Goal: Task Accomplishment & Management: Use online tool/utility

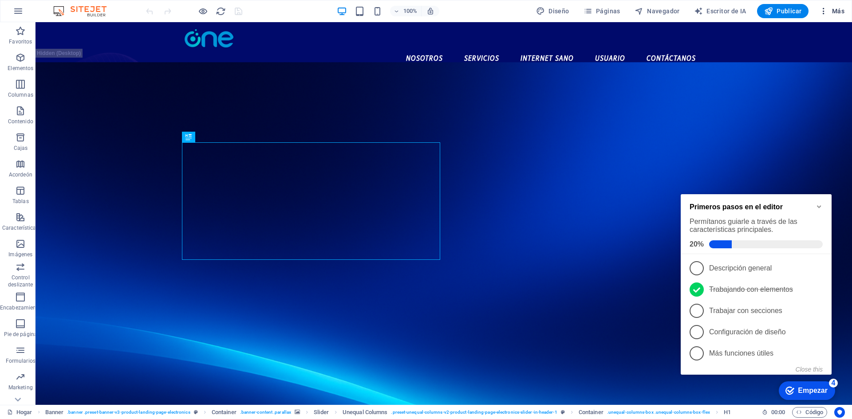
click at [825, 8] on icon "button" at bounding box center [823, 11] width 9 height 9
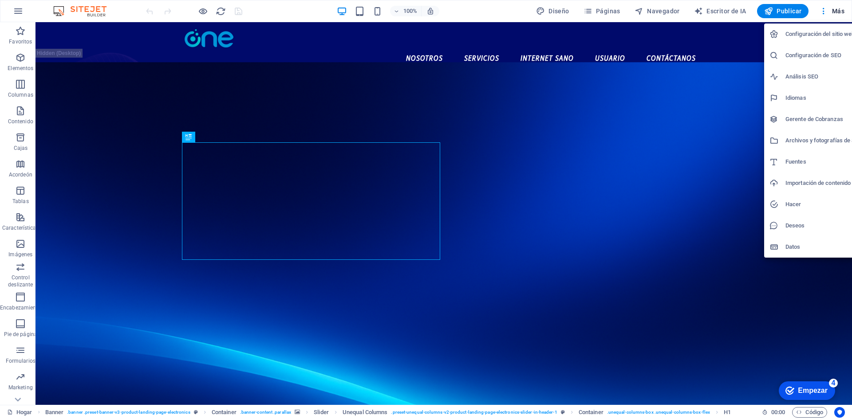
click at [608, 13] on div at bounding box center [426, 209] width 852 height 419
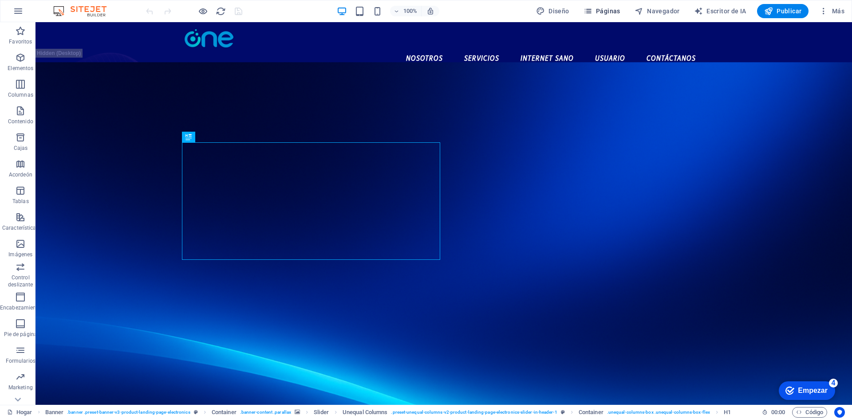
click at [597, 12] on div "Configuración del sitio web Configuración de SEO Análisis SEO Idiomas Gerente d…" at bounding box center [426, 212] width 852 height 414
click at [592, 15] on icon "button" at bounding box center [587, 11] width 9 height 9
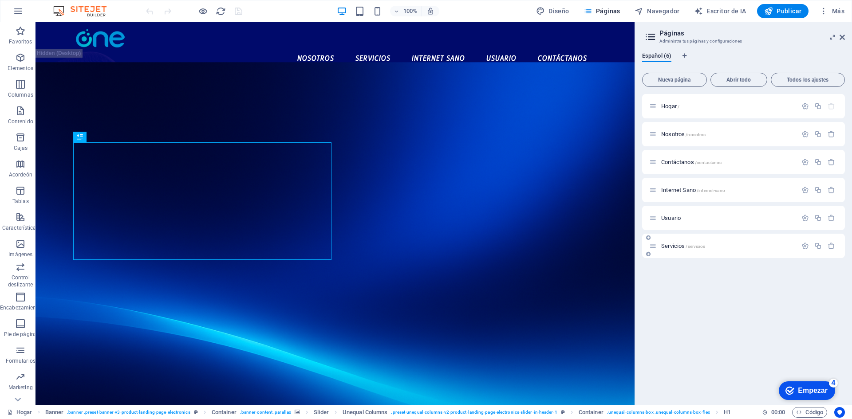
click at [712, 246] on p "Servicios /servicios" at bounding box center [727, 246] width 133 height 6
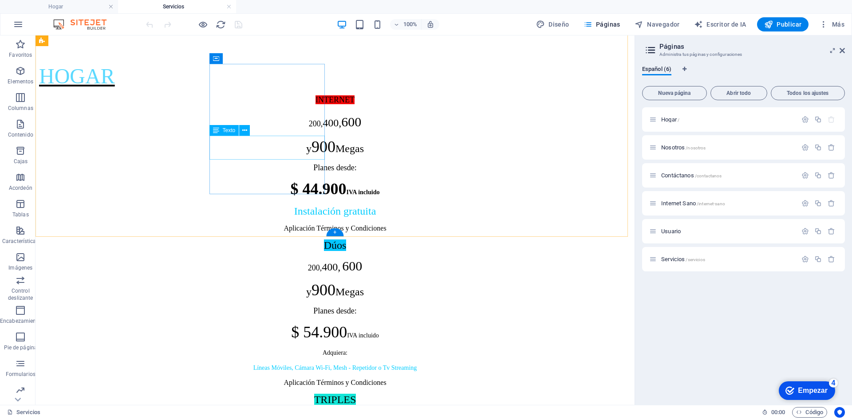
scroll to position [266, 0]
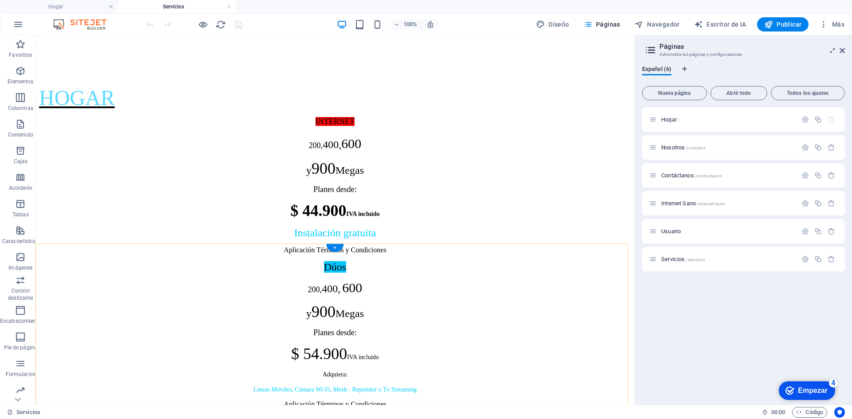
drag, startPoint x: 299, startPoint y: 209, endPoint x: 146, endPoint y: 212, distance: 152.6
click at [334, 247] on font "+" at bounding box center [334, 247] width 3 height 7
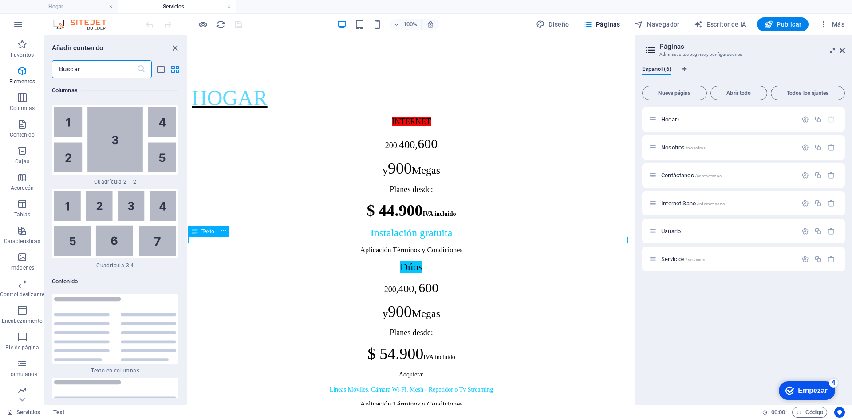
scroll to position [2819, 0]
click at [170, 47] on icon "cerrar panel" at bounding box center [175, 48] width 10 height 10
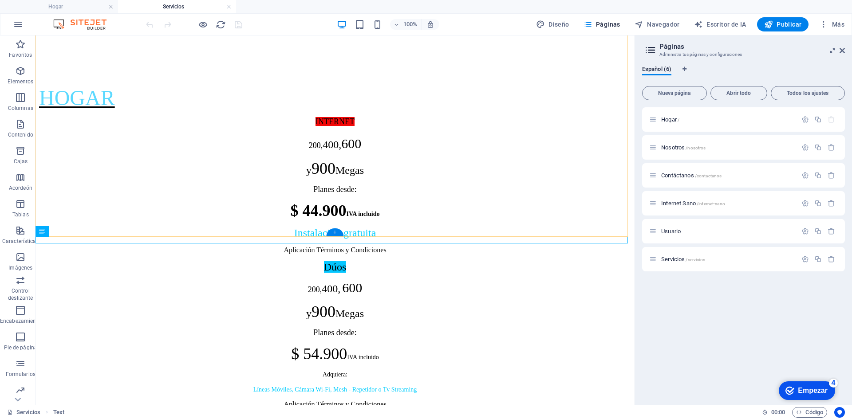
click at [335, 230] on font "+" at bounding box center [334, 232] width 3 height 7
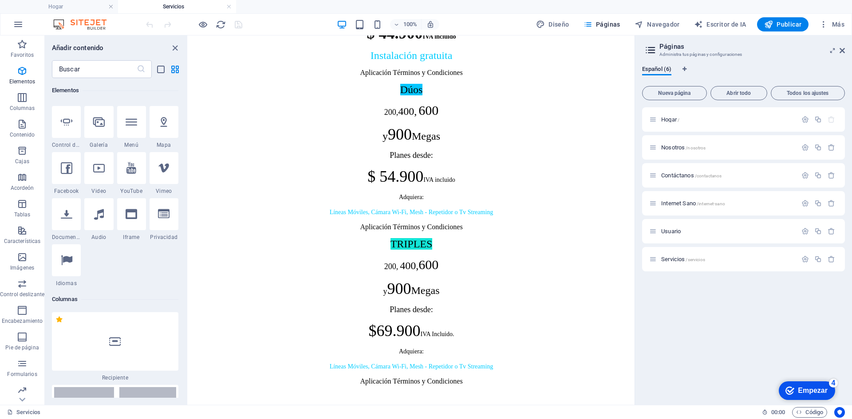
scroll to position [0, 0]
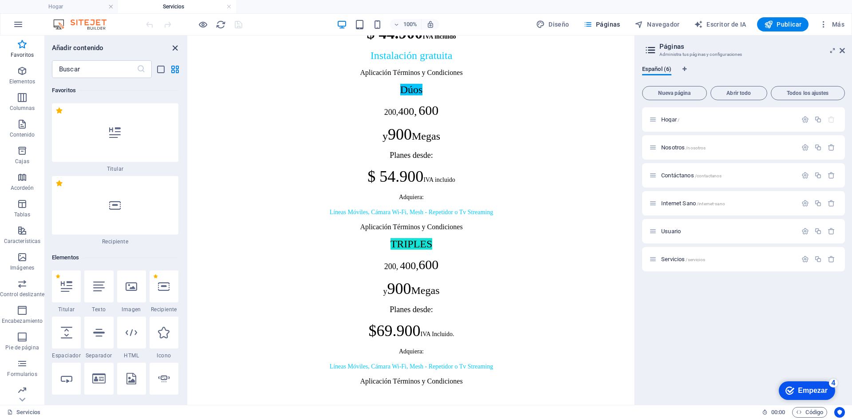
drag, startPoint x: 173, startPoint y: 43, endPoint x: 149, endPoint y: 12, distance: 39.7
click at [173, 43] on icon "cerrar panel" at bounding box center [175, 48] width 10 height 10
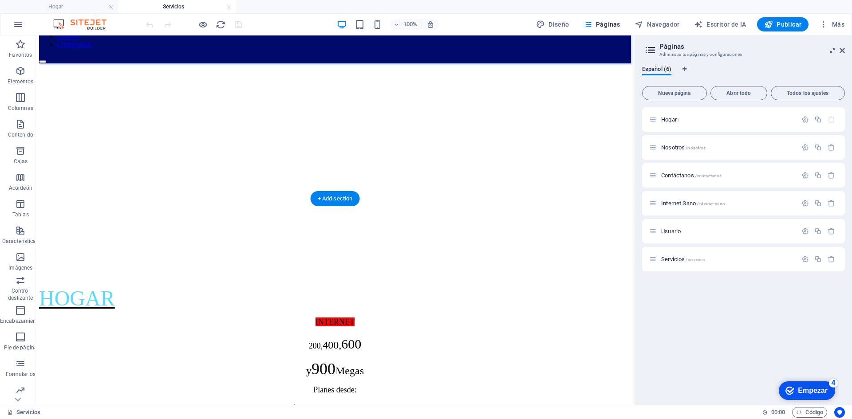
scroll to position [89, 0]
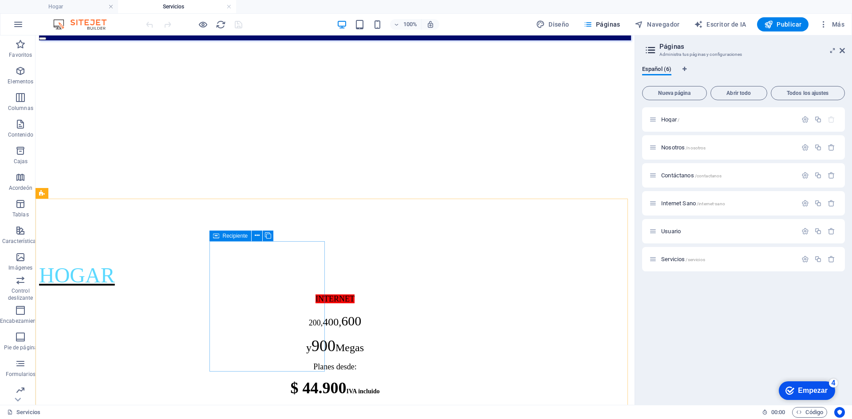
click at [216, 235] on icon at bounding box center [216, 236] width 6 height 11
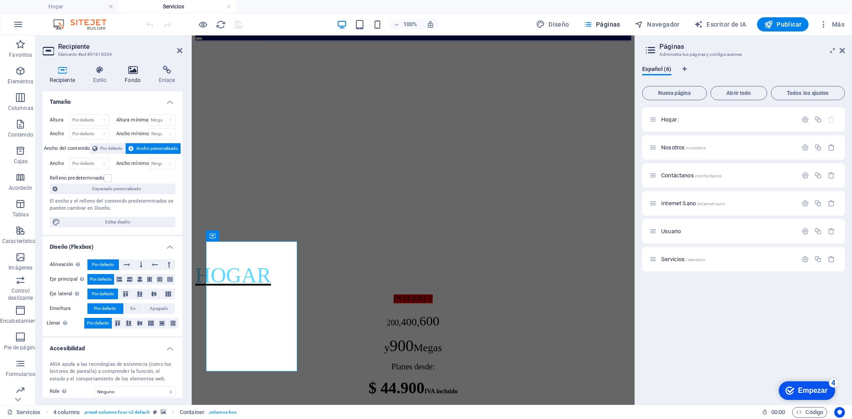
click at [124, 80] on h4 "Fondo" at bounding box center [135, 75] width 34 height 19
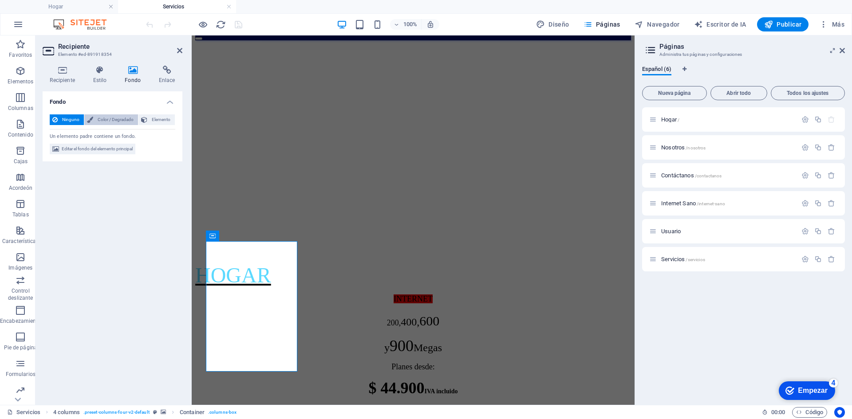
click at [94, 124] on button "Color / Degradado" at bounding box center [111, 119] width 54 height 11
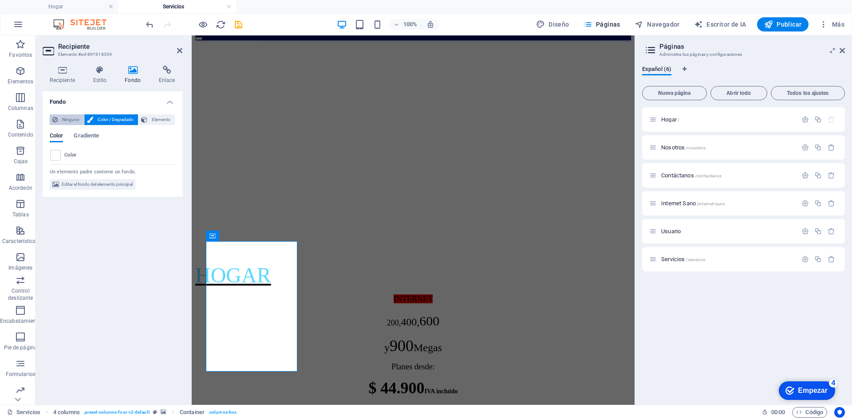
drag, startPoint x: 69, startPoint y: 119, endPoint x: 76, endPoint y: 122, distance: 7.9
click at [69, 119] on font "Ninguno" at bounding box center [70, 119] width 17 height 5
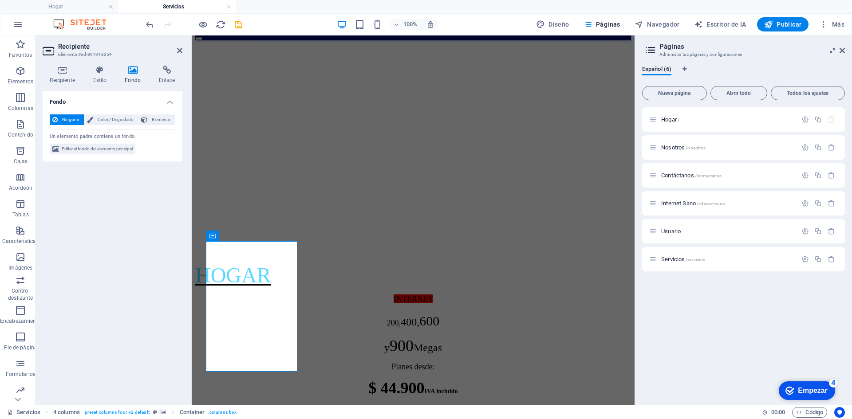
drag, startPoint x: 123, startPoint y: 154, endPoint x: 180, endPoint y: 116, distance: 68.7
click at [180, 116] on div "Ninguno Color / Degradado Elemento Extender el fondo a ancho completo Superposi…" at bounding box center [113, 134] width 140 height 55
click at [110, 152] on span "Editar el fondo del elemento principal" at bounding box center [97, 149] width 71 height 11
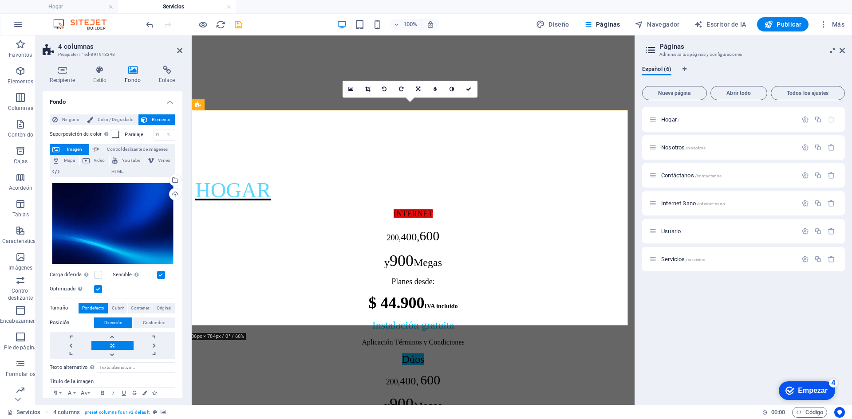
scroll to position [177, 0]
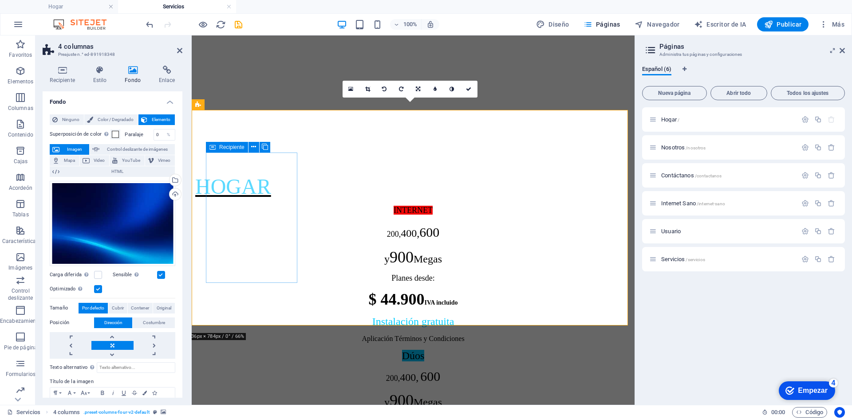
click at [212, 150] on icon at bounding box center [212, 147] width 6 height 11
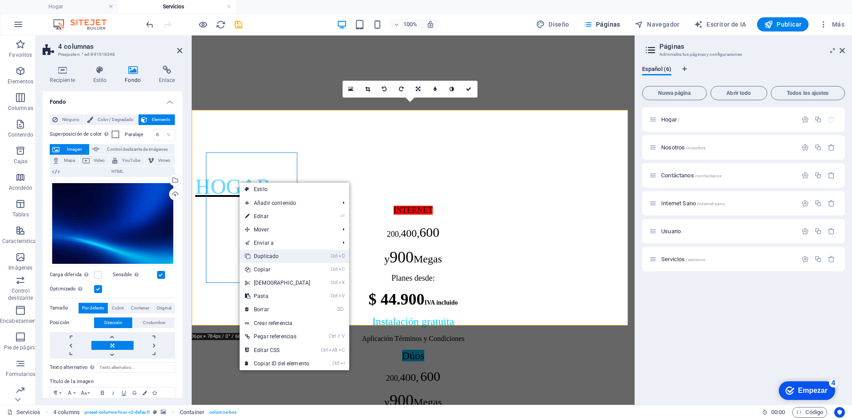
drag, startPoint x: 285, startPoint y: 256, endPoint x: 92, endPoint y: 219, distance: 196.1
click at [285, 256] on link "Ctrl D Duplicado" at bounding box center [278, 256] width 76 height 13
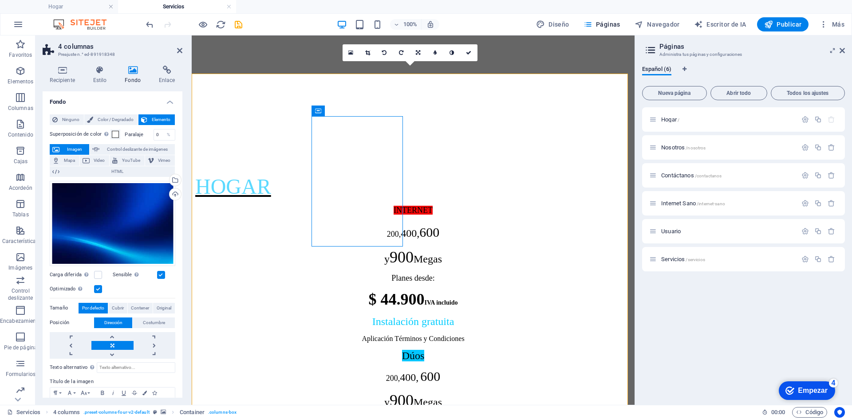
scroll to position [266, 0]
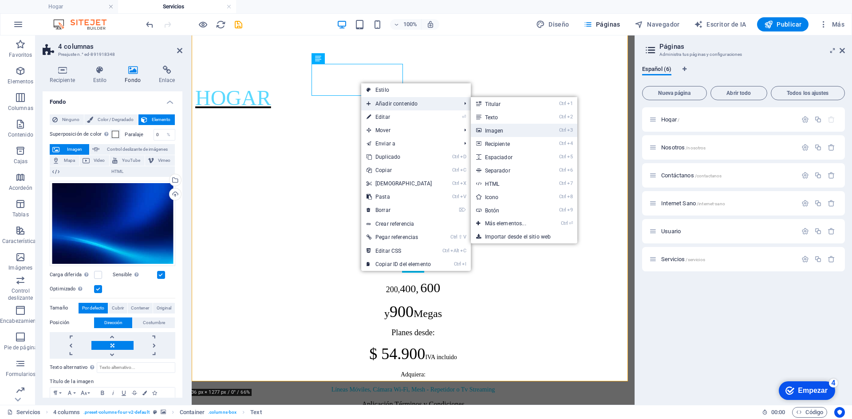
click at [499, 131] on font "Imagen" at bounding box center [494, 131] width 19 height 6
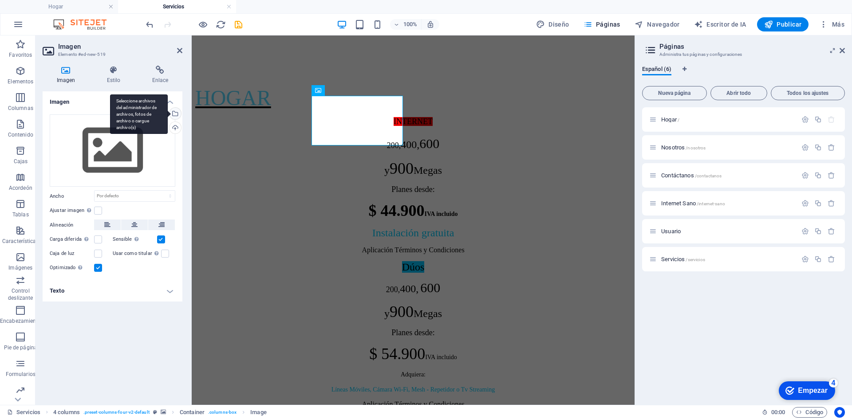
click at [177, 114] on div "Seleccione archivos del administrador de archivos, fotos de archivo o cargue ar…" at bounding box center [174, 114] width 13 height 13
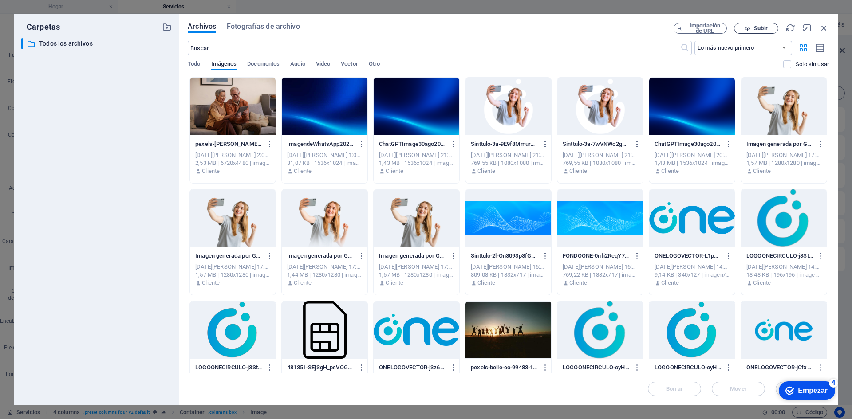
click at [754, 25] on font "Subir" at bounding box center [760, 28] width 13 height 7
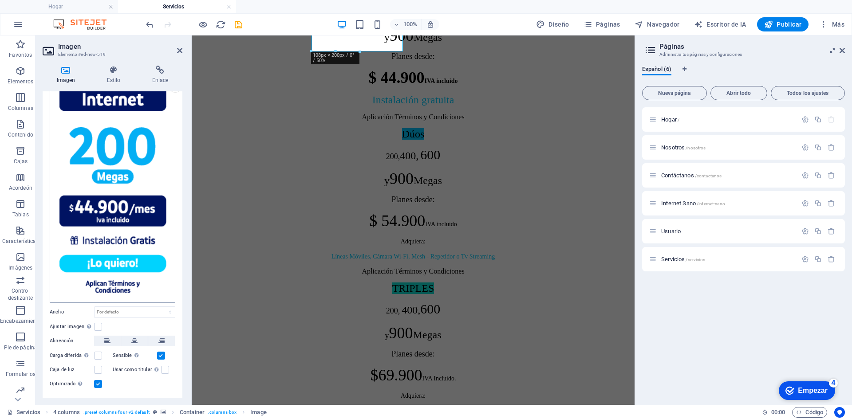
scroll to position [58, 0]
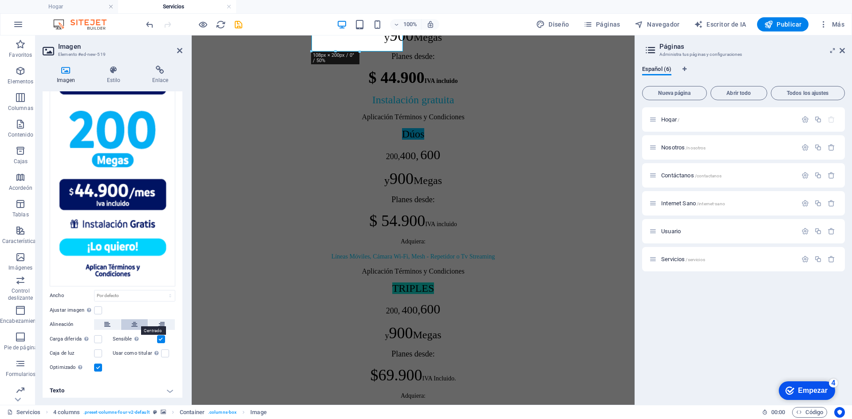
click at [128, 323] on button at bounding box center [134, 324] width 27 height 11
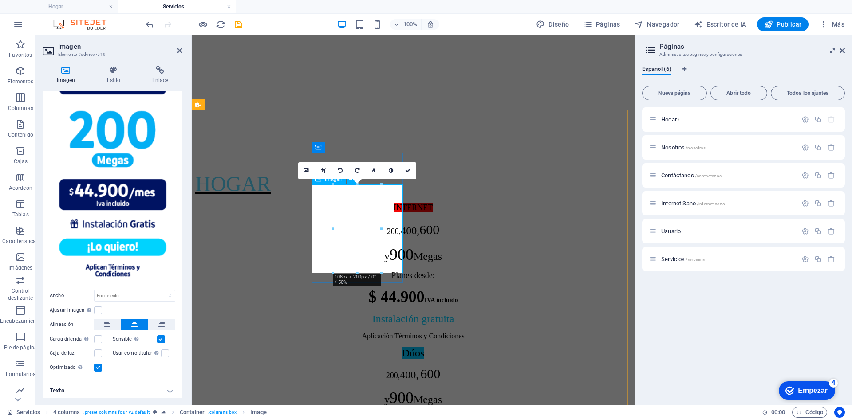
scroll to position [177, 0]
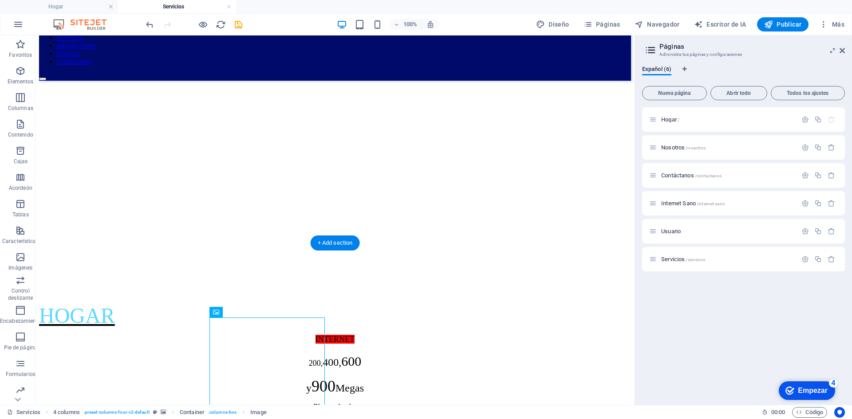
scroll to position [44, 0]
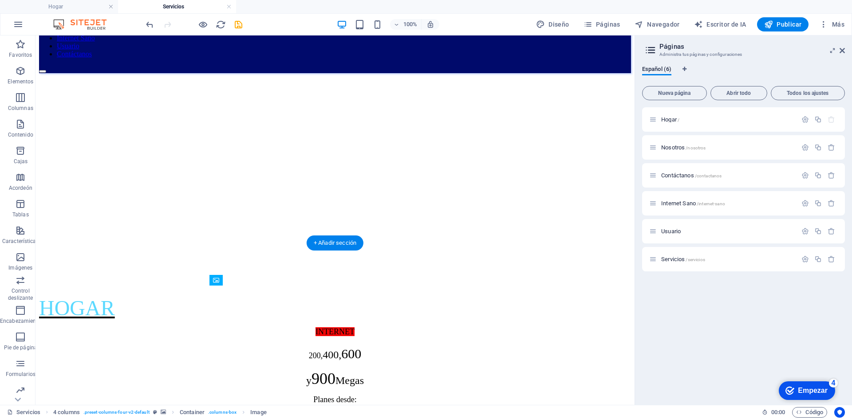
drag, startPoint x: 278, startPoint y: 355, endPoint x: 276, endPoint y: 369, distance: 13.9
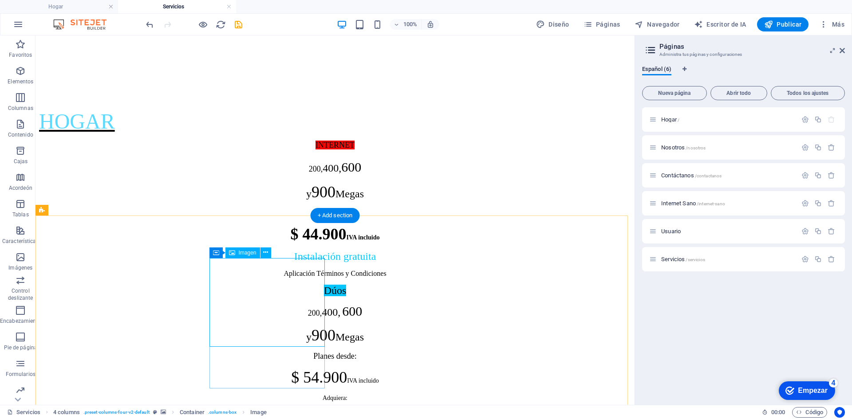
scroll to position [154, 0]
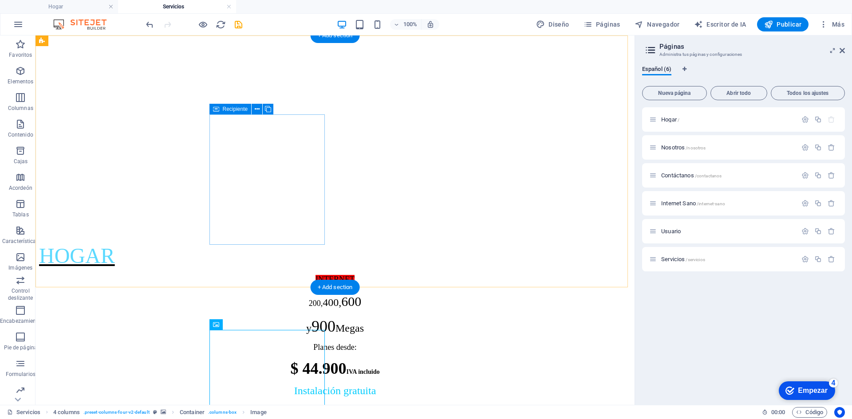
scroll to position [0, 0]
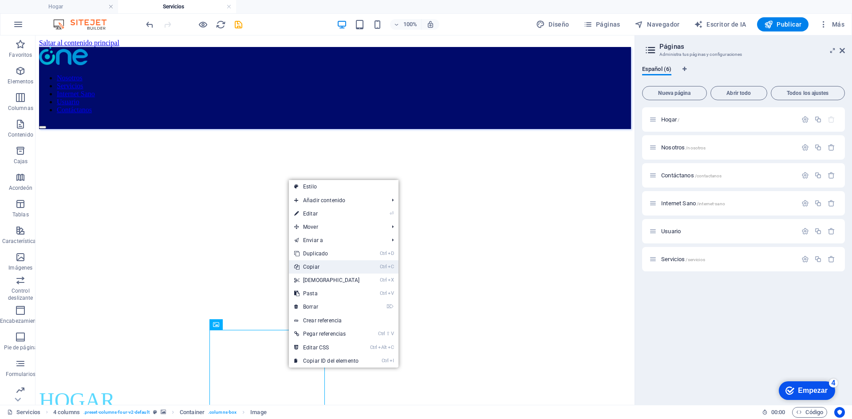
click at [309, 267] on font "Copiar" at bounding box center [311, 267] width 16 height 6
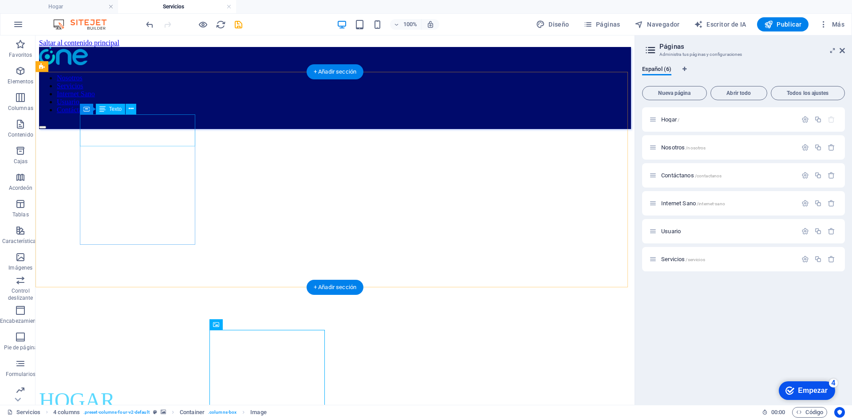
click at [170, 388] on div "HOGAR" at bounding box center [335, 400] width 592 height 24
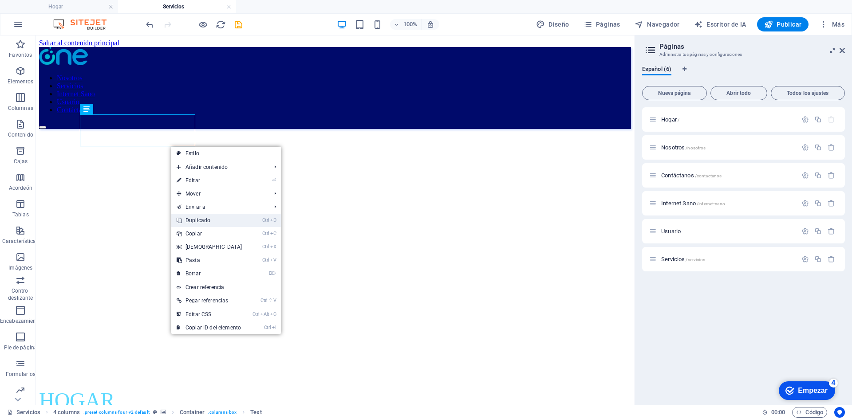
click at [206, 224] on link "Ctrl D Duplicado" at bounding box center [209, 220] width 76 height 13
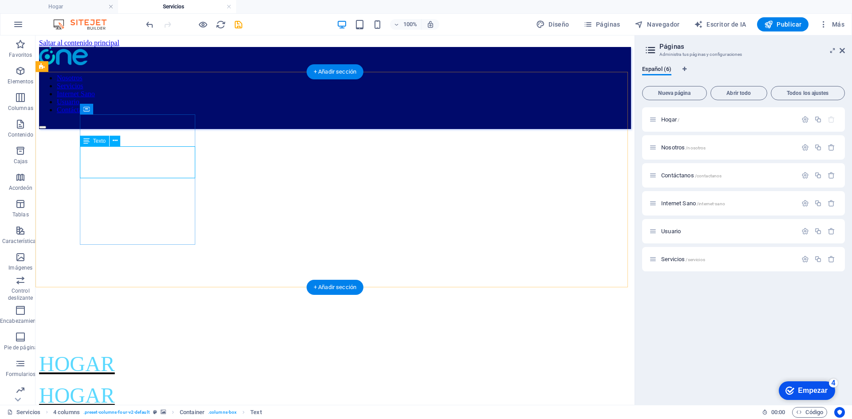
click at [138, 383] on div "HOGAR" at bounding box center [335, 395] width 592 height 24
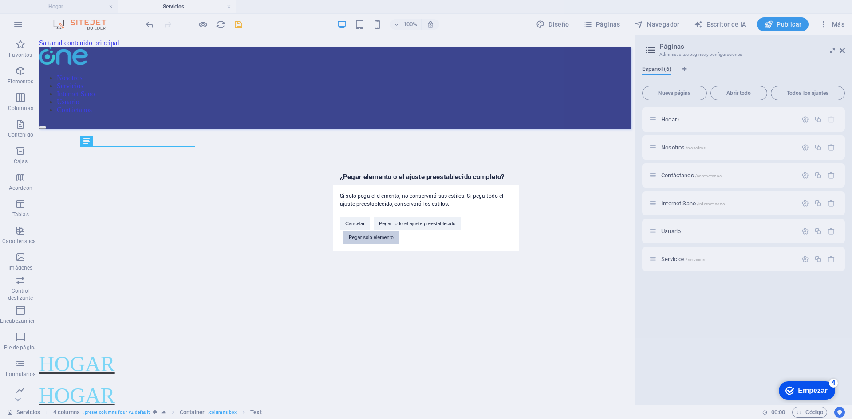
click at [384, 240] on font "Pegar solo elemento" at bounding box center [371, 237] width 45 height 5
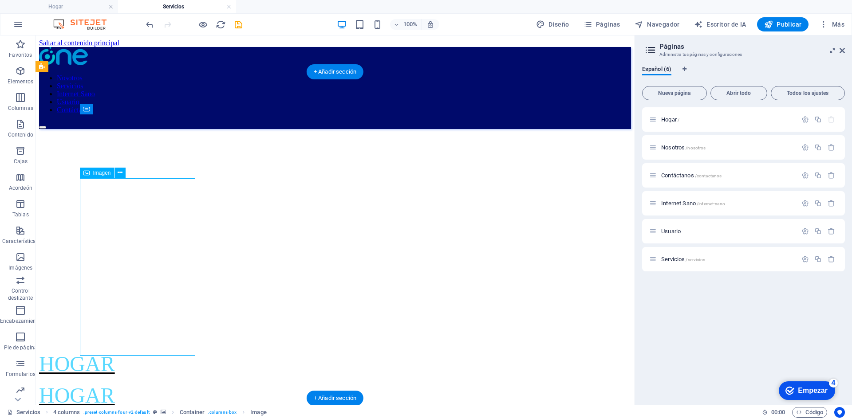
drag, startPoint x: 134, startPoint y: 240, endPoint x: 154, endPoint y: 194, distance: 50.1
click at [107, 383] on div "HOGAR" at bounding box center [335, 395] width 592 height 24
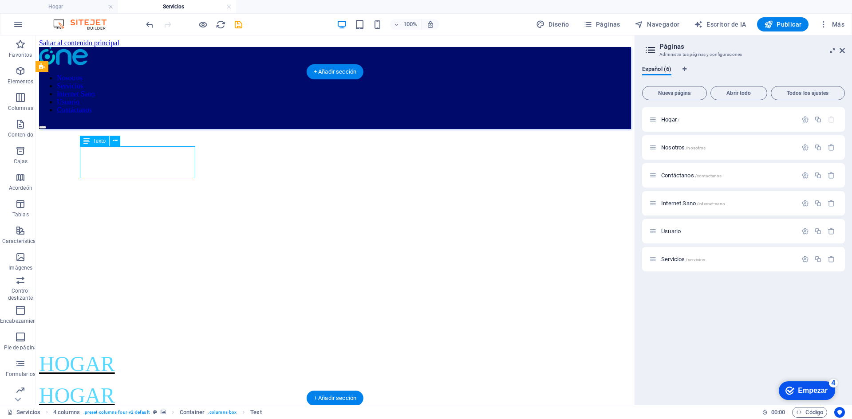
click at [107, 383] on div "HOGAR" at bounding box center [335, 395] width 592 height 24
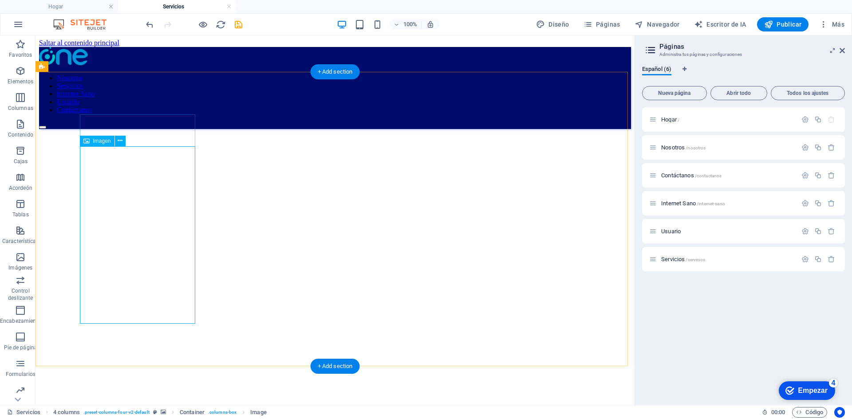
drag, startPoint x: 138, startPoint y: 268, endPoint x: 169, endPoint y: 263, distance: 31.5
drag, startPoint x: 159, startPoint y: 252, endPoint x: 169, endPoint y: 235, distance: 19.7
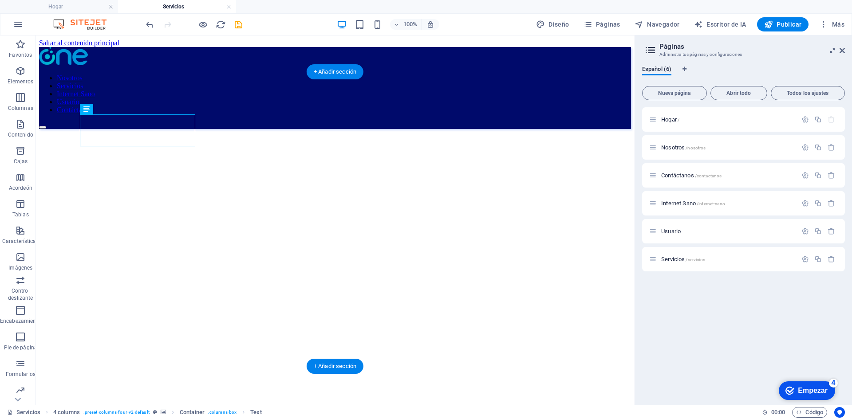
click at [333, 129] on figure at bounding box center [335, 129] width 592 height 0
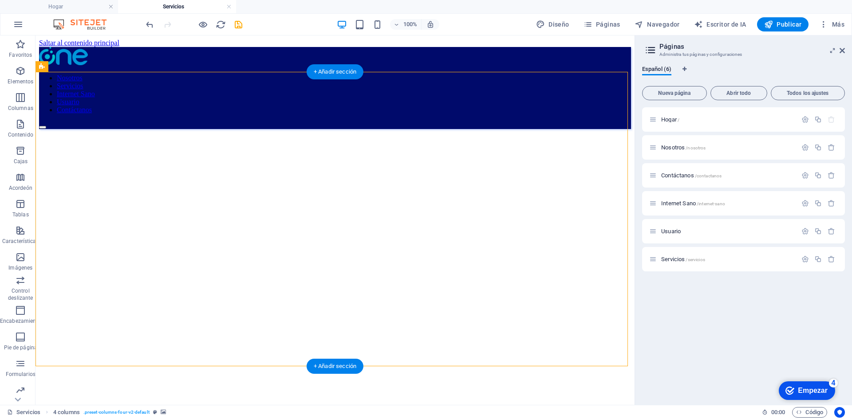
click at [333, 129] on figure at bounding box center [335, 129] width 592 height 0
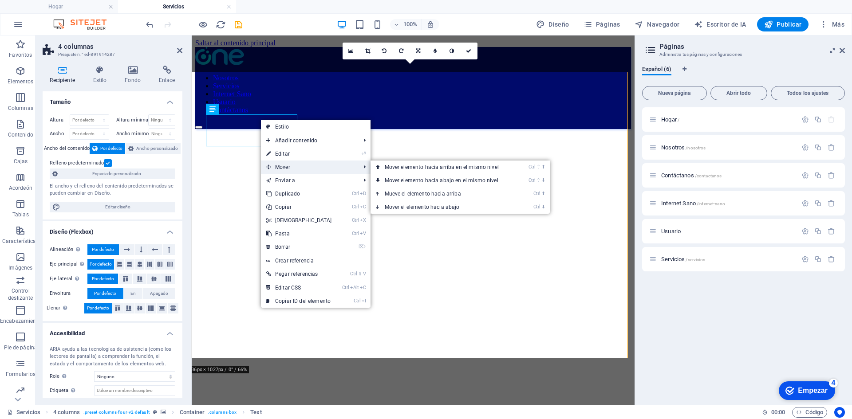
click at [287, 166] on font "Mover" at bounding box center [282, 167] width 15 height 6
click at [288, 166] on font "Mover" at bounding box center [282, 167] width 15 height 6
click at [402, 166] on font "Mover elemento hacia arriba en el mismo nivel" at bounding box center [442, 167] width 114 height 6
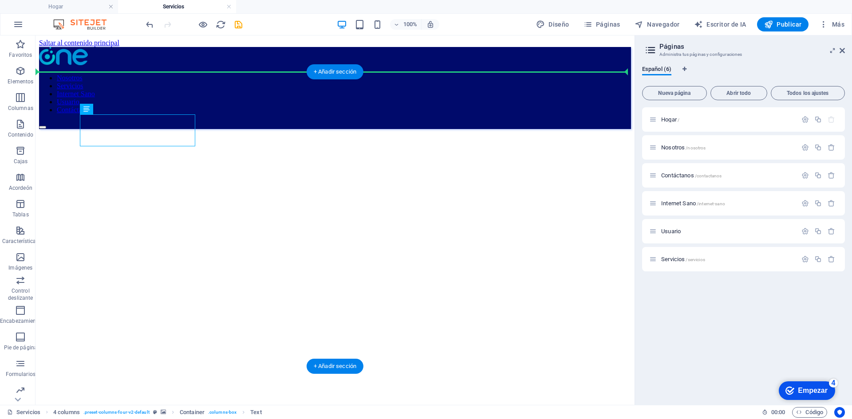
drag, startPoint x: 89, startPoint y: 124, endPoint x: 314, endPoint y: 93, distance: 227.1
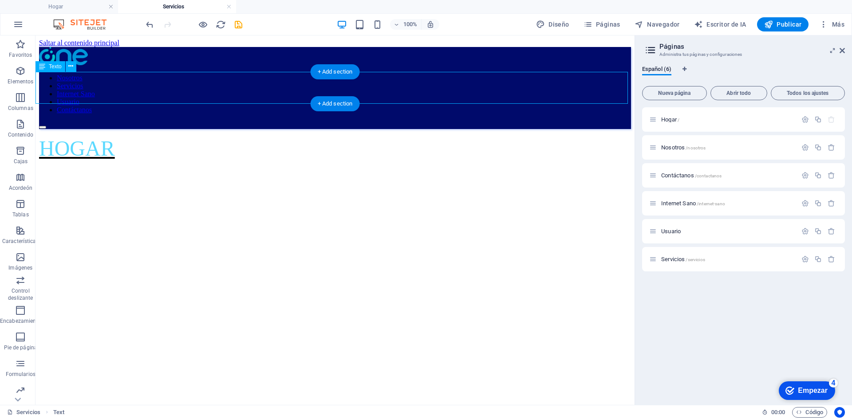
click at [91, 136] on div "HOGAR" at bounding box center [335, 148] width 592 height 24
click at [76, 136] on div "HOGAR" at bounding box center [335, 148] width 592 height 24
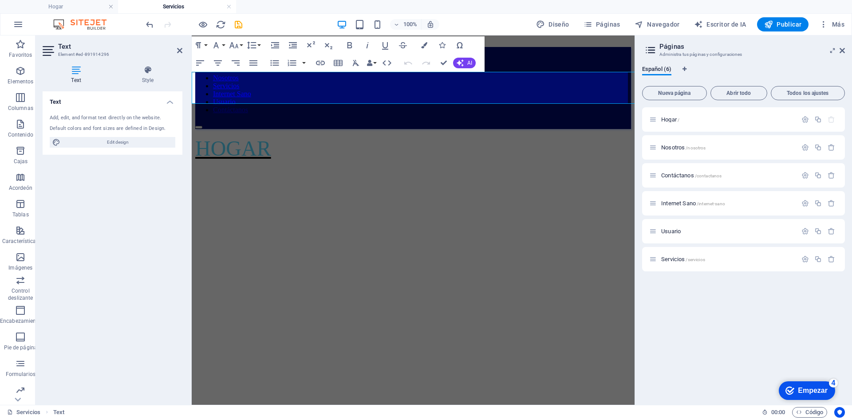
click at [76, 94] on h4 "Text" at bounding box center [113, 99] width 140 height 16
drag, startPoint x: 93, startPoint y: 118, endPoint x: 100, endPoint y: 114, distance: 7.9
click at [94, 118] on div "Texto Agregue, edite y dé formato al texto directamente en el sitio web. Los co…" at bounding box center [113, 244] width 140 height 307
click at [104, 111] on h4 "Texto" at bounding box center [113, 101] width 140 height 21
click at [80, 154] on span "Editar diseño" at bounding box center [118, 157] width 110 height 11
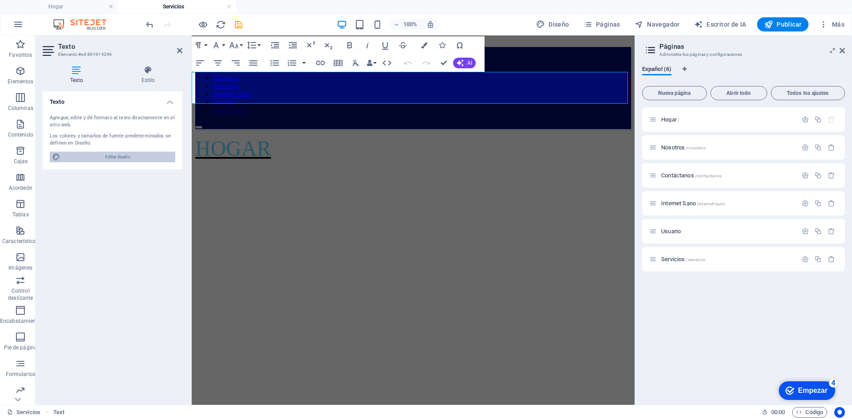
select select "px"
select select "700"
select select "px"
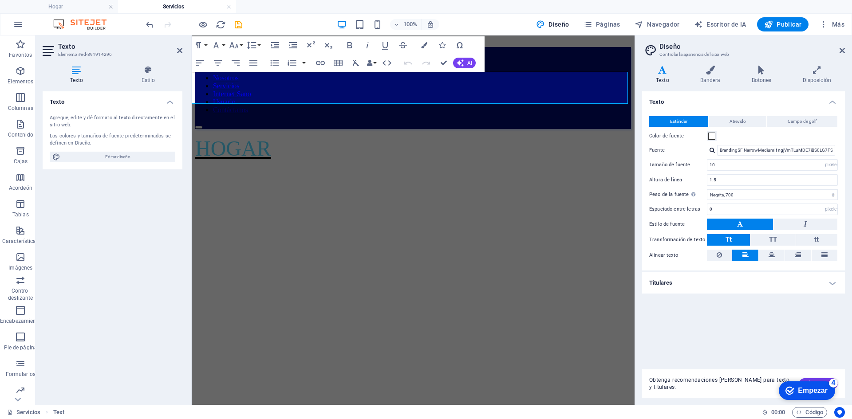
click at [777, 249] on div "Estándar Atrevido Campo de golf Color de fuente Fuente BrandingSF NarrowMediumI…" at bounding box center [743, 188] width 206 height 163
click at [770, 256] on icon at bounding box center [771, 255] width 6 height 11
click at [769, 256] on icon at bounding box center [771, 255] width 6 height 11
click at [239, 137] on font "HOGAR" at bounding box center [233, 149] width 76 height 24
click at [238, 137] on font "HOGAR" at bounding box center [233, 149] width 76 height 24
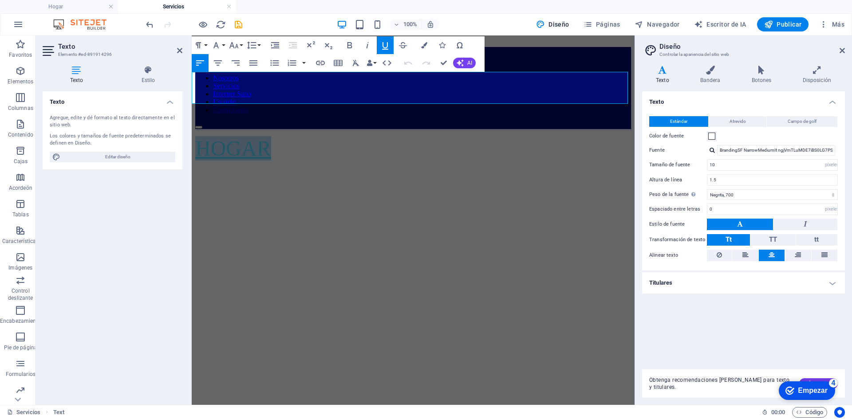
click at [238, 137] on font "HOGAR" at bounding box center [233, 149] width 76 height 24
click at [769, 258] on icon at bounding box center [771, 255] width 6 height 11
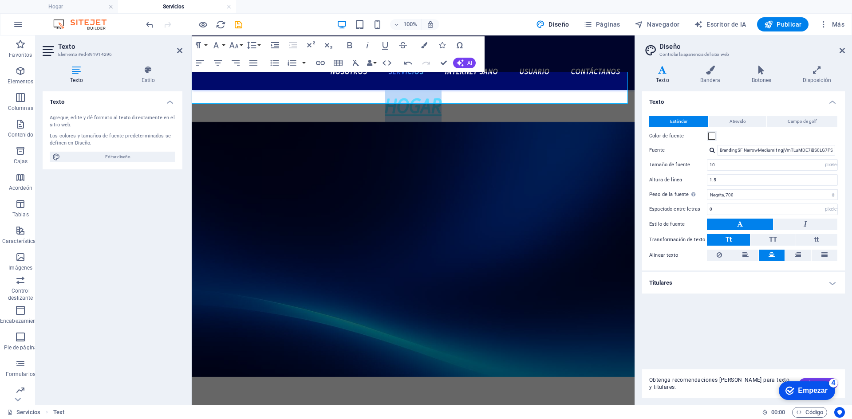
click at [450, 137] on figure at bounding box center [413, 249] width 443 height 255
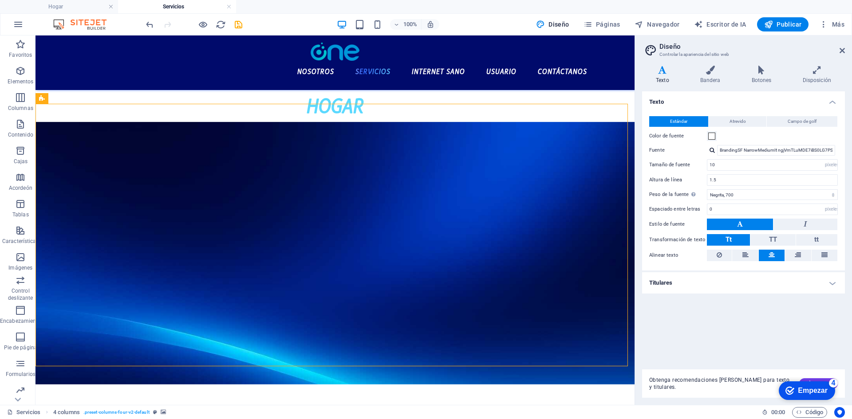
click at [440, 122] on figure at bounding box center [334, 253] width 599 height 263
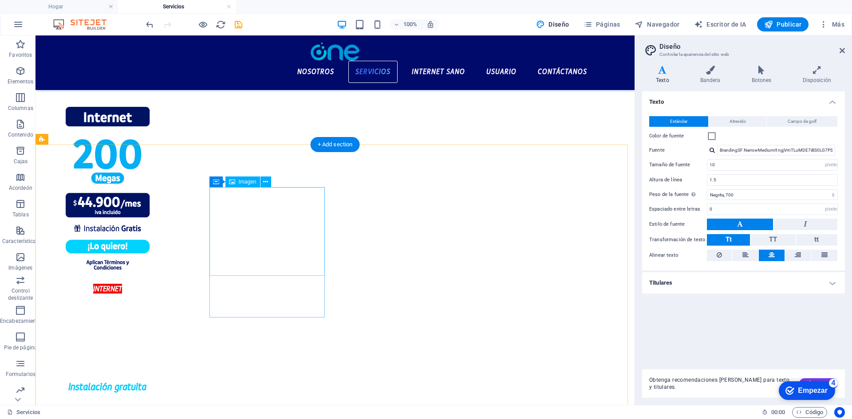
scroll to position [222, 0]
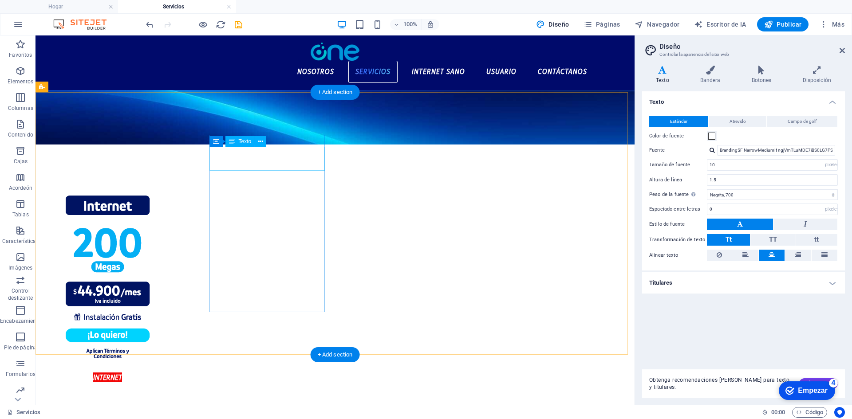
scroll to position [0, 0]
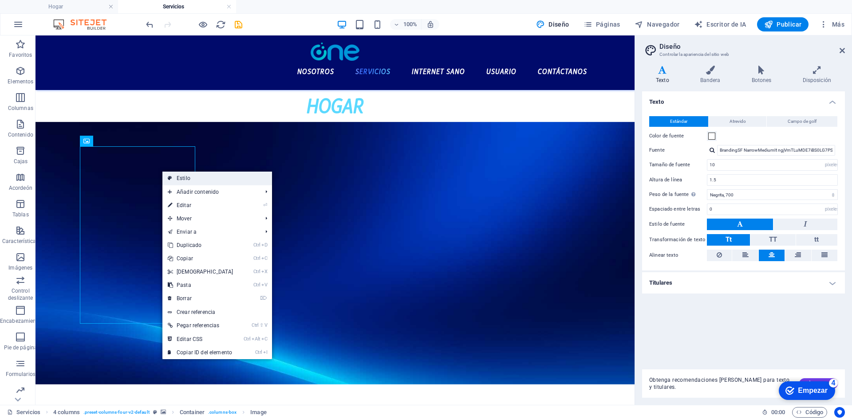
drag, startPoint x: 247, startPoint y: 175, endPoint x: 55, endPoint y: 142, distance: 194.0
click at [247, 175] on link "Estilo" at bounding box center [217, 178] width 110 height 13
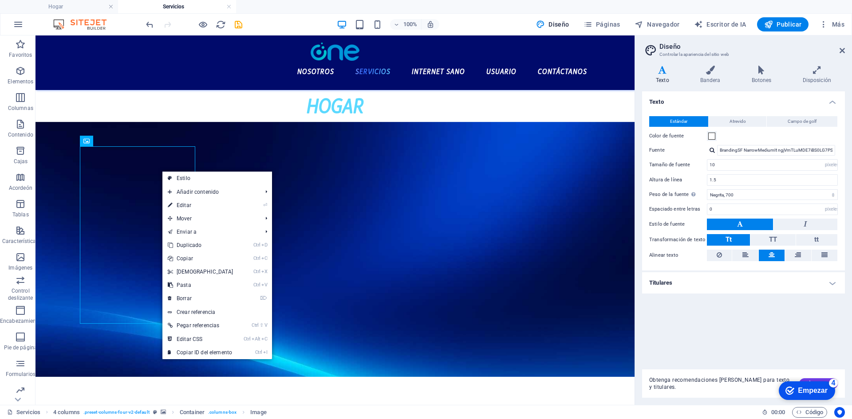
select select "rem"
select select "preset-columns-four-v2-default"
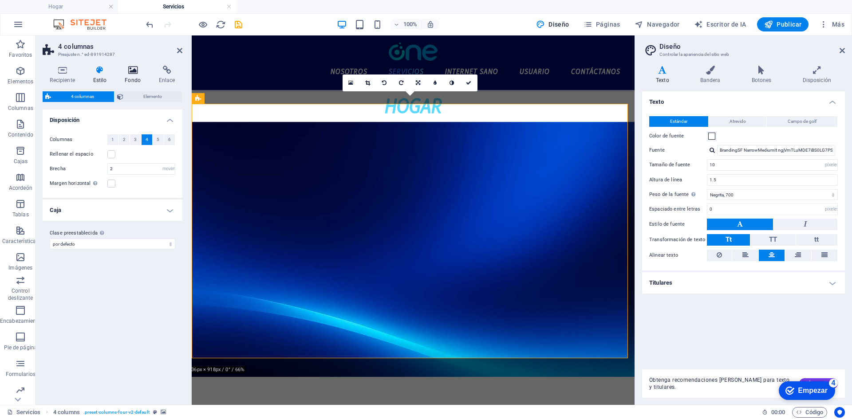
click at [133, 73] on icon at bounding box center [133, 70] width 31 height 9
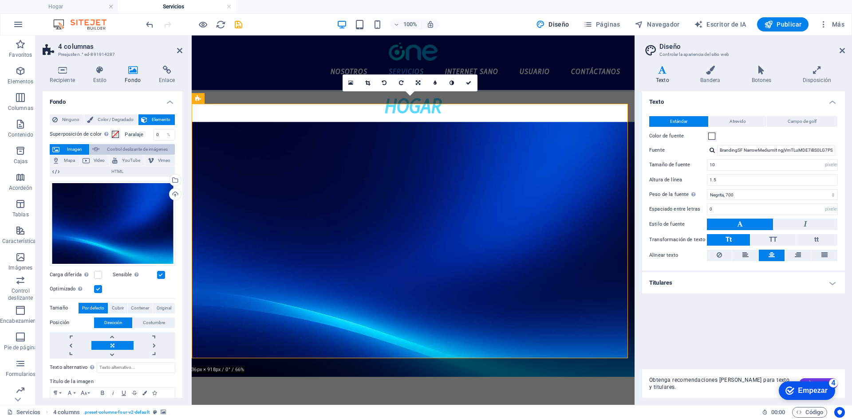
click at [122, 151] on font "Control deslizante de imágenes" at bounding box center [137, 149] width 61 height 5
select select "ms"
select select "s"
select select "progressive"
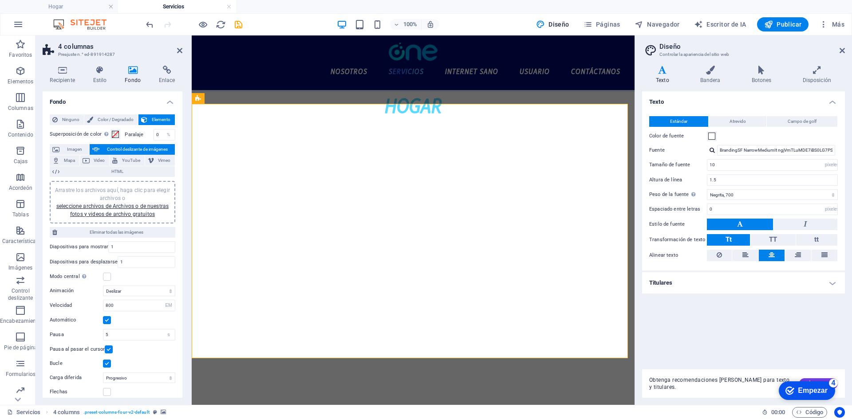
click at [120, 195] on font "Arrastre los archivos aquí, haga clic para elegir archivos o" at bounding box center [112, 194] width 115 height 14
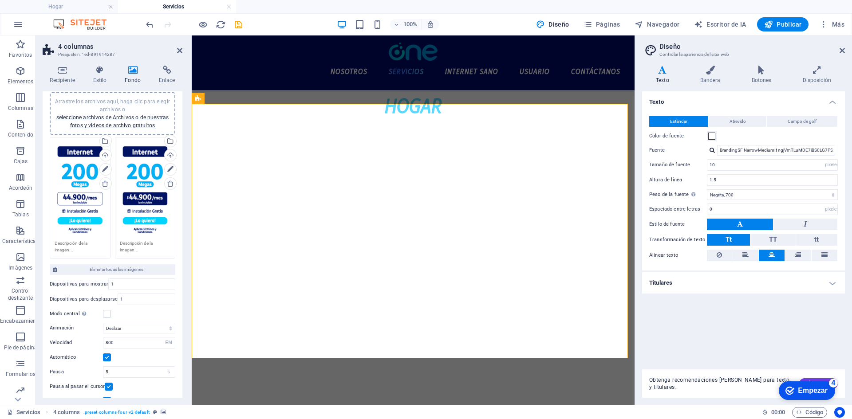
scroll to position [133, 0]
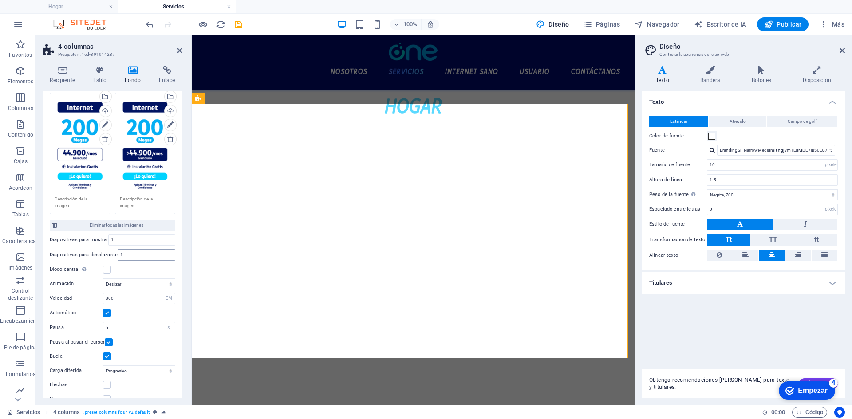
drag, startPoint x: 143, startPoint y: 245, endPoint x: 136, endPoint y: 251, distance: 8.8
click at [142, 246] on div "Diapositivas para mostrar 1 Diapositivas para desplazarse 1 Modo central Permit…" at bounding box center [113, 253] width 126 height 44
click at [110, 262] on div "Diapositivas para mostrar 1 Diapositivas para desplazarse 1 Modo central Permit…" at bounding box center [113, 253] width 126 height 44
click at [129, 249] on div "1" at bounding box center [147, 255] width 58 height 12
drag, startPoint x: 127, startPoint y: 251, endPoint x: 109, endPoint y: 245, distance: 19.0
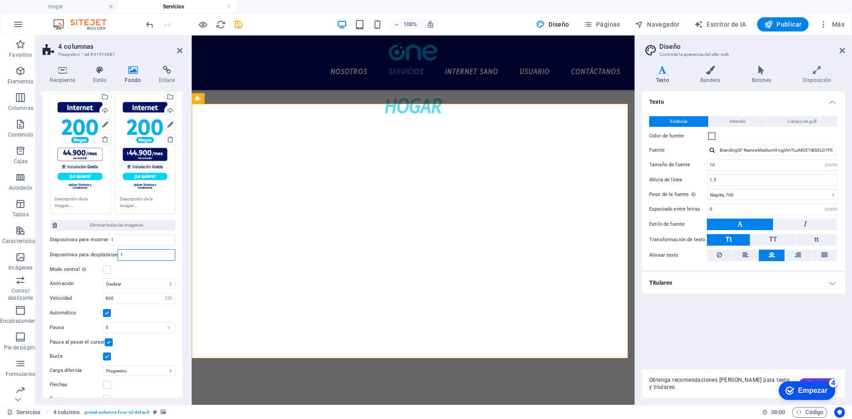
click at [109, 245] on div "Diapositivas para mostrar 1 Diapositivas para desplazarse 1 Modo central Permit…" at bounding box center [113, 253] width 126 height 44
type input "2"
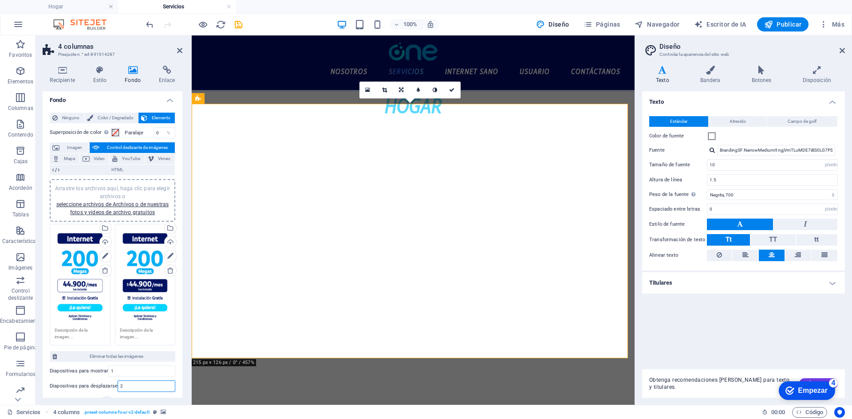
scroll to position [0, 0]
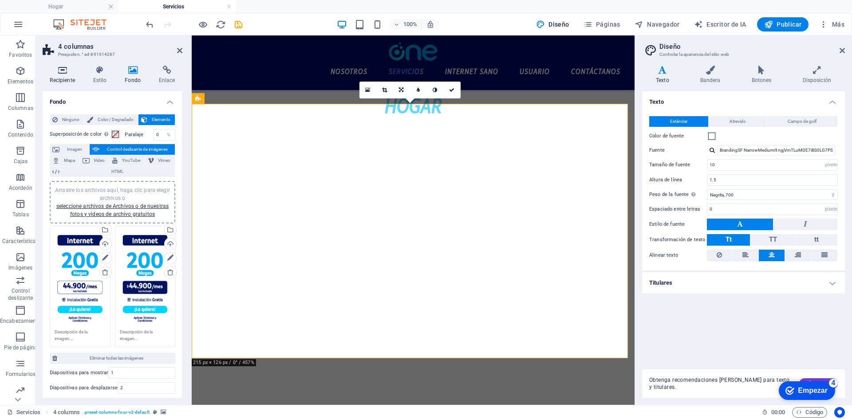
click at [69, 69] on icon at bounding box center [62, 70] width 39 height 9
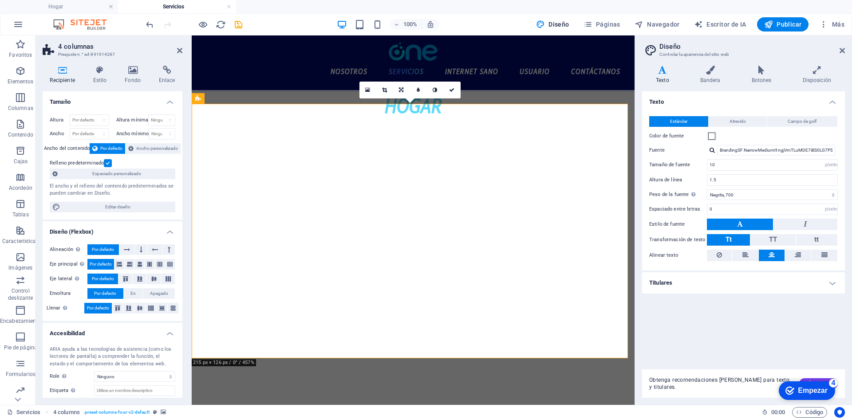
click at [111, 162] on div "Relleno predeterminado" at bounding box center [111, 163] width 123 height 11
click at [108, 165] on label at bounding box center [108, 163] width 8 height 8
click at [0, 0] on input "Relleno predeterminado" at bounding box center [0, 0] width 0 height 0
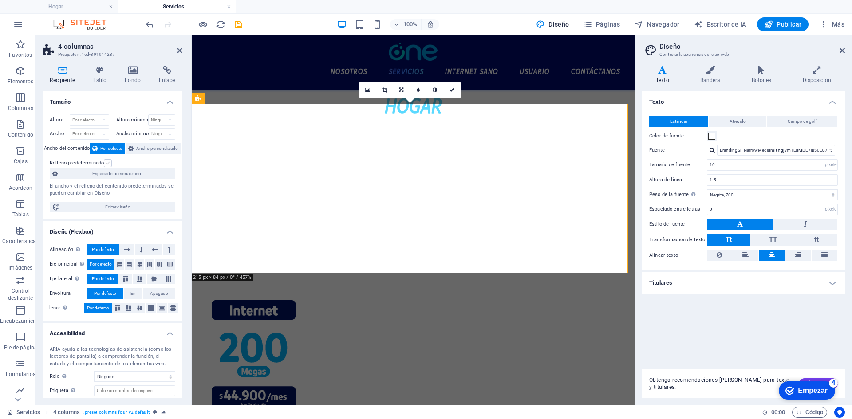
click at [108, 165] on label at bounding box center [108, 163] width 8 height 8
click at [0, 0] on input "Relleno predeterminado" at bounding box center [0, 0] width 0 height 0
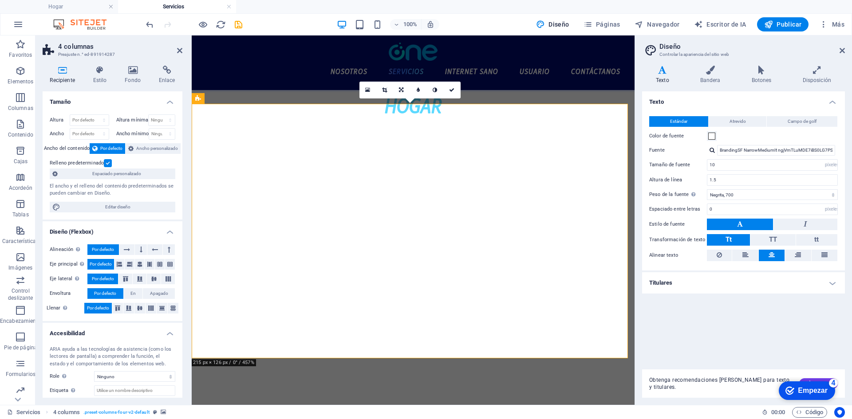
click at [108, 165] on label at bounding box center [108, 163] width 8 height 8
click at [0, 0] on input "Relleno predeterminado" at bounding box center [0, 0] width 0 height 0
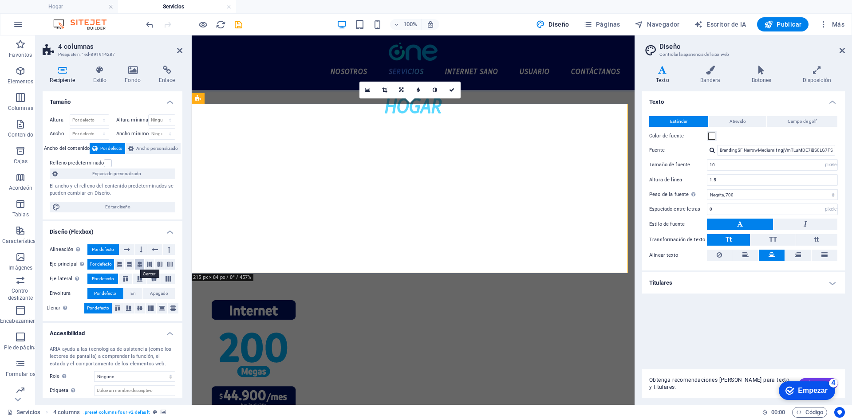
click at [141, 263] on icon at bounding box center [139, 264] width 5 height 11
click at [121, 264] on icon at bounding box center [119, 264] width 5 height 11
click at [137, 265] on icon at bounding box center [139, 264] width 5 height 11
click at [155, 278] on icon at bounding box center [154, 278] width 11 height 5
click at [164, 310] on icon at bounding box center [162, 308] width 11 height 5
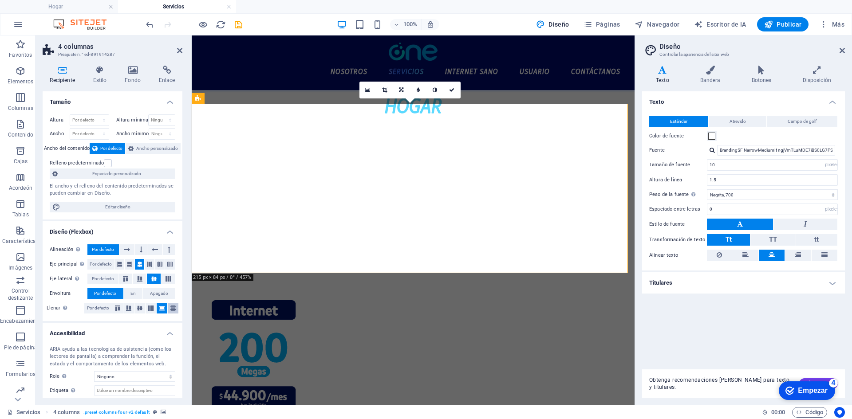
click at [168, 310] on icon at bounding box center [173, 308] width 11 height 5
click at [150, 312] on button at bounding box center [151, 308] width 11 height 11
click at [140, 310] on icon at bounding box center [139, 308] width 11 height 5
click at [127, 307] on icon at bounding box center [128, 308] width 11 height 5
click at [110, 307] on button "Por defecto" at bounding box center [98, 308] width 28 height 11
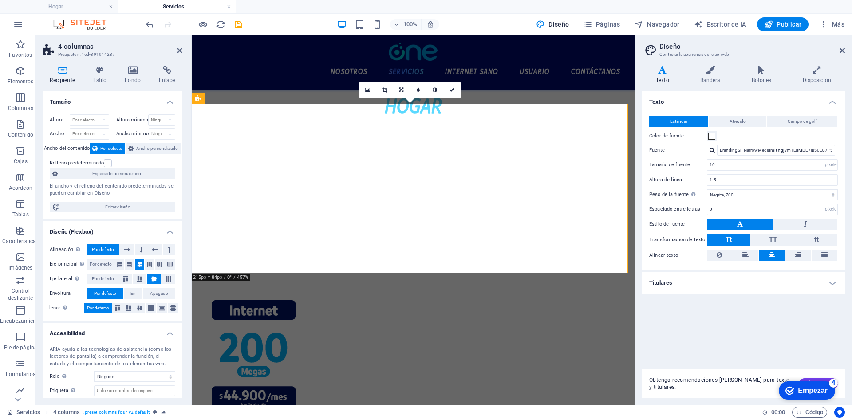
click at [98, 308] on font "Por defecto" at bounding box center [98, 308] width 22 height 5
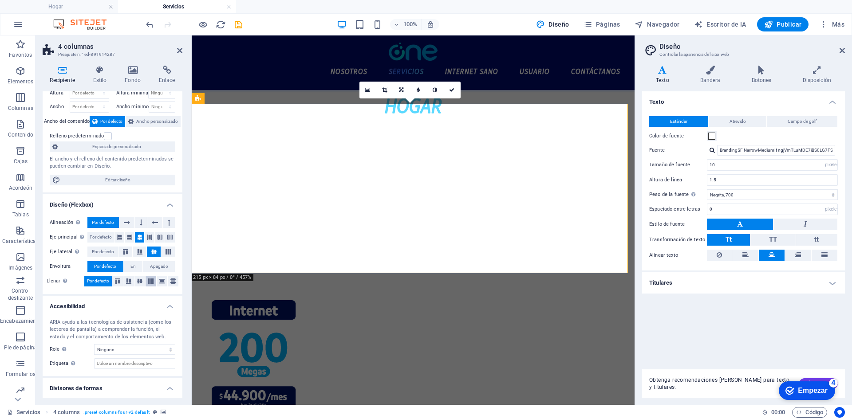
scroll to position [48, 0]
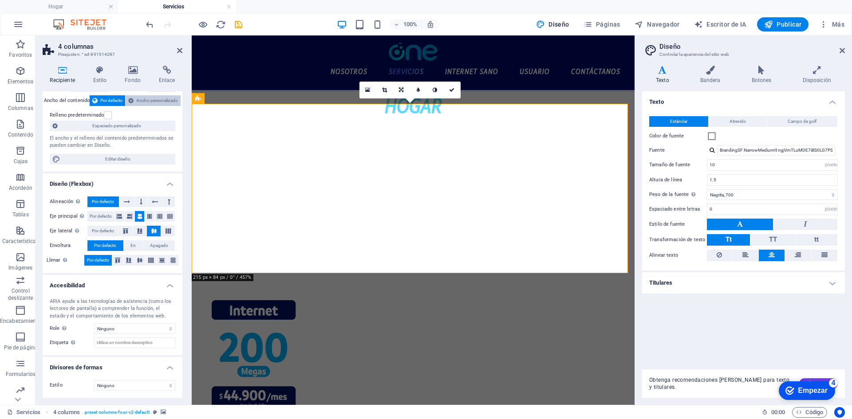
click at [140, 99] on font "Ancho personalizado" at bounding box center [157, 100] width 42 height 5
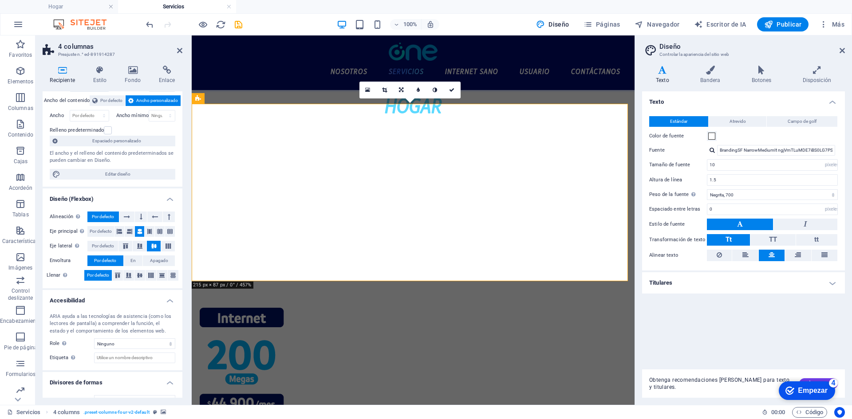
click at [139, 103] on font "Ancho personalizado" at bounding box center [157, 100] width 42 height 5
click at [112, 101] on font "Por defecto" at bounding box center [111, 100] width 22 height 5
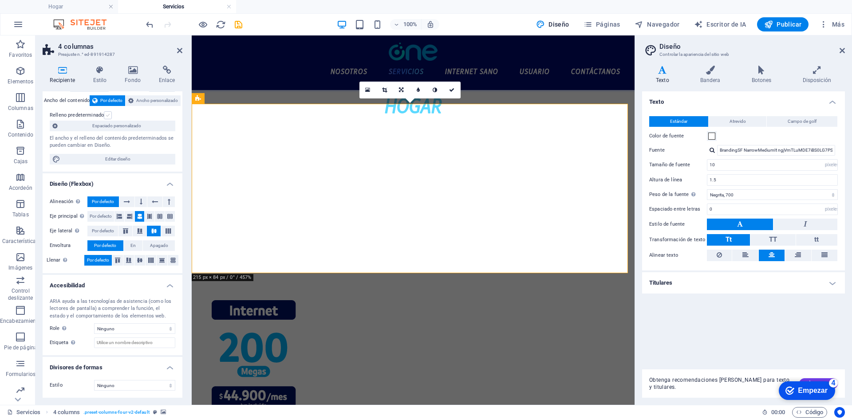
click at [106, 114] on label at bounding box center [108, 115] width 8 height 8
click at [0, 0] on input "Relleno predeterminado" at bounding box center [0, 0] width 0 height 0
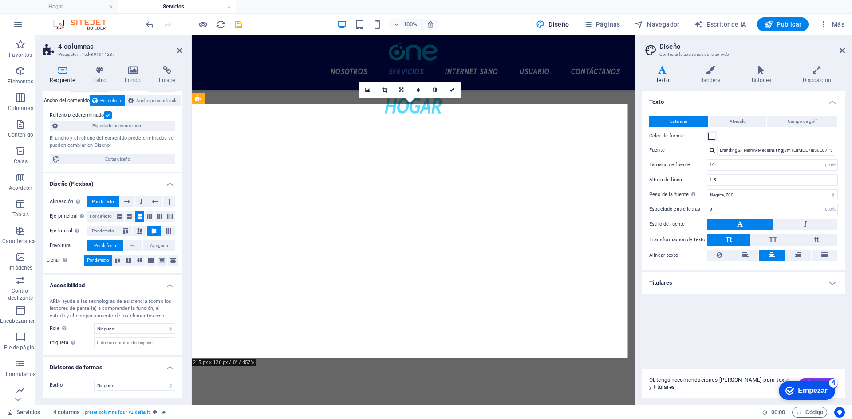
click at [106, 114] on label at bounding box center [108, 115] width 8 height 8
click at [0, 0] on input "Relleno predeterminado" at bounding box center [0, 0] width 0 height 0
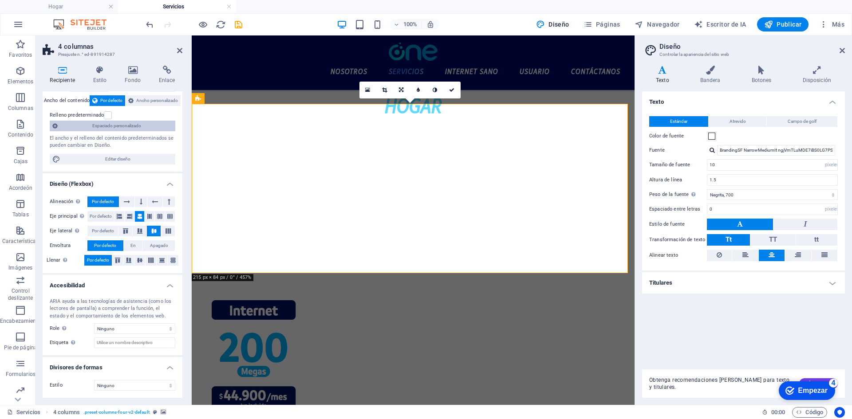
click at [105, 127] on font "Espaciado personalizado" at bounding box center [116, 125] width 49 height 5
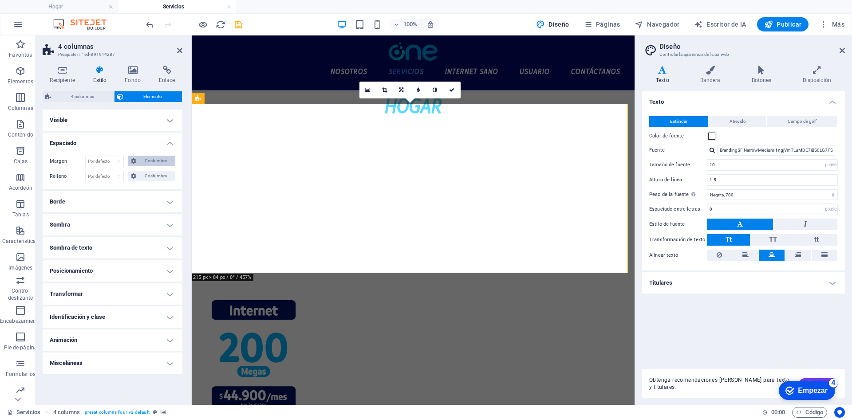
click at [149, 159] on font "Costumbre" at bounding box center [156, 160] width 22 height 5
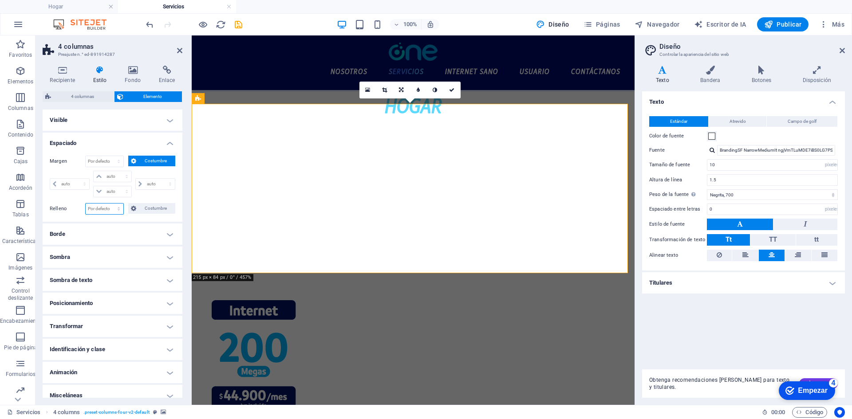
click at [110, 209] on select "Por defecto píxeles movimiento rápido del ojo % vh Volkswagen Costumbre" at bounding box center [105, 209] width 38 height 11
click at [145, 209] on font "Costumbre" at bounding box center [156, 208] width 22 height 5
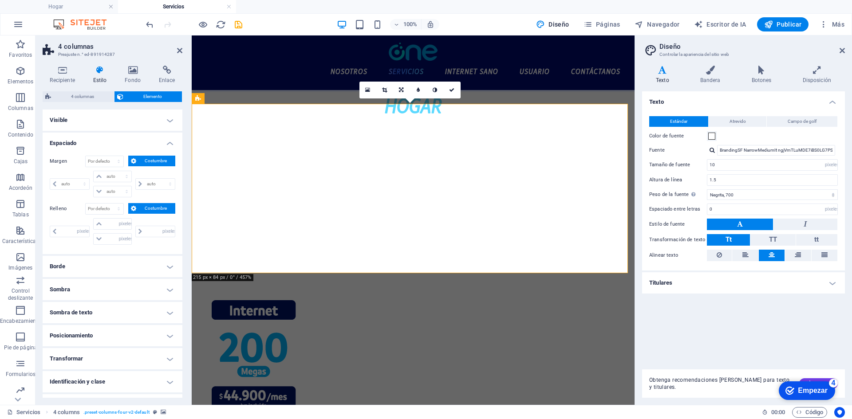
click at [145, 209] on font "Costumbre" at bounding box center [156, 208] width 22 height 5
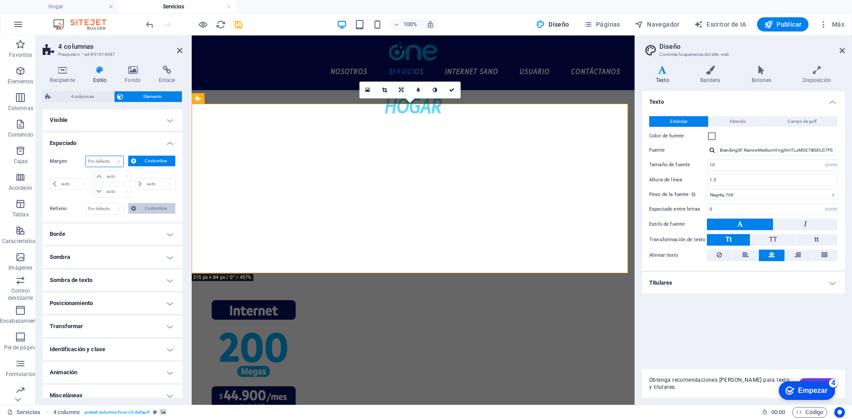
click at [114, 164] on select "Por defecto auto píxeles % movimiento rápido del ojo Volkswagen vh Costumbre" at bounding box center [105, 161] width 38 height 11
click at [86, 156] on select "Por defecto auto píxeles % movimiento rápido del ojo Volkswagen vh Costumbre" at bounding box center [105, 161] width 38 height 11
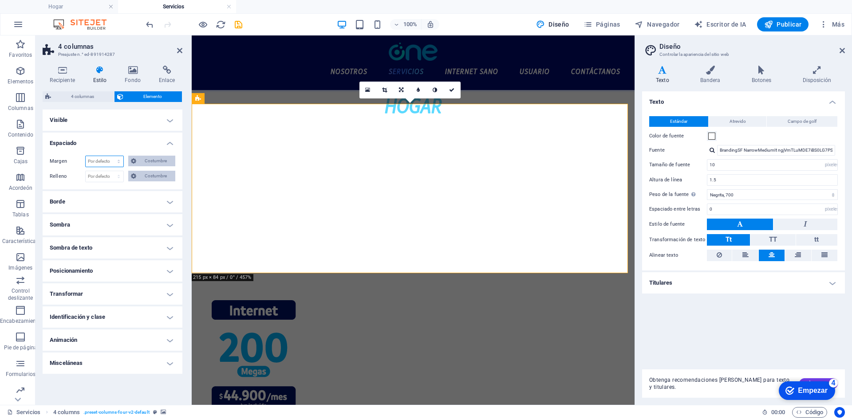
click at [114, 163] on select "Por defecto auto píxeles % movimiento rápido del ojo Volkswagen vh Costumbre" at bounding box center [105, 161] width 38 height 11
click at [86, 156] on select "Por defecto auto píxeles % movimiento rápido del ojo Volkswagen vh Costumbre" at bounding box center [105, 161] width 38 height 11
select select "DISABLED_OPTION_VALUE"
click at [118, 173] on select "Por defecto píxeles movimiento rápido del ojo % vh Volkswagen Costumbre" at bounding box center [105, 176] width 38 height 11
click at [86, 171] on select "Por defecto píxeles movimiento rápido del ojo % vh Volkswagen Costumbre" at bounding box center [105, 176] width 38 height 11
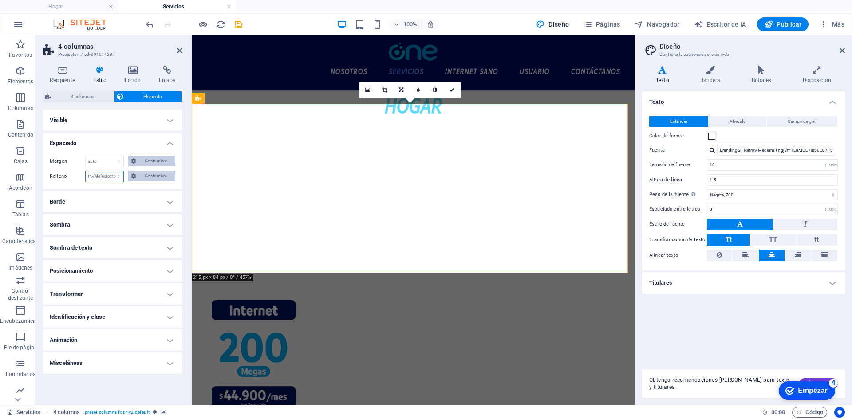
select select "DISABLED_OPTION_VALUE"
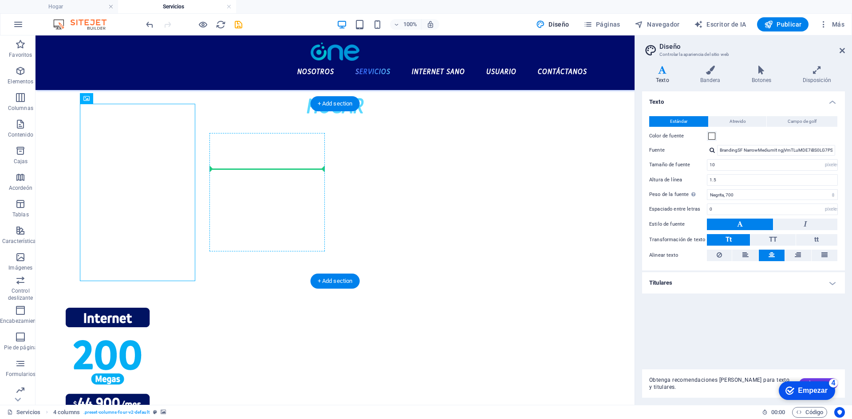
drag, startPoint x: 134, startPoint y: 148, endPoint x: 293, endPoint y: 162, distance: 159.4
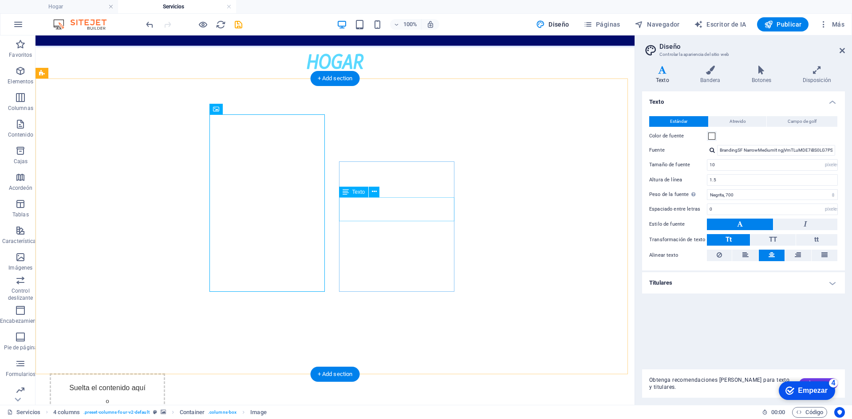
scroll to position [0, 0]
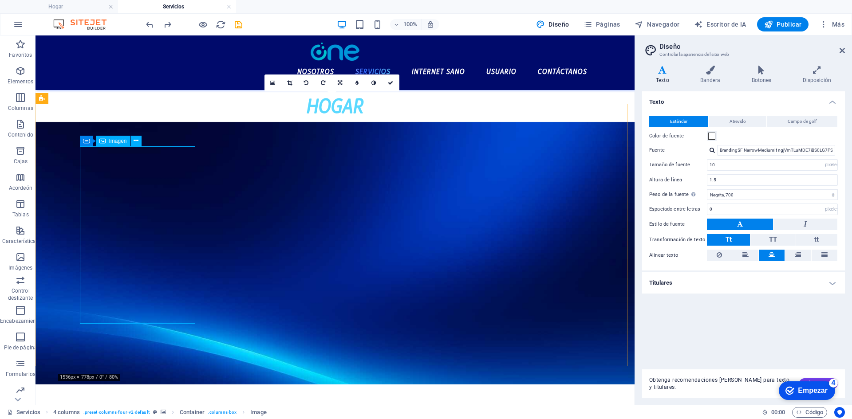
click at [89, 140] on icon at bounding box center [86, 141] width 6 height 11
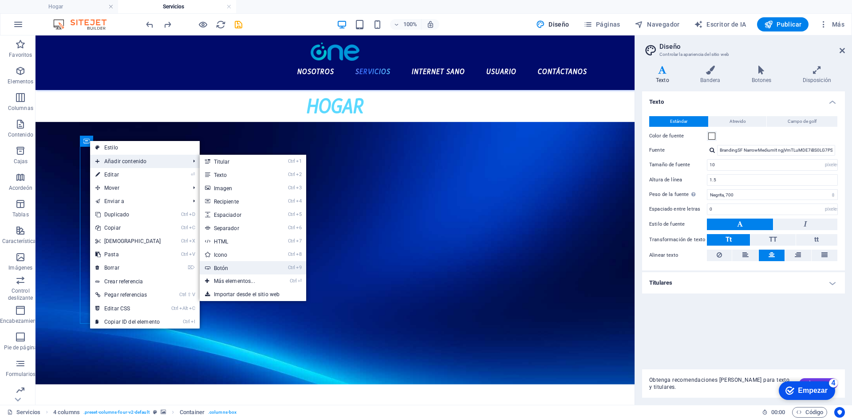
drag, startPoint x: 238, startPoint y: 270, endPoint x: 43, endPoint y: 233, distance: 197.7
click at [238, 270] on link "Ctrl 9 Botón" at bounding box center [236, 267] width 73 height 13
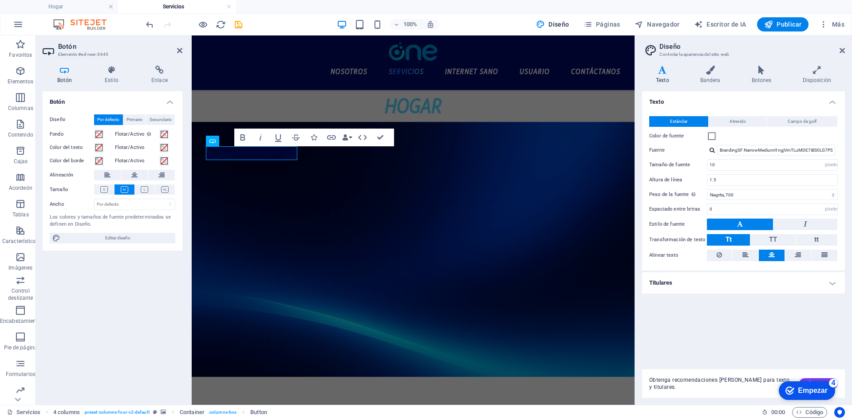
click at [182, 51] on aside "Botón Elemento #ed-new-3645 Botón Estilo Enlace Botón Diseño Por defecto Primar…" at bounding box center [113, 220] width 156 height 370
click at [177, 49] on icon at bounding box center [179, 50] width 5 height 7
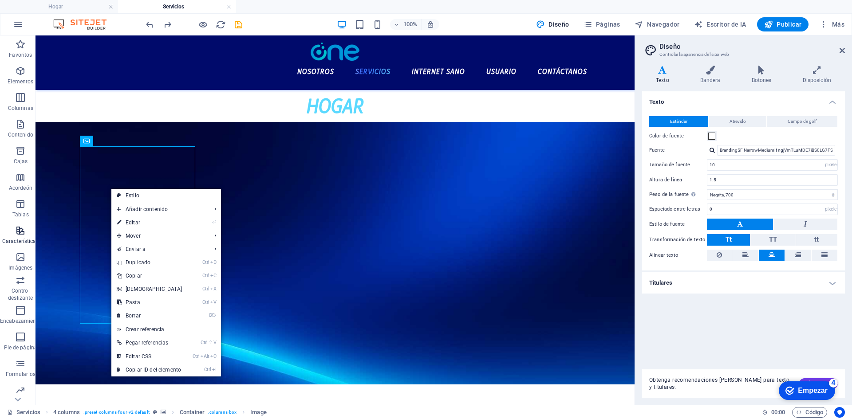
click at [26, 226] on span "Características" at bounding box center [20, 235] width 41 height 21
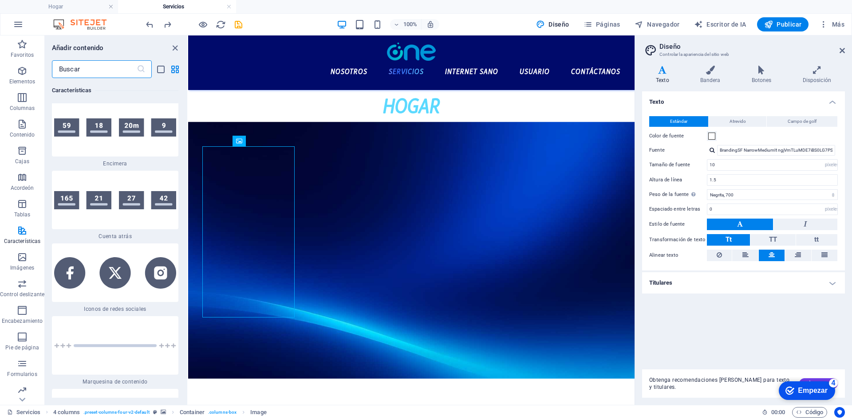
scroll to position [8183, 0]
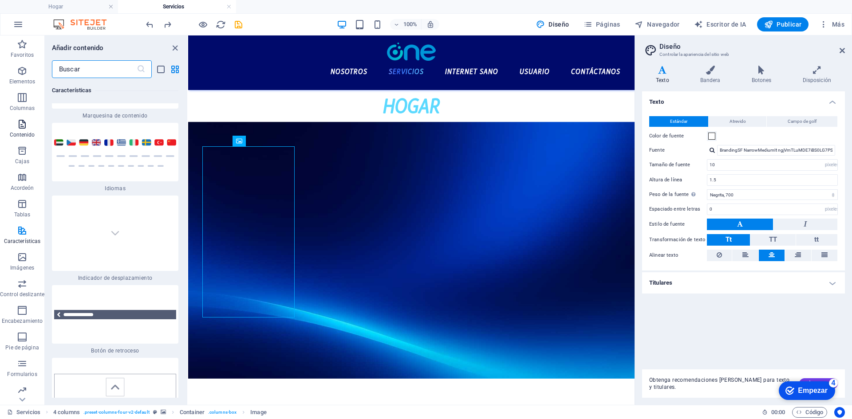
click at [30, 117] on button "Contenido" at bounding box center [22, 128] width 44 height 27
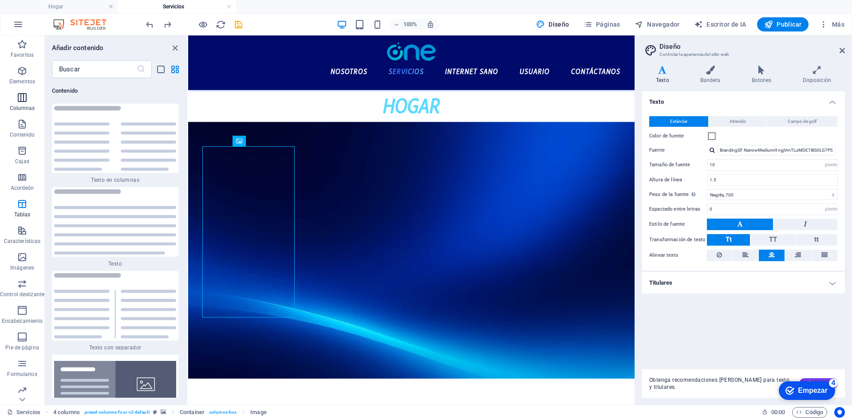
scroll to position [3009, 0]
click at [18, 92] on button "Columnas" at bounding box center [22, 102] width 44 height 27
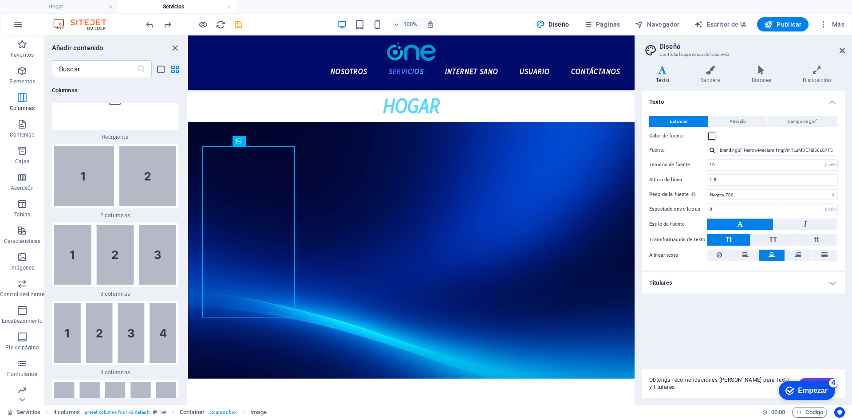
scroll to position [512, 0]
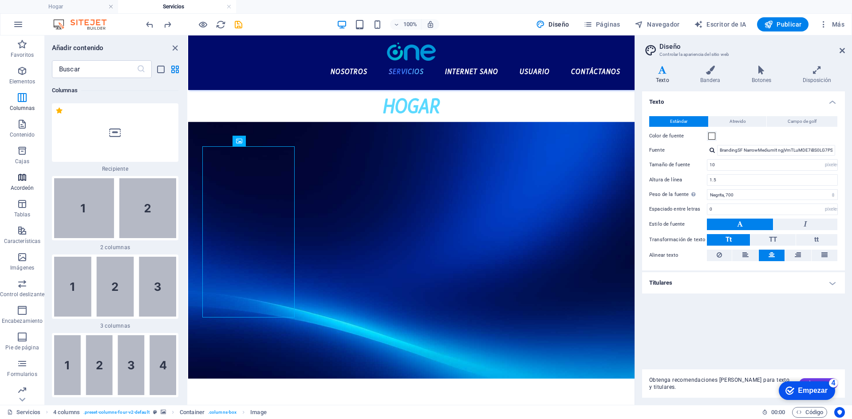
click at [21, 188] on font "Acordeón" at bounding box center [23, 188] width 24 height 6
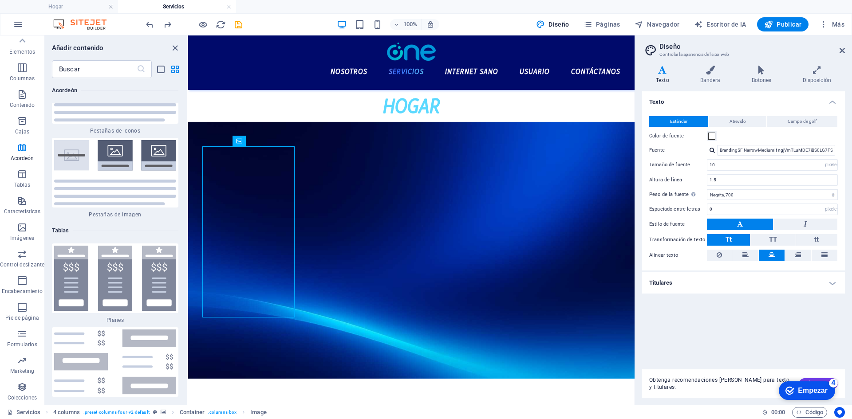
scroll to position [5955, 0]
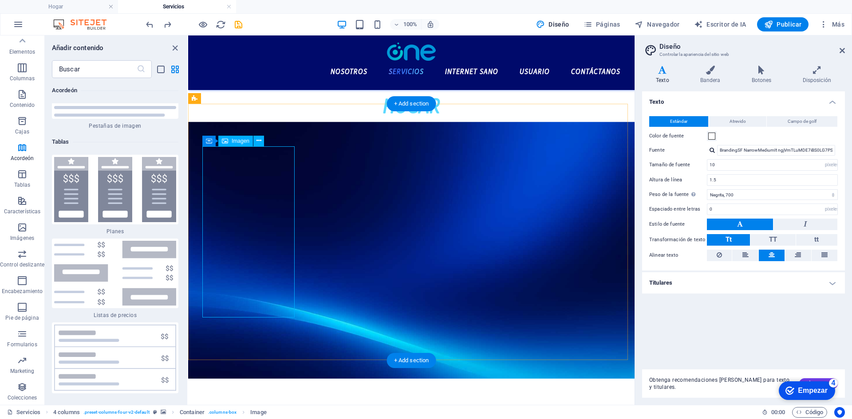
drag, startPoint x: 176, startPoint y: 49, endPoint x: 135, endPoint y: 13, distance: 54.1
click at [176, 49] on icon "cerrar panel" at bounding box center [175, 48] width 10 height 10
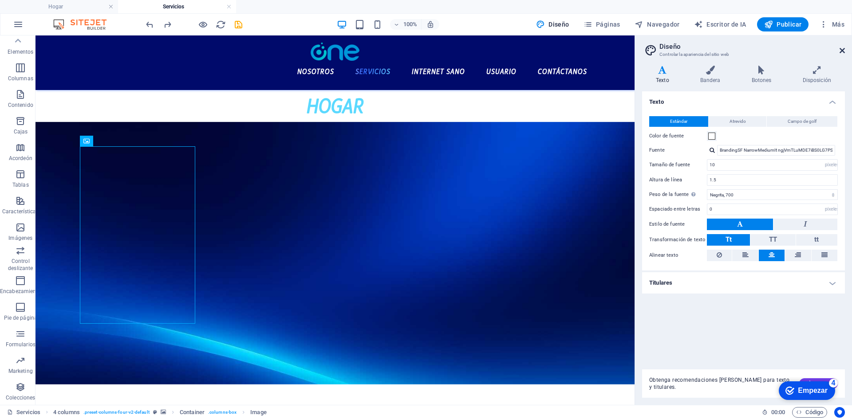
click at [842, 51] on icon at bounding box center [841, 50] width 5 height 7
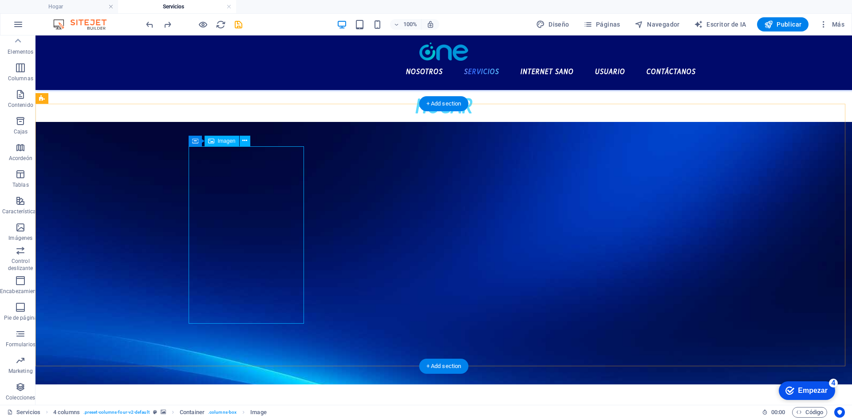
click at [241, 142] on button at bounding box center [245, 141] width 11 height 11
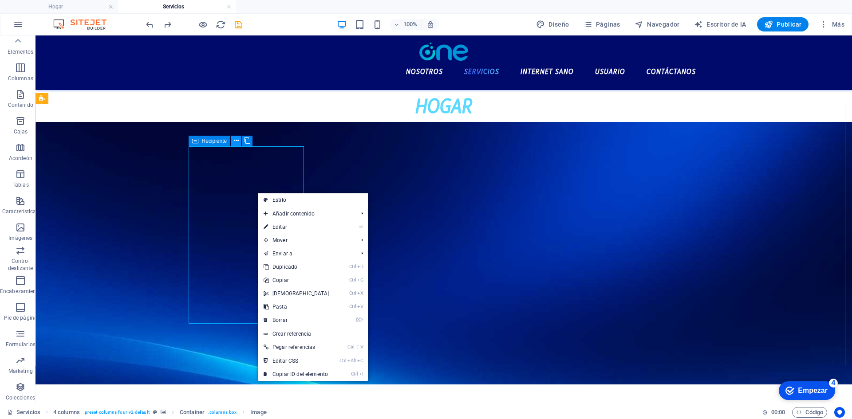
click at [235, 142] on icon at bounding box center [236, 140] width 5 height 9
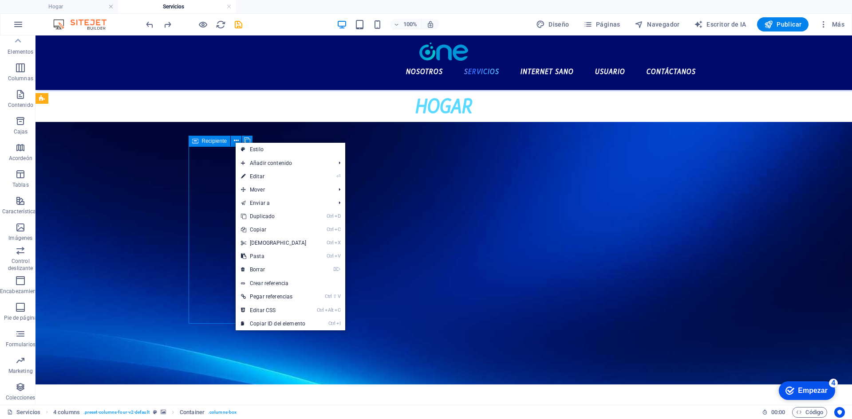
click at [202, 146] on div "Recipiente" at bounding box center [224, 141] width 70 height 11
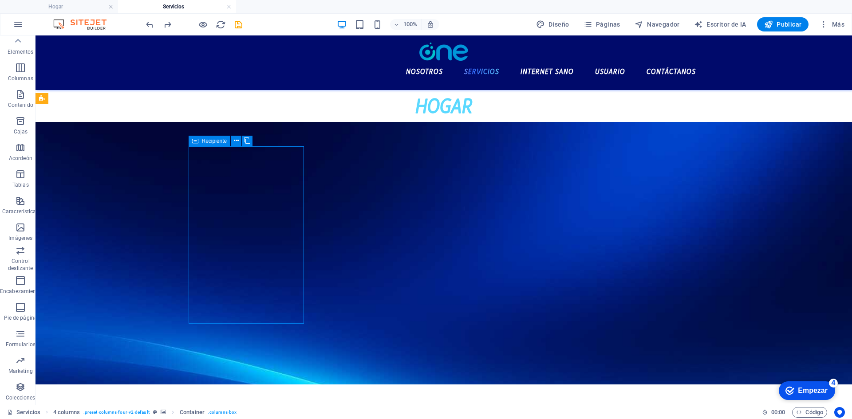
click at [203, 141] on font "Recipiente" at bounding box center [214, 141] width 25 height 6
click at [204, 141] on font "Recipiente" at bounding box center [214, 141] width 25 height 6
click at [47, 141] on figure at bounding box center [443, 253] width 816 height 263
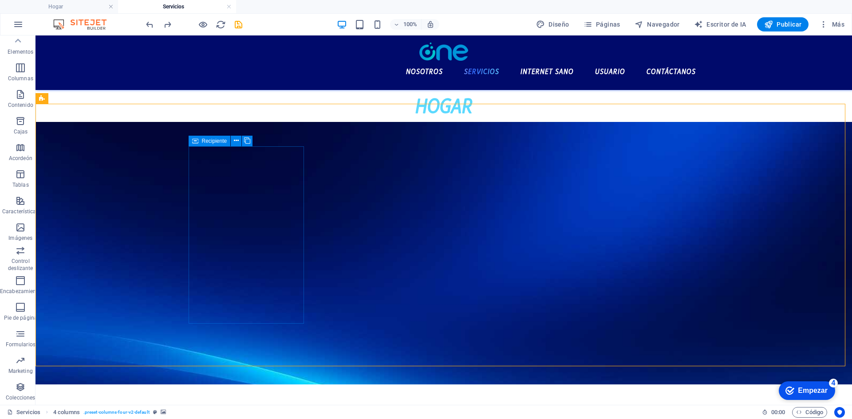
click at [189, 142] on div "Recipiente" at bounding box center [210, 141] width 42 height 11
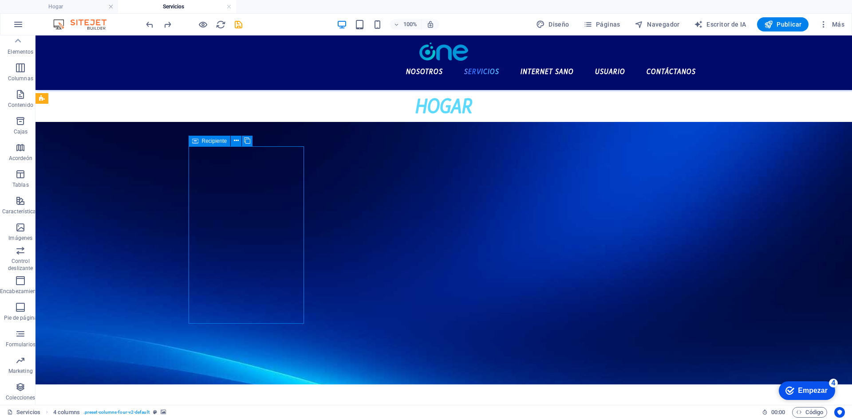
click at [189, 142] on div "Recipiente" at bounding box center [210, 141] width 42 height 11
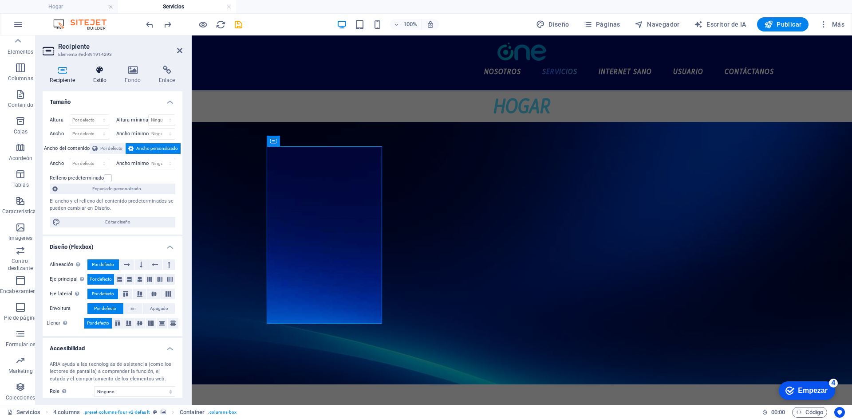
click at [93, 80] on h4 "Estilo" at bounding box center [102, 75] width 32 height 19
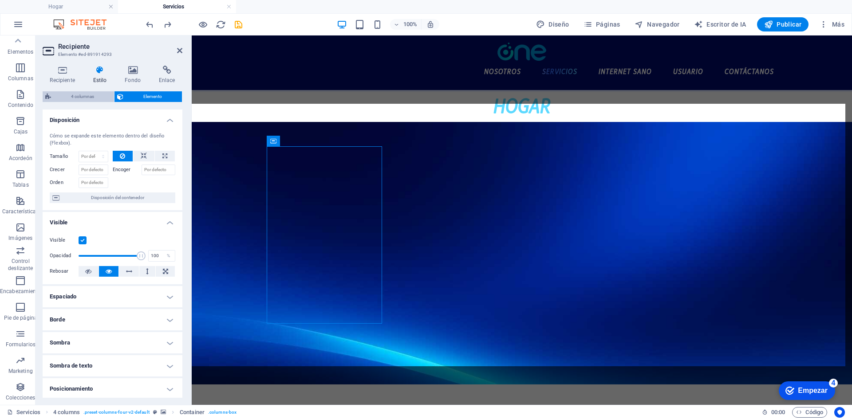
click at [88, 99] on font "4 columnas" at bounding box center [82, 96] width 23 height 5
select select "rem"
select select "preset-columns-four-v2-default"
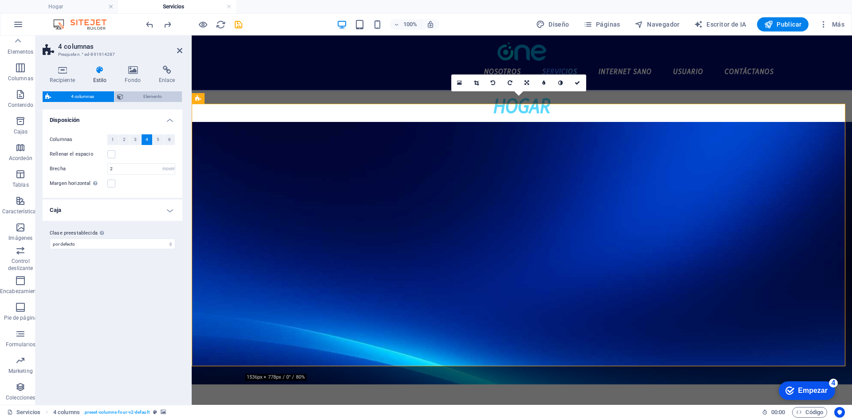
click at [133, 97] on span "Elemento" at bounding box center [152, 96] width 53 height 11
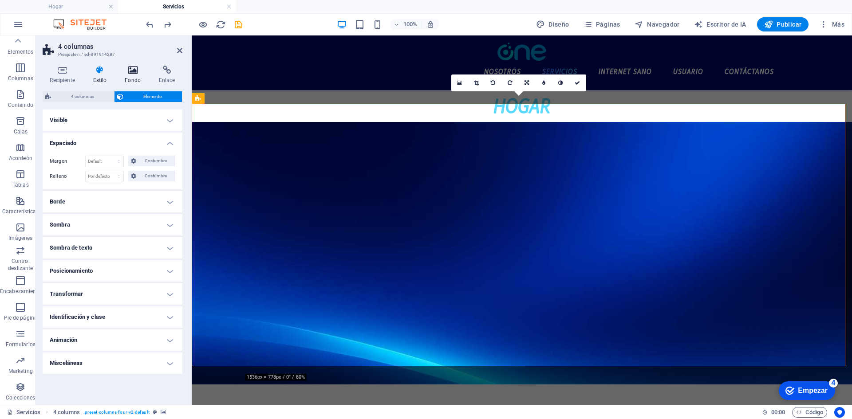
click at [133, 80] on font "Fondo" at bounding box center [133, 80] width 16 height 6
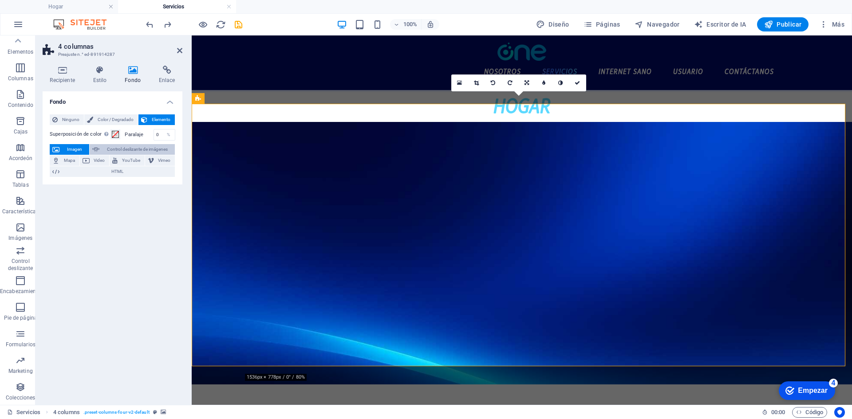
click at [120, 152] on font "Control deslizante de imágenes" at bounding box center [137, 149] width 61 height 5
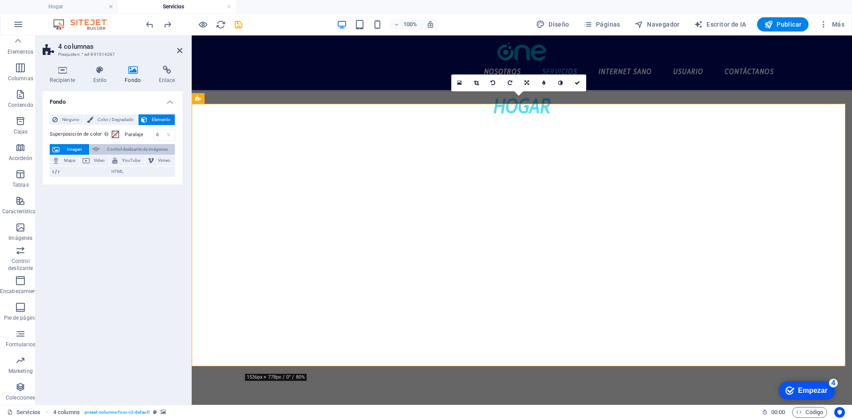
select select "ms"
select select "s"
select select "progressive"
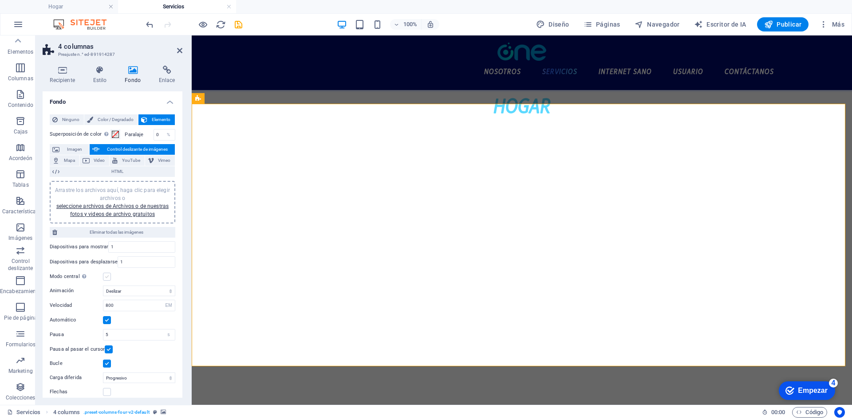
click at [106, 278] on label at bounding box center [107, 277] width 8 height 8
click at [0, 0] on input "Modo central Permite la vista centrada con diapositivas anteriores y siguientes…" at bounding box center [0, 0] width 0 height 0
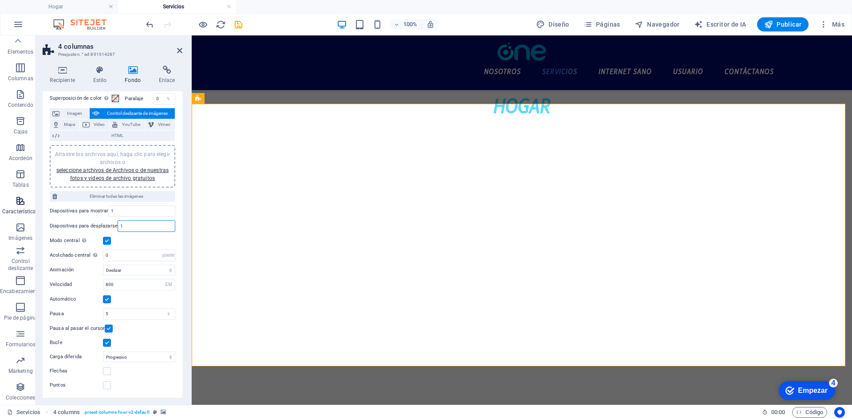
drag, startPoint x: 139, startPoint y: 227, endPoint x: 0, endPoint y: 217, distance: 139.6
click at [0, 217] on section "Favoritos Elementos Columnas Contenido Cajas Acordeón Tablas Características Im…" at bounding box center [426, 220] width 852 height 370
type input "3"
drag, startPoint x: 124, startPoint y: 194, endPoint x: 135, endPoint y: 162, distance: 33.4
click at [135, 162] on div "Arrastre los archivos aquí, haga clic para elegir archivos o seleccione archivo…" at bounding box center [113, 172] width 126 height 60
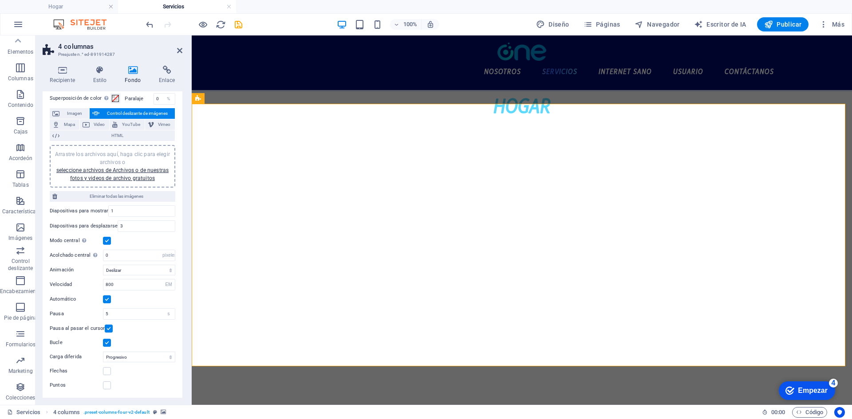
click at [136, 166] on div "Arrastre los archivos aquí, haga clic para elegir archivos o seleccione archivo…" at bounding box center [112, 166] width 115 height 32
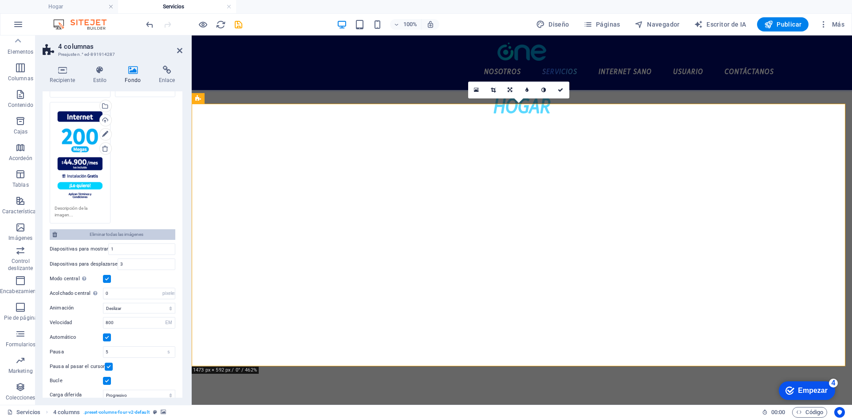
scroll to position [285, 0]
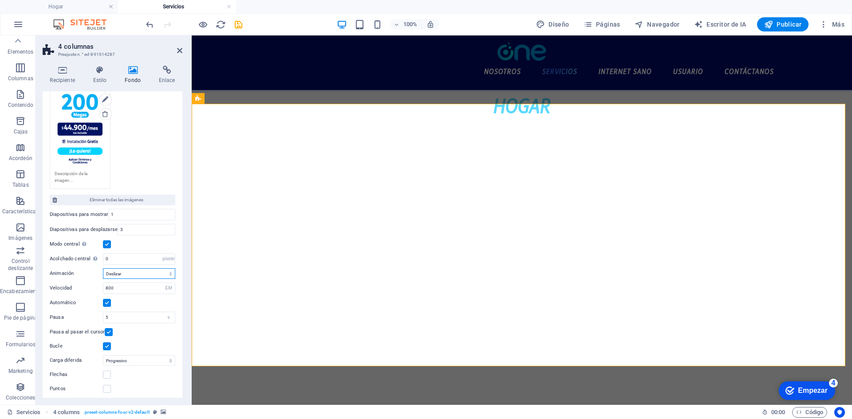
click at [124, 268] on select "Deslizar Desteñir" at bounding box center [139, 273] width 72 height 11
click at [123, 271] on select "Deslizar Desteñir" at bounding box center [139, 273] width 72 height 11
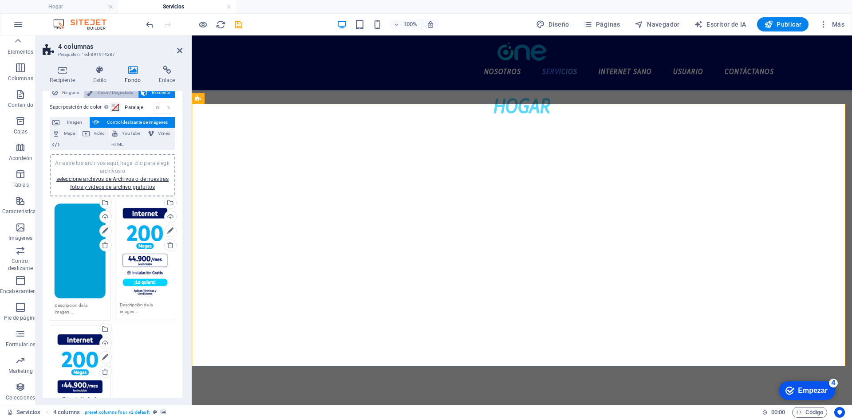
scroll to position [0, 0]
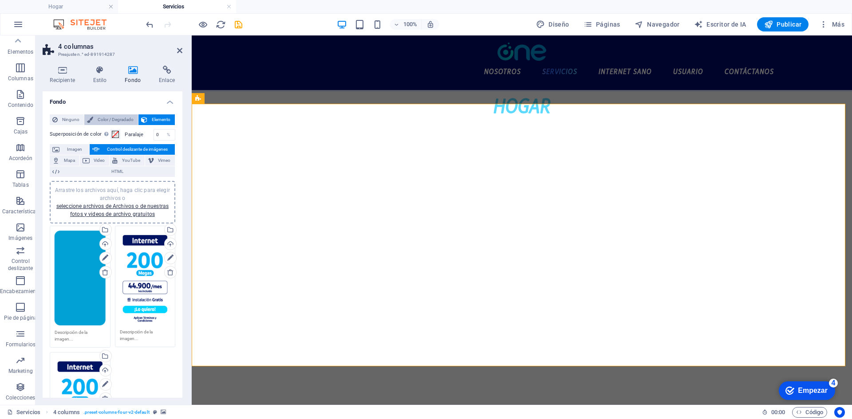
click at [122, 119] on font "Color / Degradado" at bounding box center [116, 119] width 36 height 5
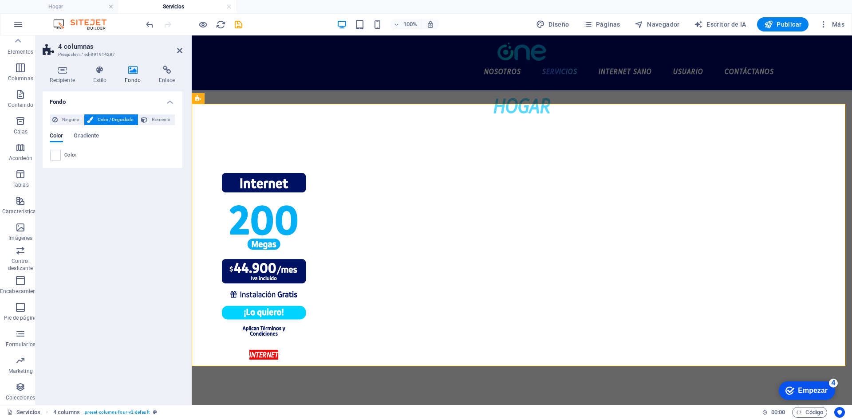
click at [75, 129] on div "Color Gradiente Color" at bounding box center [113, 143] width 126 height 35
click at [75, 124] on span "Ninguno" at bounding box center [70, 119] width 21 height 11
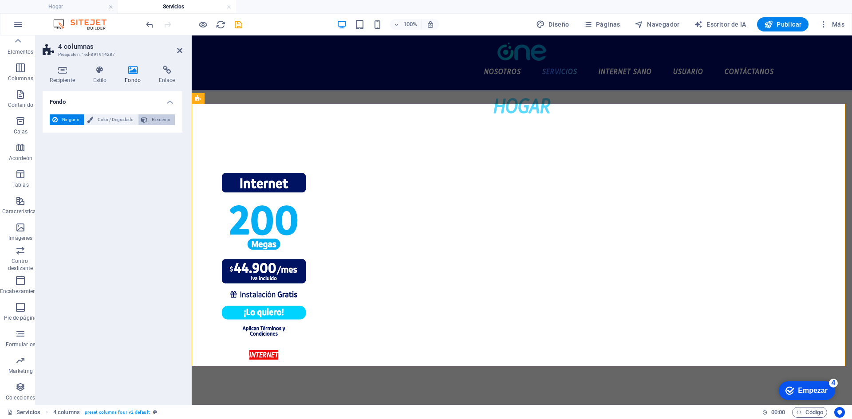
click at [153, 121] on font "Elemento" at bounding box center [161, 119] width 19 height 5
select select "ms"
select select "s"
select select "progressive"
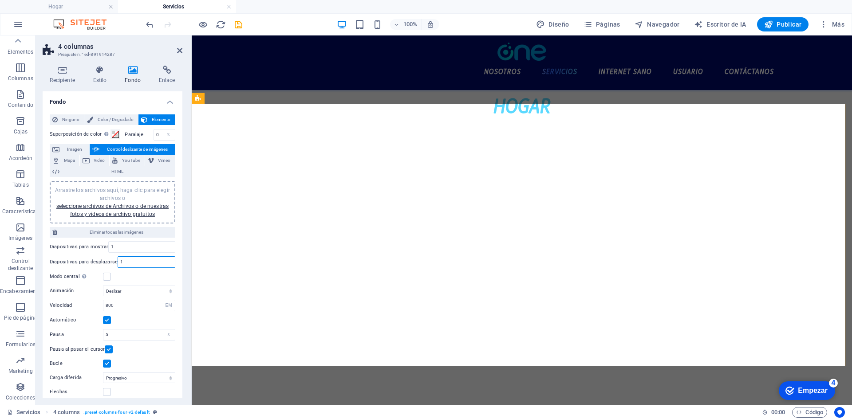
click at [142, 264] on input "1" at bounding box center [146, 262] width 57 height 11
type input "3"
click at [106, 278] on label at bounding box center [107, 277] width 8 height 8
click at [0, 0] on input "Modo central Permite la vista centrada con diapositivas anteriores y siguientes…" at bounding box center [0, 0] width 0 height 0
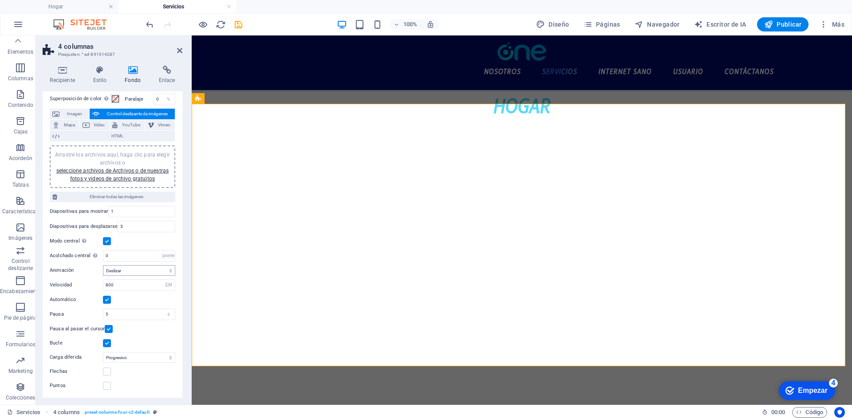
scroll to position [36, 0]
click at [108, 373] on label at bounding box center [107, 371] width 8 height 8
click at [0, 0] on input "Flechas" at bounding box center [0, 0] width 0 height 0
click at [821, 216] on div at bounding box center [522, 253] width 660 height 263
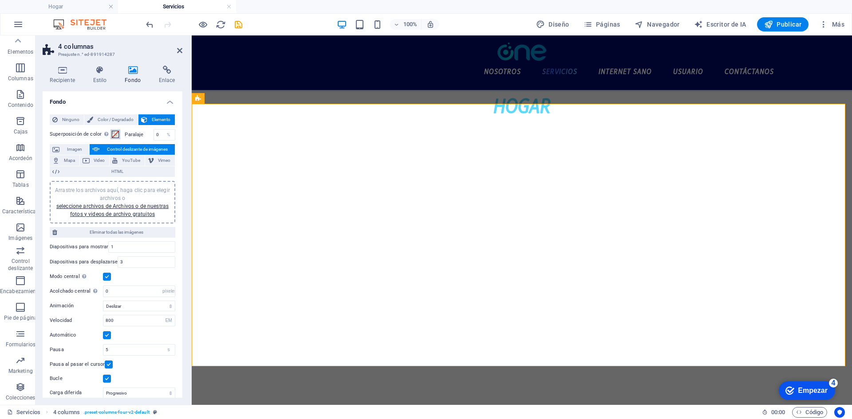
drag, startPoint x: 113, startPoint y: 133, endPoint x: 115, endPoint y: 143, distance: 10.8
click at [113, 133] on span at bounding box center [115, 134] width 7 height 7
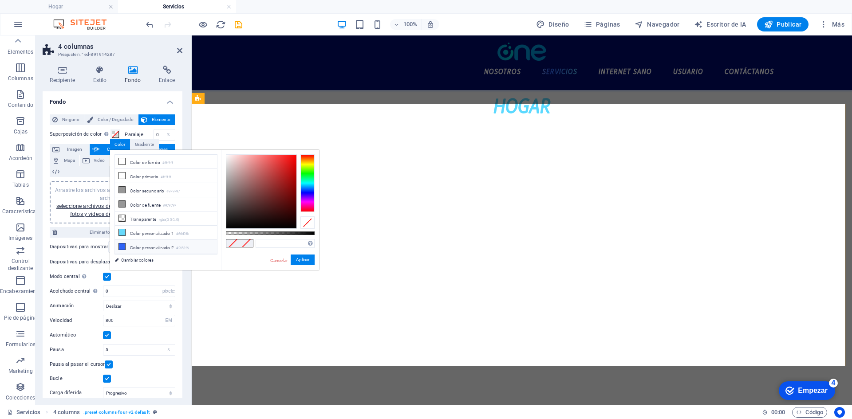
click at [134, 246] on font "Color personalizado 2" at bounding box center [152, 247] width 44 height 5
type input "#2f63f6"
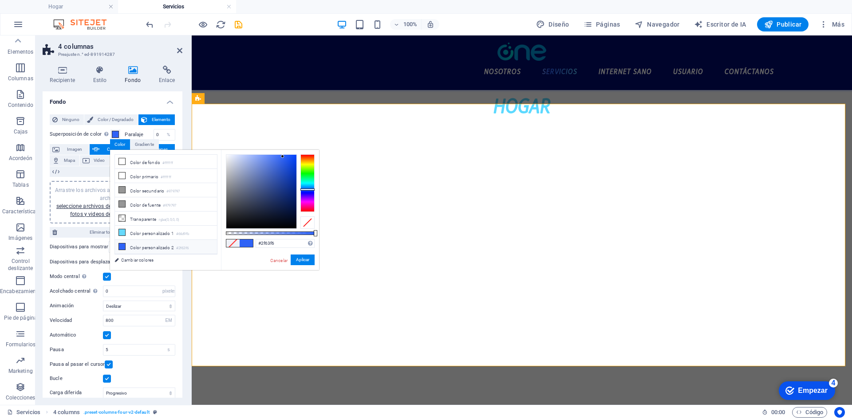
click at [452, 354] on div at bounding box center [522, 253] width 660 height 263
drag, startPoint x: 303, startPoint y: 258, endPoint x: 113, endPoint y: 224, distance: 193.8
click at [303, 258] on font "Aplicar" at bounding box center [302, 259] width 13 height 5
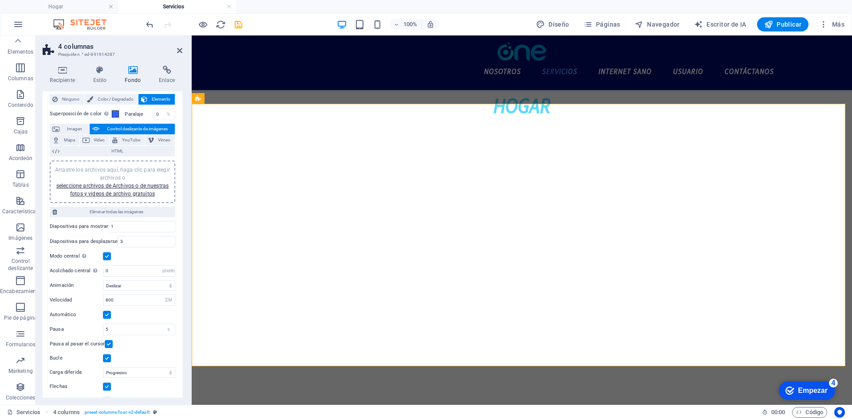
scroll to position [36, 0]
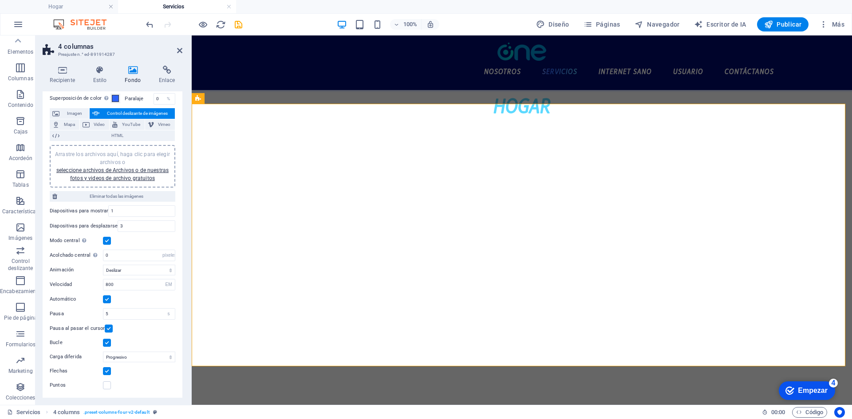
click at [140, 164] on div "Arrastre los archivos aquí, haga clic para elegir archivos o seleccione archivo…" at bounding box center [112, 166] width 115 height 32
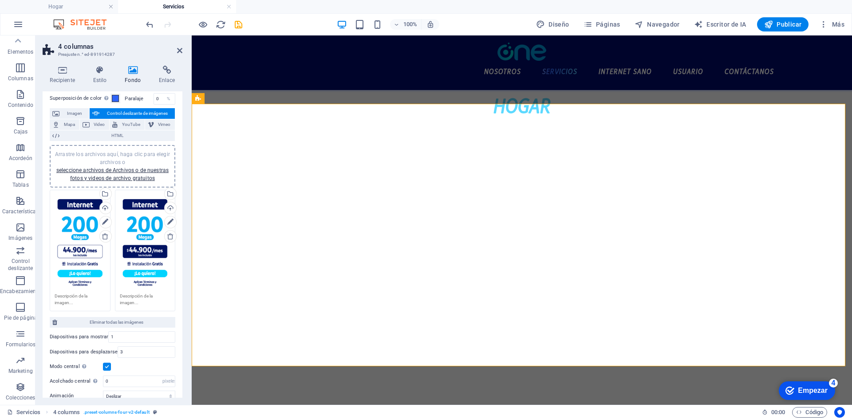
click at [135, 283] on div "Arrastre los archivos aquí, haga clic para elegir archivos o seleccione archivo…" at bounding box center [145, 242] width 51 height 94
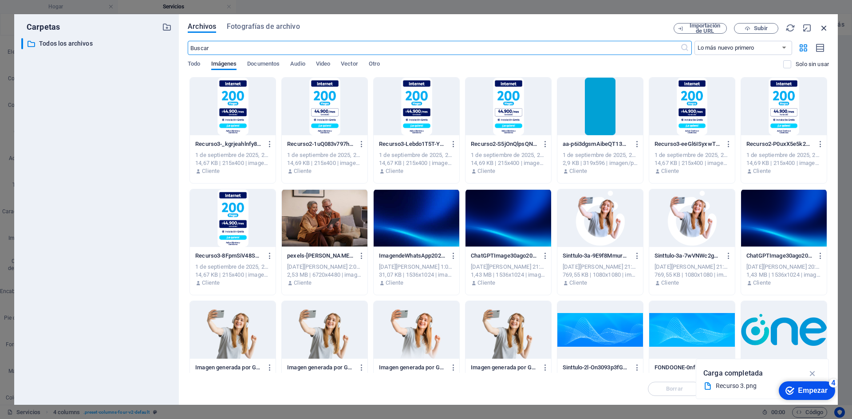
click at [824, 25] on icon "button" at bounding box center [824, 28] width 10 height 10
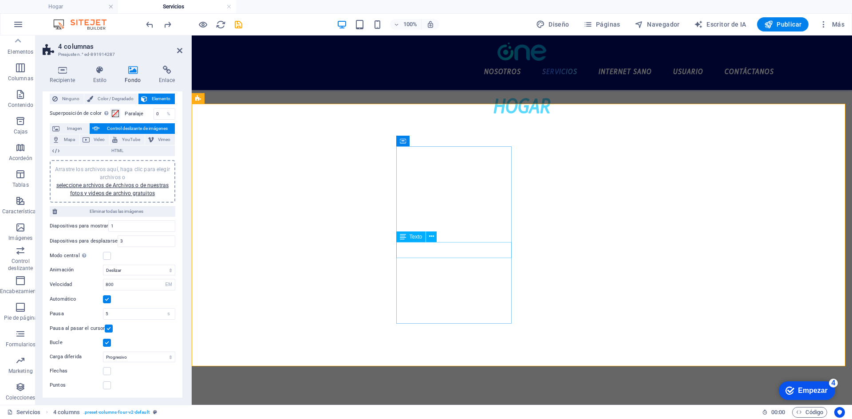
scroll to position [21, 0]
type input "1"
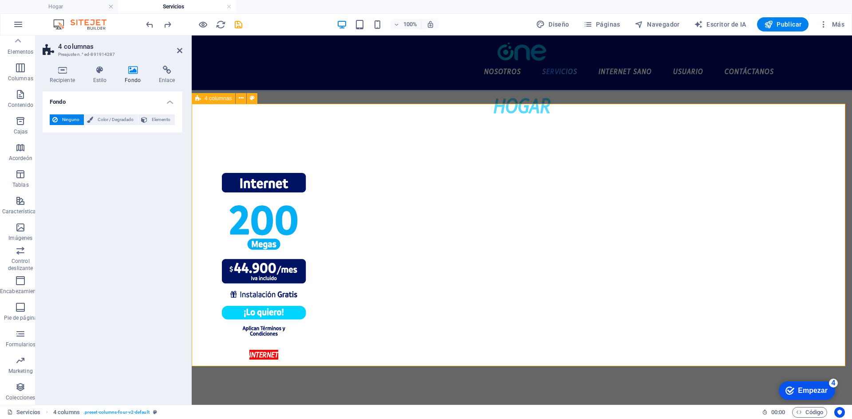
scroll to position [0, 0]
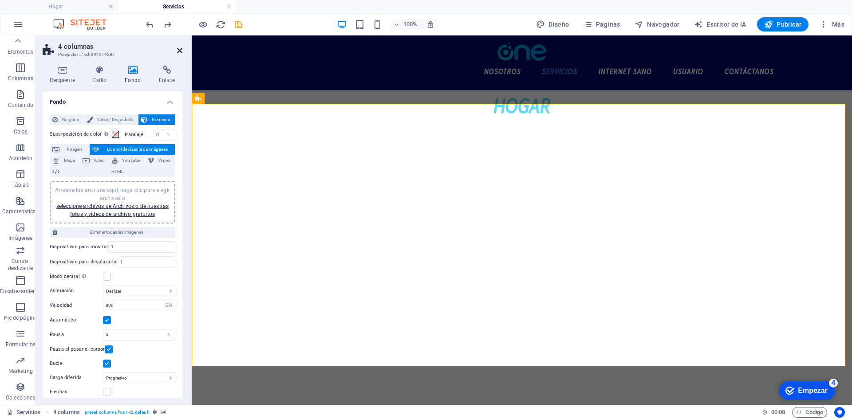
click at [179, 51] on icon at bounding box center [179, 50] width 5 height 7
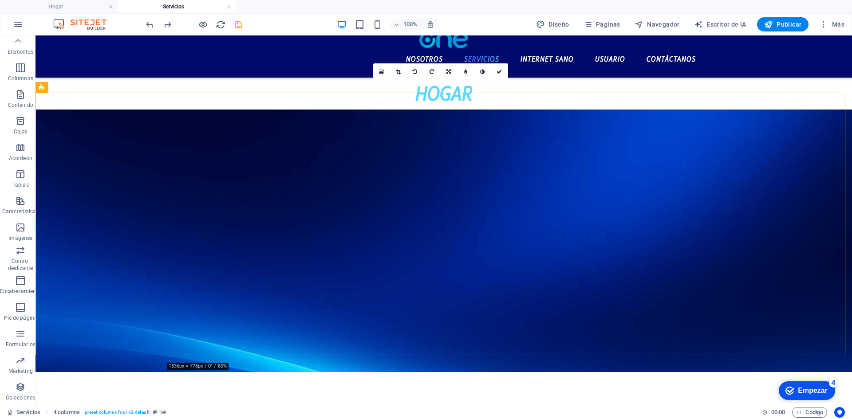
scroll to position [11, 0]
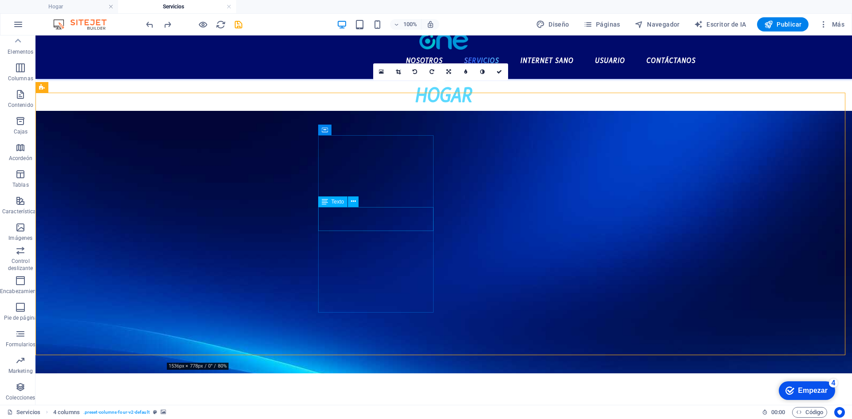
drag, startPoint x: 296, startPoint y: 189, endPoint x: 355, endPoint y: 243, distance: 79.5
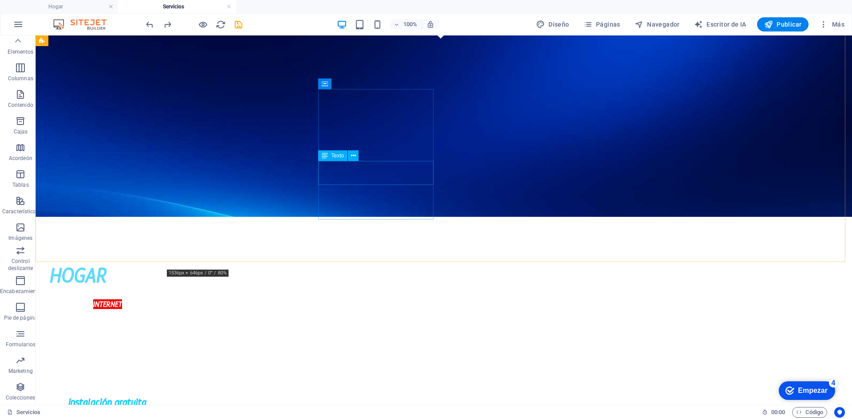
scroll to position [0, 0]
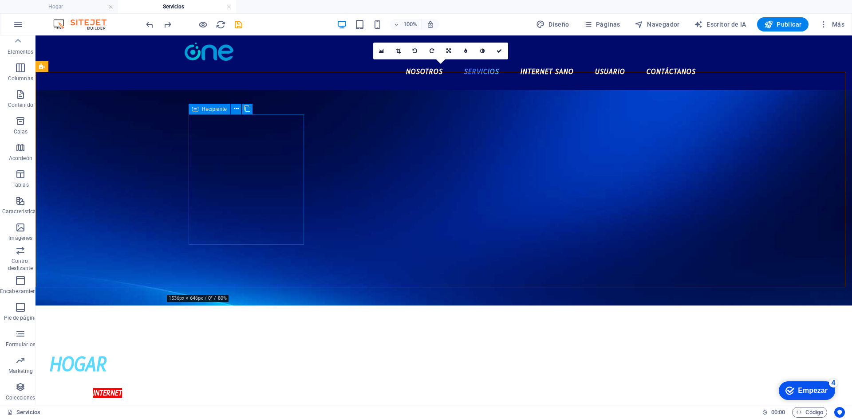
click at [165, 348] on div "HOGAR" at bounding box center [107, 364] width 115 height 32
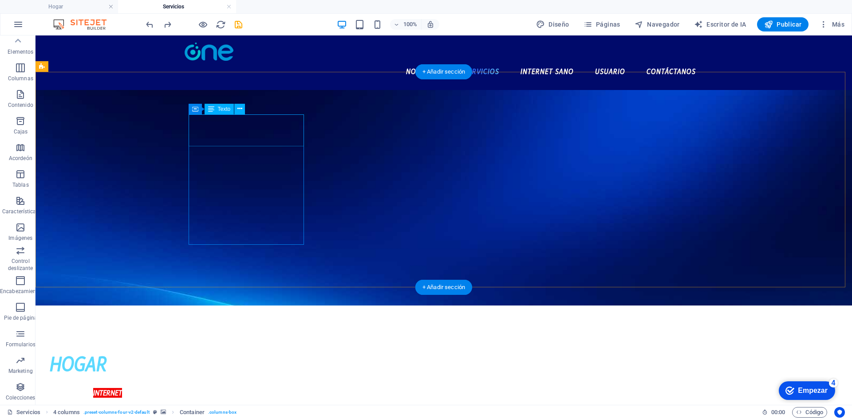
click at [165, 348] on div "HOGAR" at bounding box center [107, 364] width 115 height 32
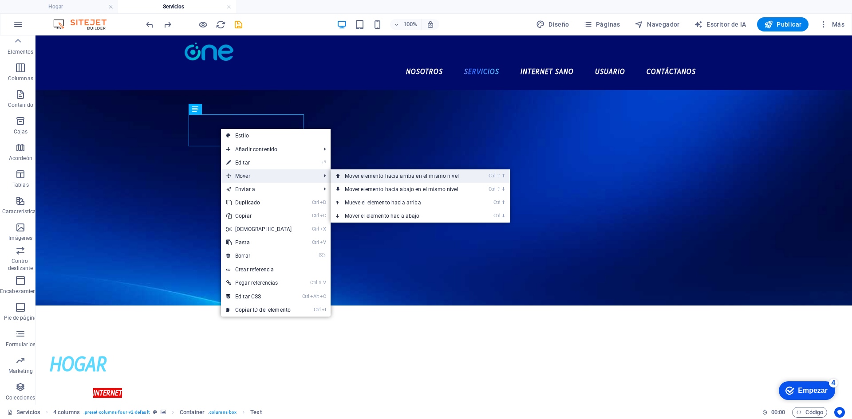
drag, startPoint x: 262, startPoint y: 172, endPoint x: 354, endPoint y: 181, distance: 92.3
click at [331, 181] on li "Mover Ctrl ⇧ ⬆ Mover elemento hacia arriba en el mismo nivel Ctrl ⇧ ⬇ Mover ele…" at bounding box center [276, 175] width 110 height 13
click at [345, 177] on font "Mover elemento hacia arriba en el mismo nivel" at bounding box center [402, 176] width 114 height 6
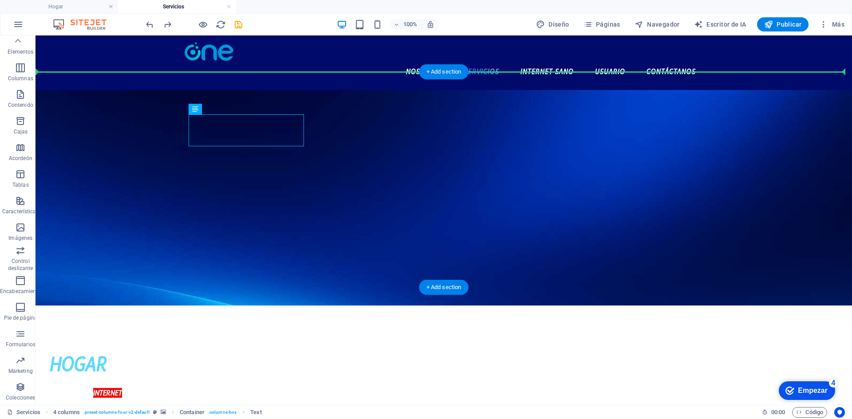
drag, startPoint x: 213, startPoint y: 128, endPoint x: 402, endPoint y: 95, distance: 192.3
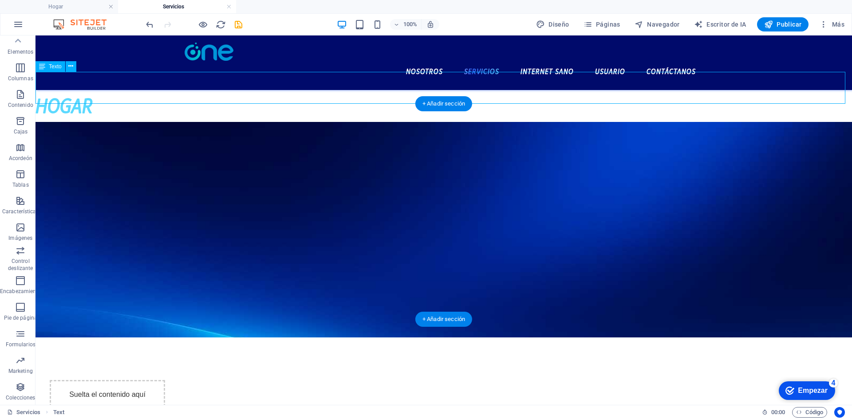
click at [209, 94] on div "HOGAR" at bounding box center [443, 106] width 816 height 32
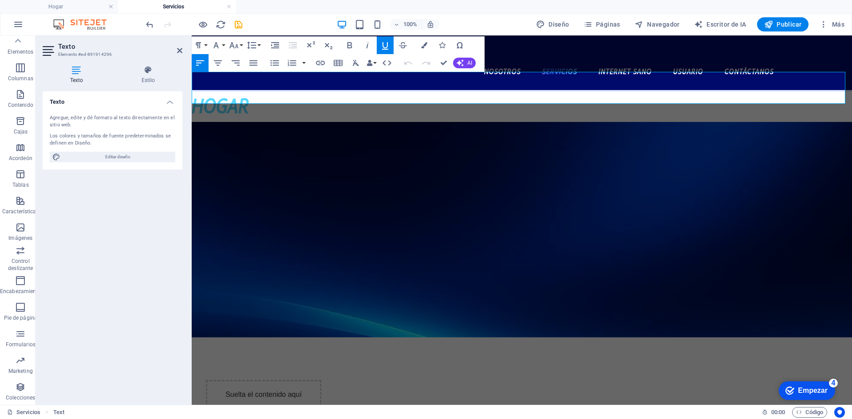
click at [277, 99] on p "HOGAR" at bounding box center [522, 106] width 660 height 32
drag, startPoint x: 277, startPoint y: 97, endPoint x: 170, endPoint y: 98, distance: 107.4
click at [241, 93] on font "HOGAR" at bounding box center [220, 106] width 57 height 26
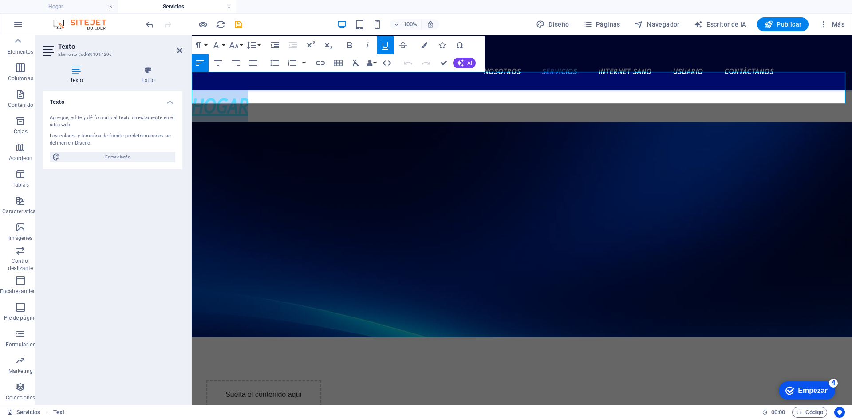
click at [241, 93] on font "HOGAR" at bounding box center [220, 106] width 57 height 26
click at [222, 63] on icon "button" at bounding box center [218, 63] width 11 height 11
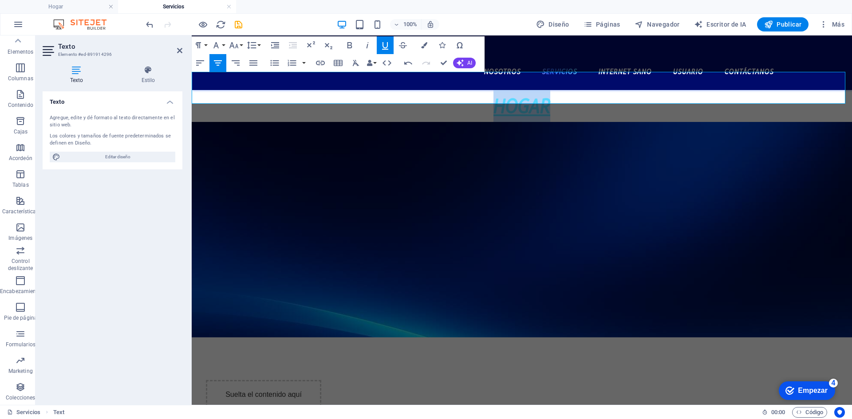
click at [354, 128] on figure at bounding box center [522, 230] width 660 height 216
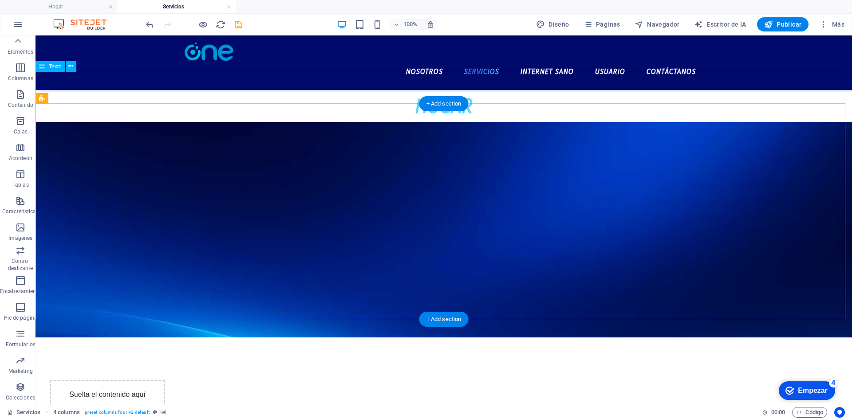
click at [452, 91] on div "HOGAR" at bounding box center [443, 106] width 816 height 32
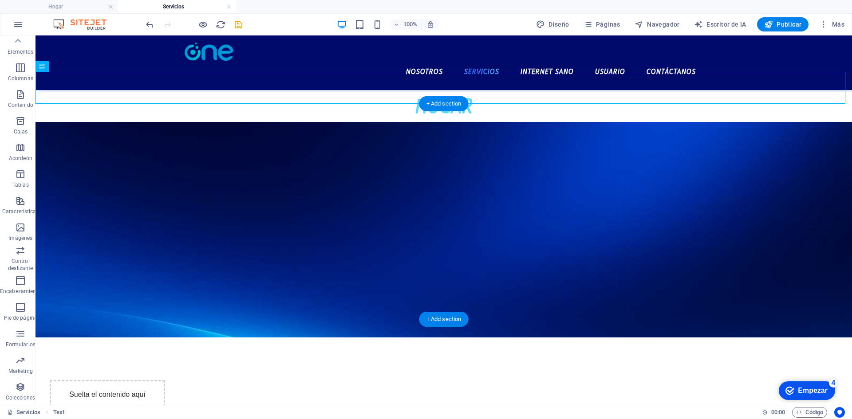
click at [508, 128] on figure at bounding box center [443, 230] width 816 height 216
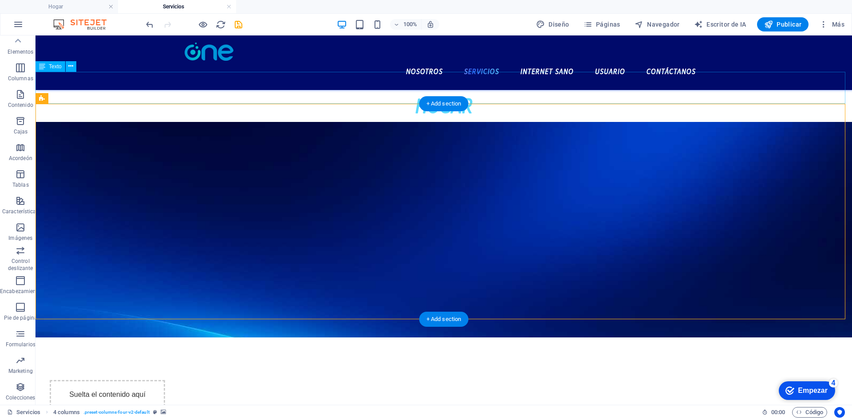
click at [444, 90] on div "HOGAR" at bounding box center [443, 106] width 816 height 32
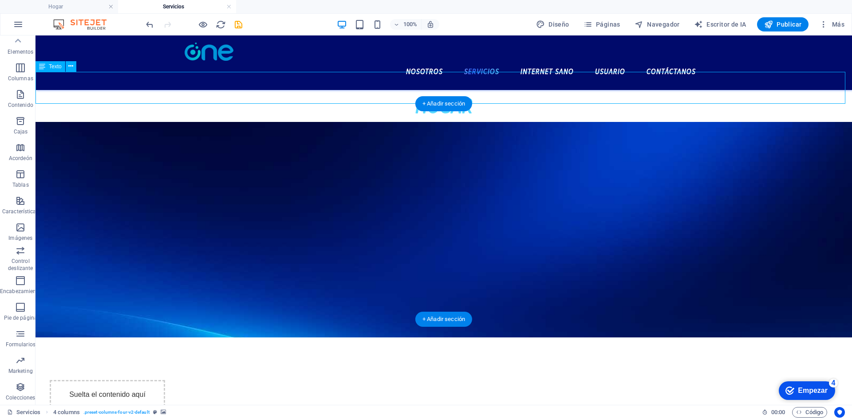
click at [444, 90] on div "HOGAR" at bounding box center [443, 106] width 816 height 32
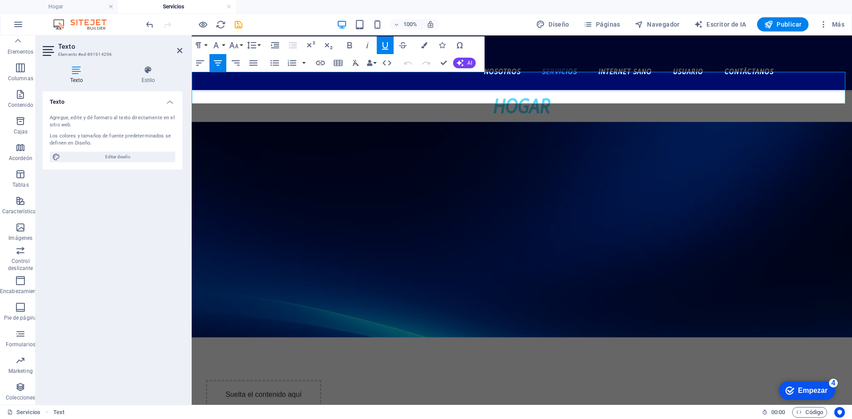
click at [529, 94] on font "HOGAR" at bounding box center [521, 106] width 57 height 26
click at [522, 101] on p "HOGAR" at bounding box center [522, 106] width 660 height 32
click at [519, 97] on font "HOGAR" at bounding box center [521, 106] width 57 height 26
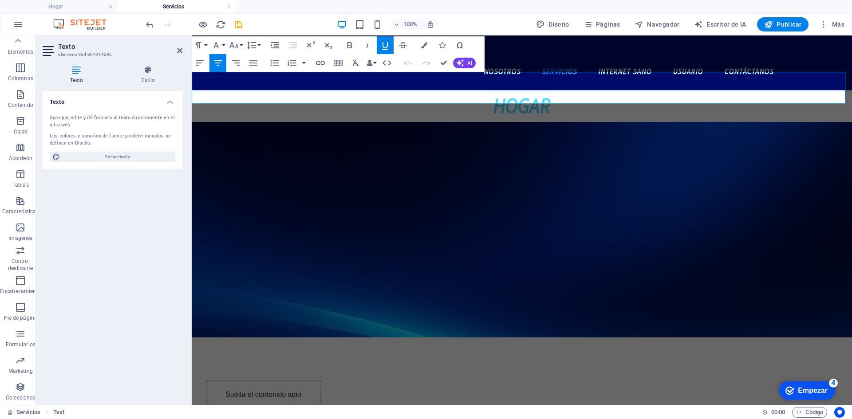
click at [519, 97] on font "HOGAR" at bounding box center [521, 106] width 57 height 26
click at [147, 156] on span "Editar diseño" at bounding box center [118, 157] width 110 height 11
select select "px"
select select "700"
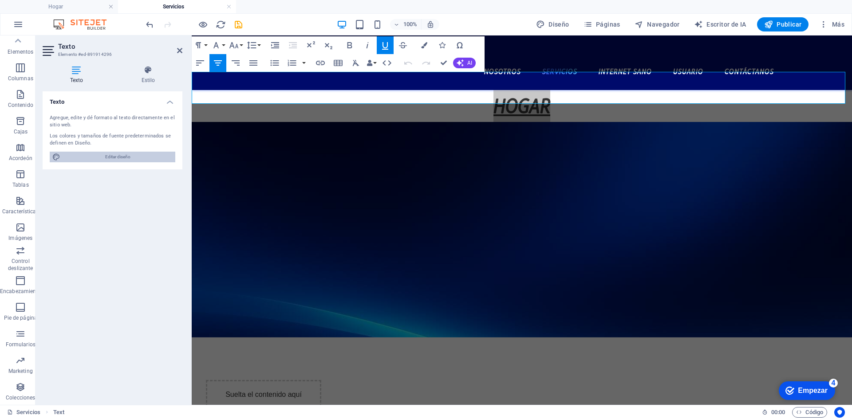
select select "px"
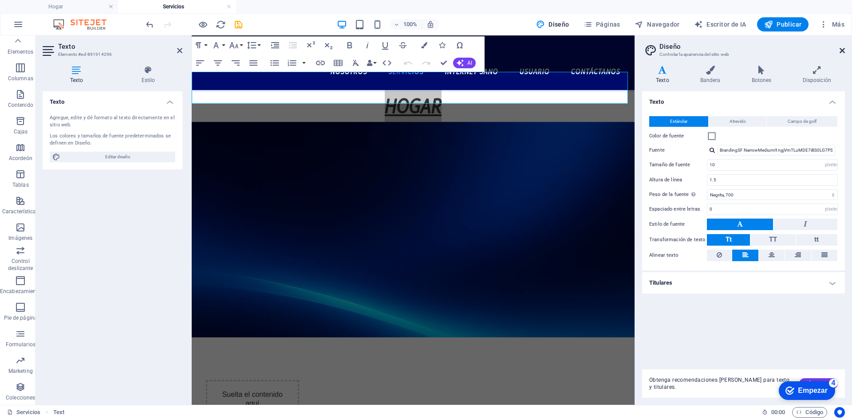
click at [840, 51] on icon at bounding box center [841, 50] width 5 height 7
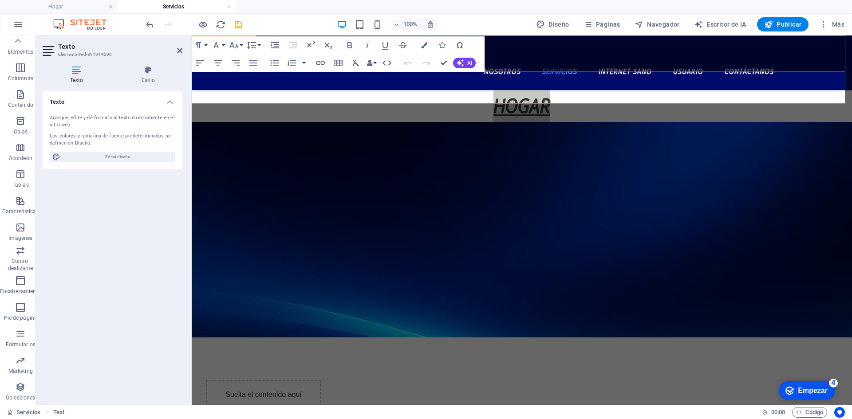
click at [386, 129] on figure at bounding box center [522, 230] width 660 height 216
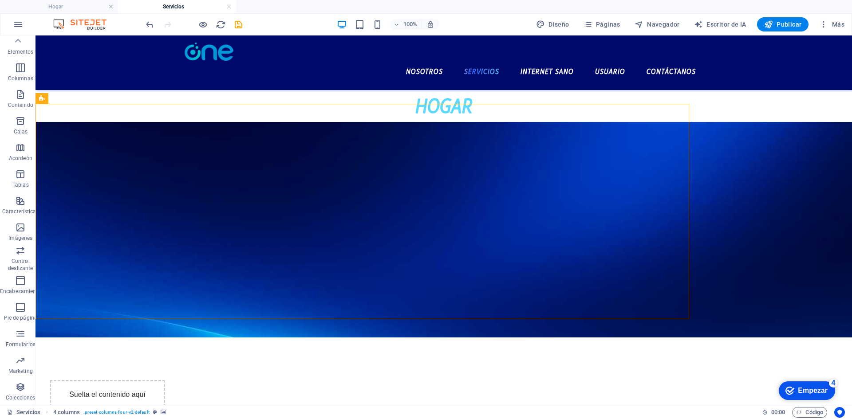
click at [232, 129] on figure at bounding box center [443, 230] width 816 height 216
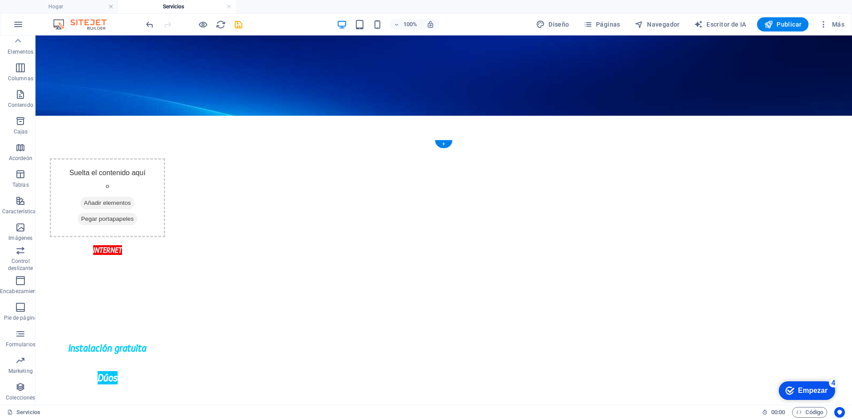
scroll to position [444, 0]
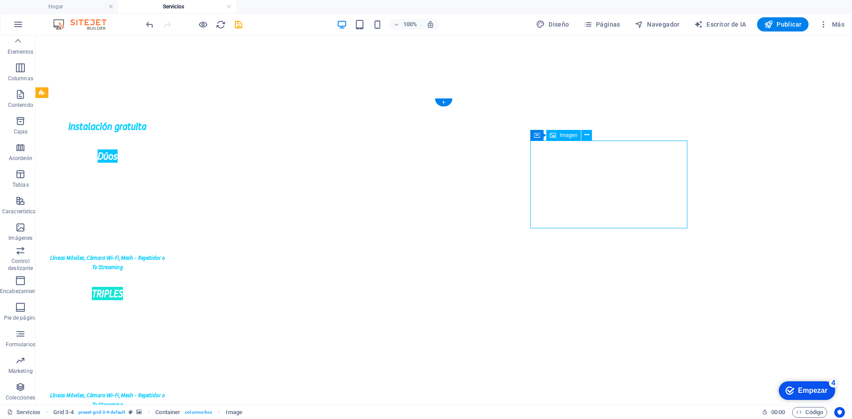
drag, startPoint x: 550, startPoint y: 233, endPoint x: 510, endPoint y: 206, distance: 48.2
click at [550, 233] on font "Texto" at bounding box center [549, 230] width 13 height 6
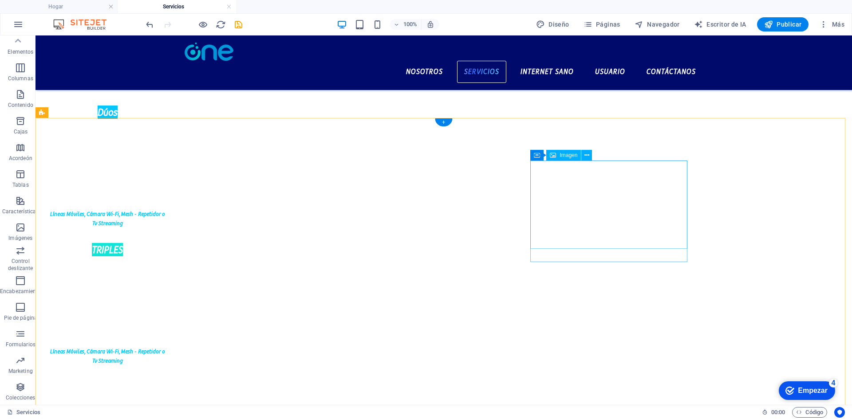
scroll to position [381, 0]
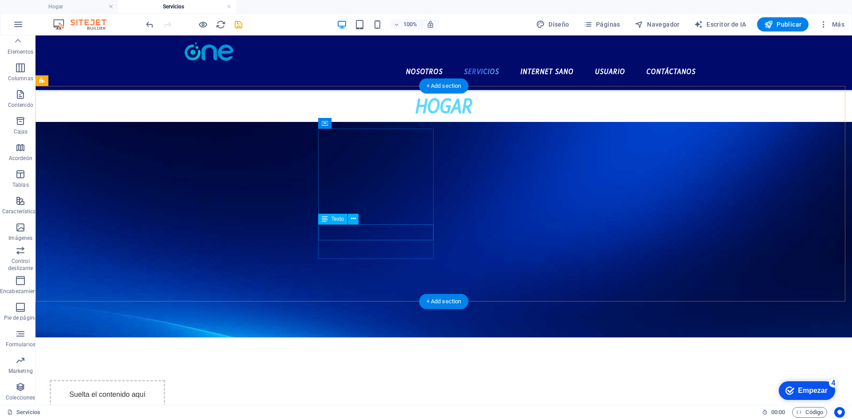
scroll to position [222, 0]
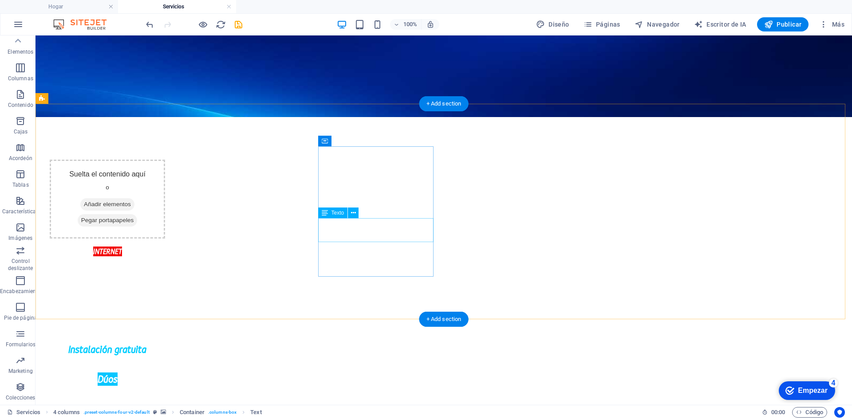
scroll to position [0, 0]
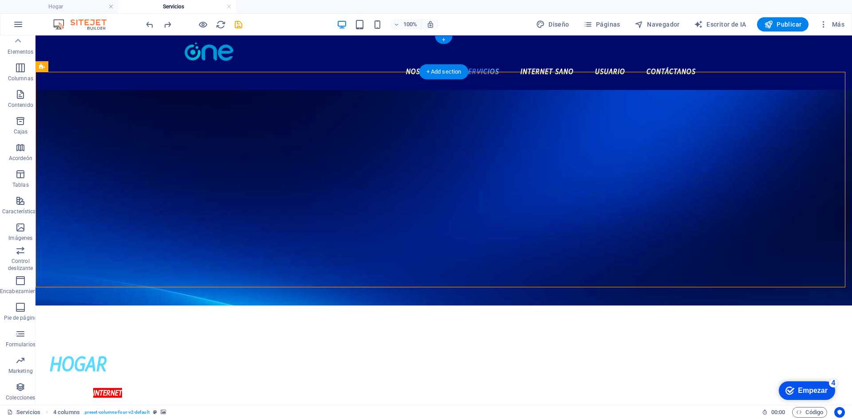
drag, startPoint x: 270, startPoint y: 109, endPoint x: 424, endPoint y: 70, distance: 159.3
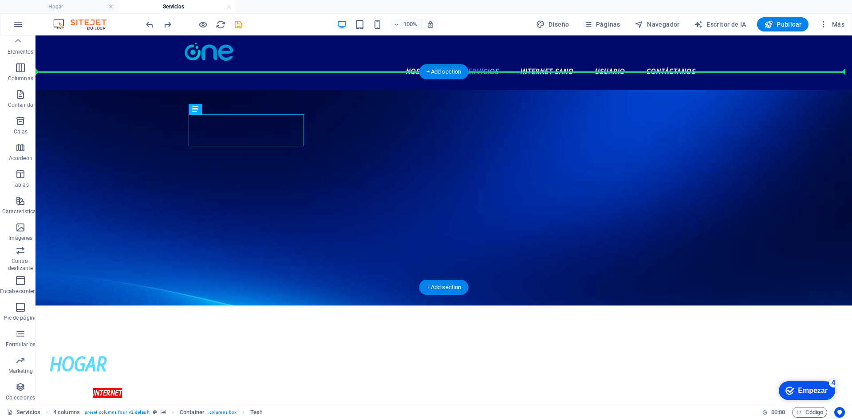
drag, startPoint x: 220, startPoint y: 134, endPoint x: 358, endPoint y: 82, distance: 146.4
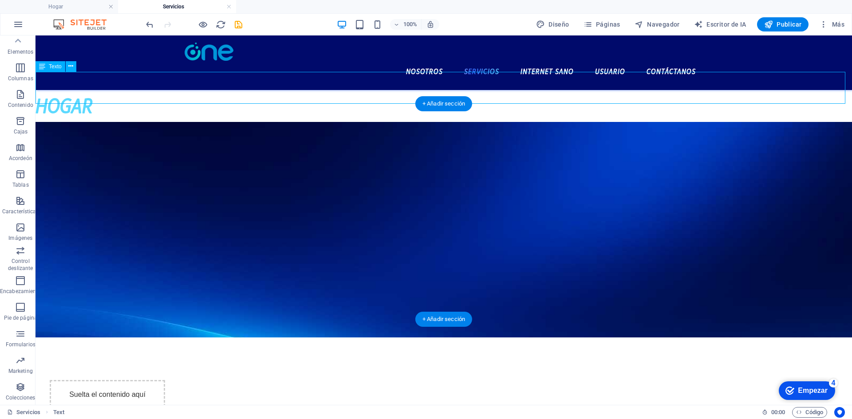
click at [97, 90] on div "HOGAR" at bounding box center [443, 106] width 816 height 32
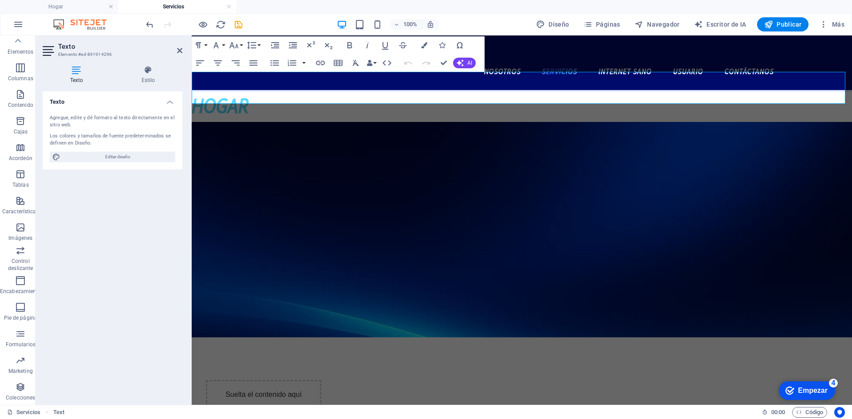
click at [242, 93] on font "HOGAR" at bounding box center [220, 106] width 57 height 26
click at [217, 63] on icon "button" at bounding box center [218, 63] width 11 height 11
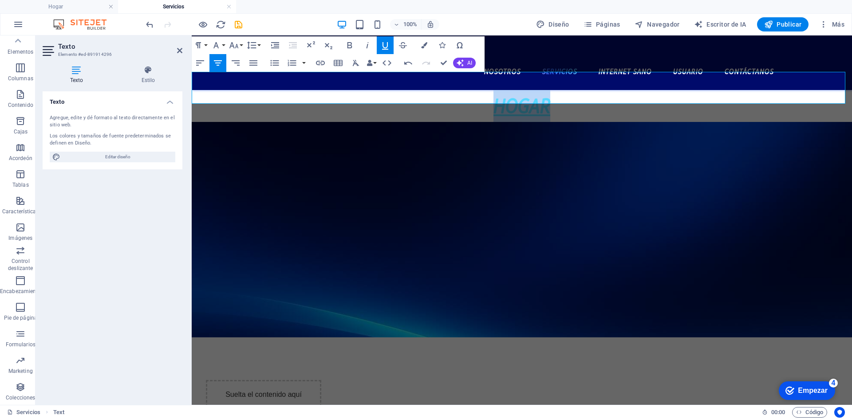
click at [382, 45] on icon "button" at bounding box center [385, 46] width 6 height 8
click at [220, 47] on icon "button" at bounding box center [216, 45] width 11 height 11
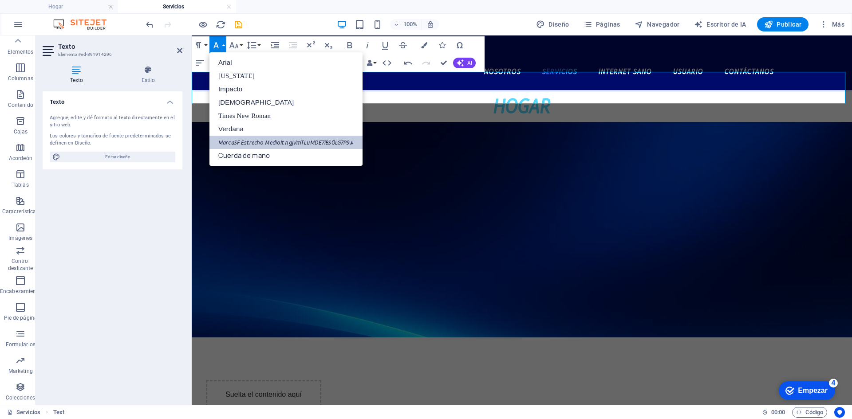
click at [217, 41] on icon "button" at bounding box center [216, 45] width 11 height 11
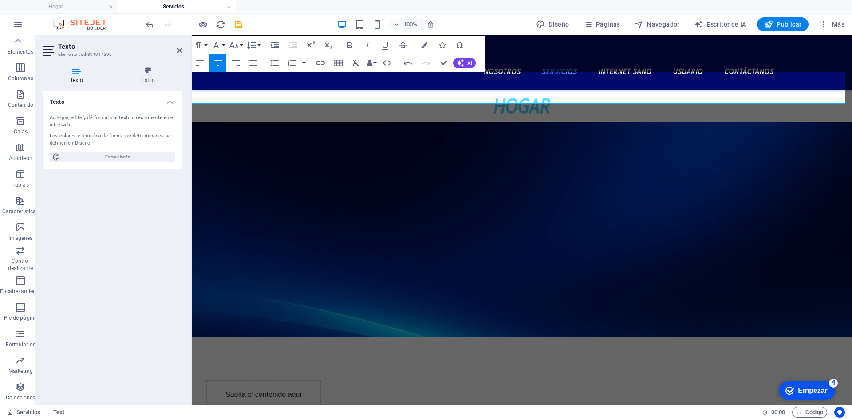
click at [476, 122] on figure at bounding box center [522, 230] width 660 height 216
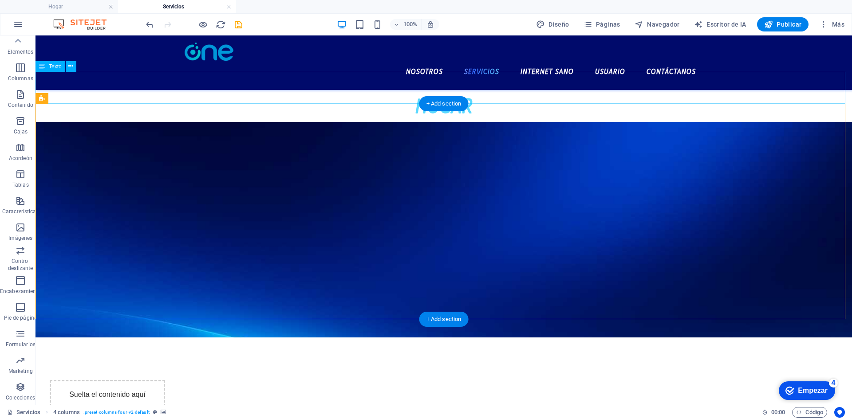
click at [492, 90] on div "HOGAR" at bounding box center [443, 106] width 816 height 32
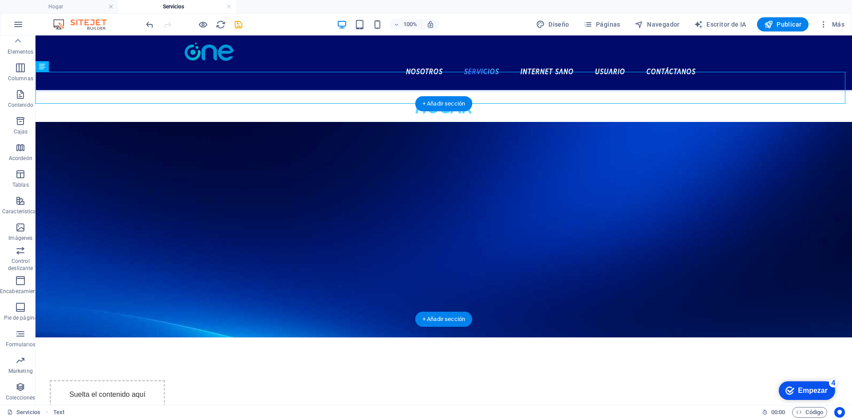
click at [165, 380] on div "Suelta el contenido aquí o Añadir elementos Pegar portapapeles" at bounding box center [107, 419] width 115 height 79
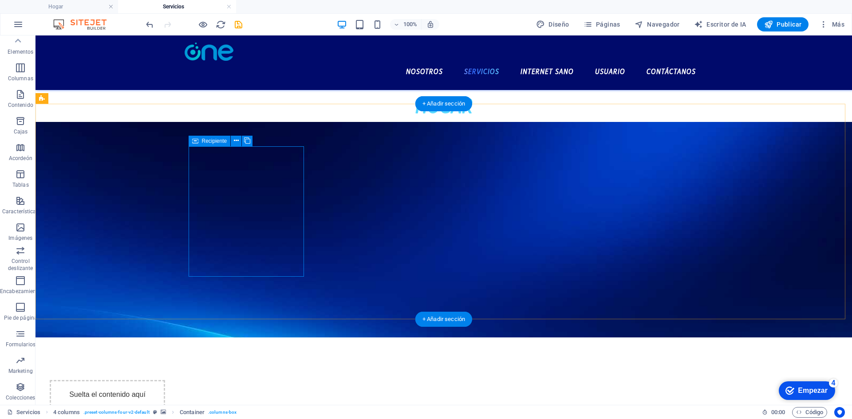
click at [131, 419] on font "Añadir elementos" at bounding box center [107, 424] width 47 height 7
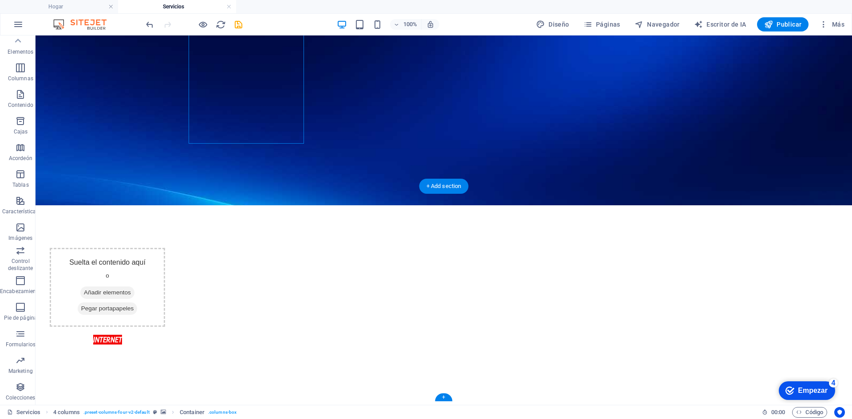
scroll to position [133, 0]
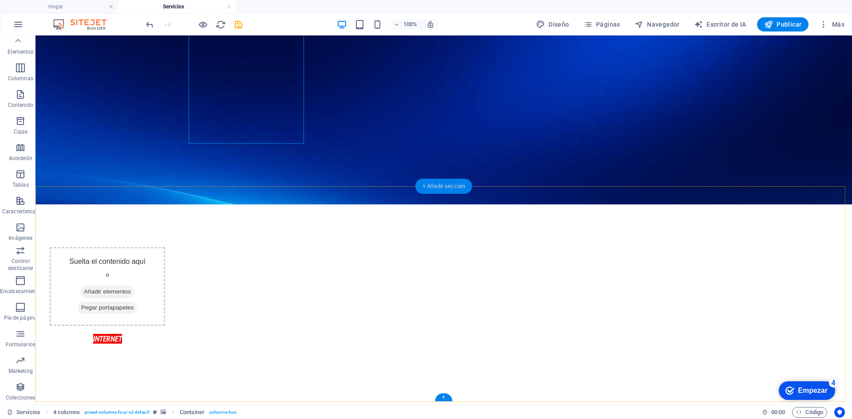
drag, startPoint x: 440, startPoint y: 188, endPoint x: 252, endPoint y: 153, distance: 191.3
click at [440, 188] on font "+ Añadir sección" at bounding box center [443, 186] width 43 height 7
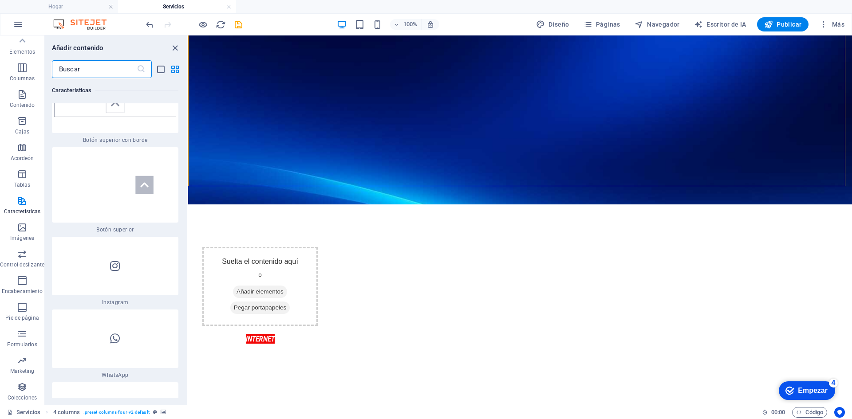
scroll to position [8555, 0]
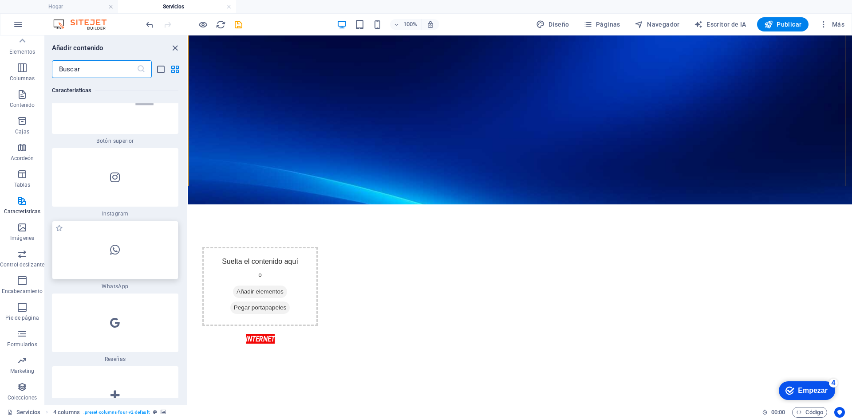
click at [131, 268] on div at bounding box center [115, 250] width 126 height 59
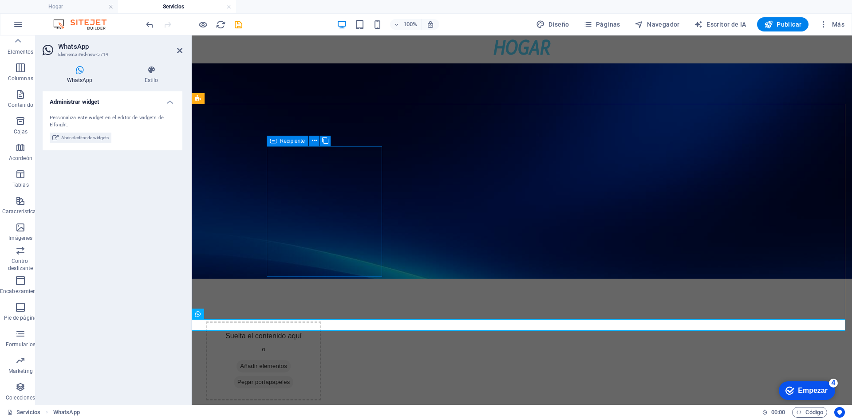
scroll to position [0, 0]
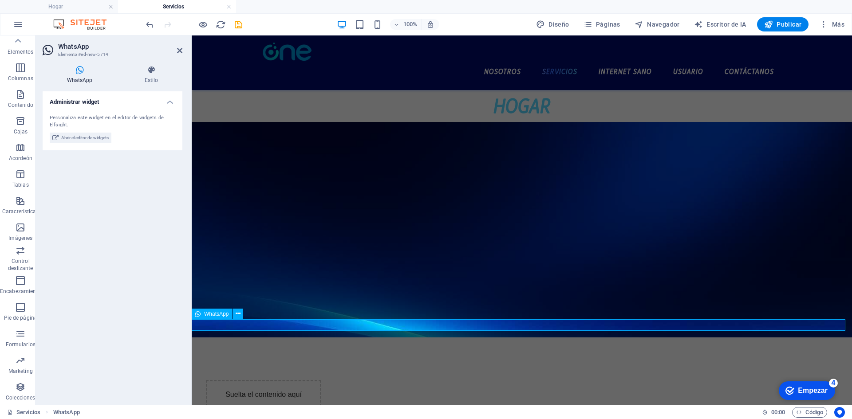
click at [229, 318] on div "WhatsApp" at bounding box center [212, 314] width 40 height 11
click at [139, 63] on div "WhatsApp Estilo Administrar widget Personaliza este widget en el editor de widg…" at bounding box center [112, 232] width 154 height 346
click at [138, 65] on div "WhatsApp Estilo Administrar widget Personaliza este widget en el editor de widg…" at bounding box center [112, 232] width 154 height 346
click at [147, 79] on font "Estilo" at bounding box center [152, 80] width 14 height 6
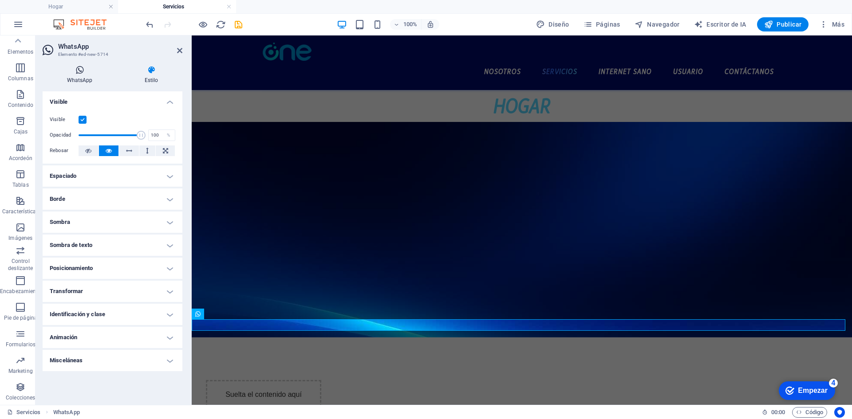
click at [53, 66] on icon at bounding box center [80, 70] width 74 height 9
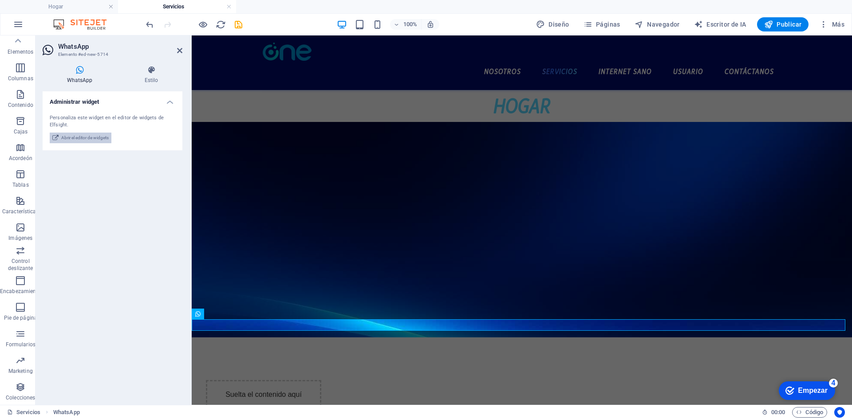
click at [90, 138] on font "Abrir el editor de widgets" at bounding box center [84, 137] width 47 height 5
click at [97, 135] on font "Abrir el editor de widgets" at bounding box center [84, 137] width 47 height 5
click at [102, 135] on font "Abrir el editor de widgets" at bounding box center [84, 137] width 47 height 5
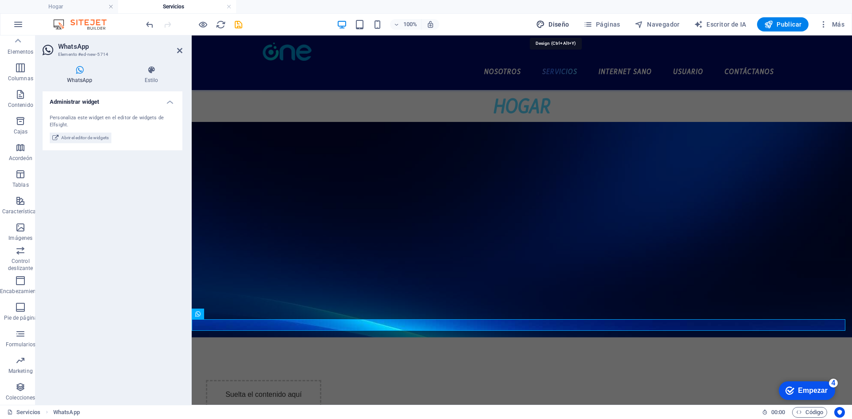
click at [563, 20] on button "Diseño" at bounding box center [552, 24] width 40 height 14
select select "px"
select select "700"
select select "px"
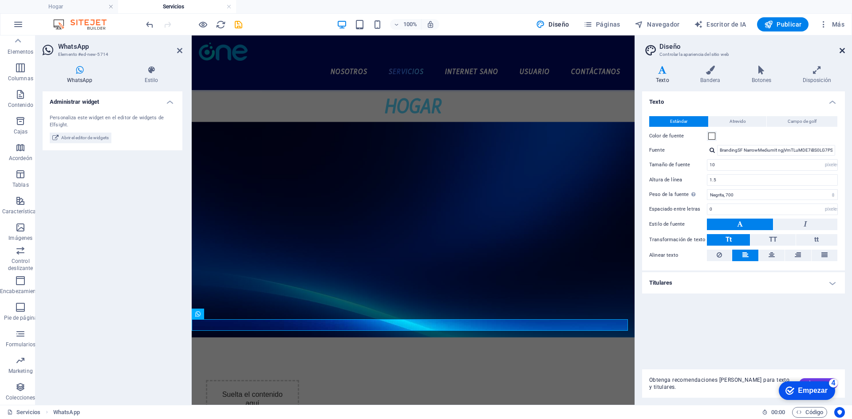
click at [844, 51] on icon at bounding box center [841, 50] width 5 height 7
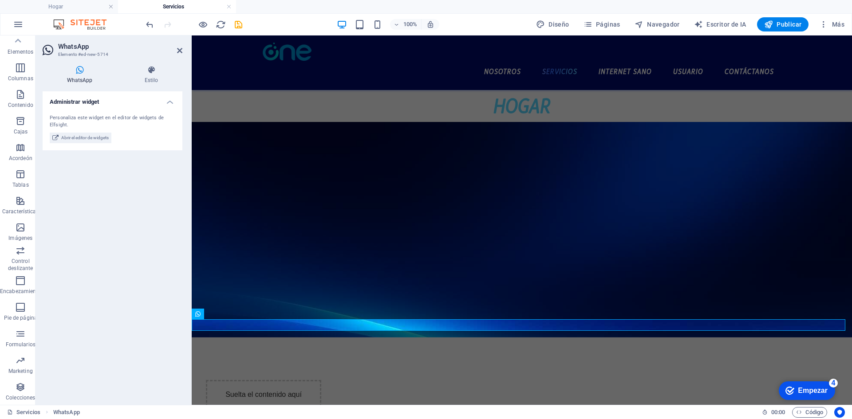
click at [382, 315] on figure at bounding box center [522, 230] width 660 height 216
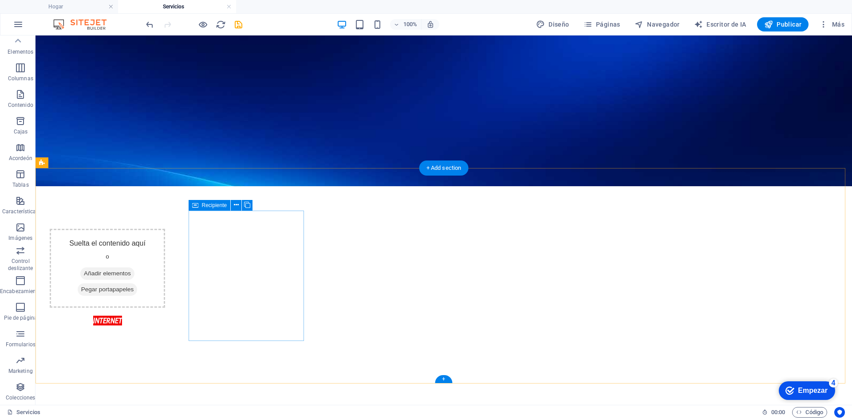
scroll to position [177, 0]
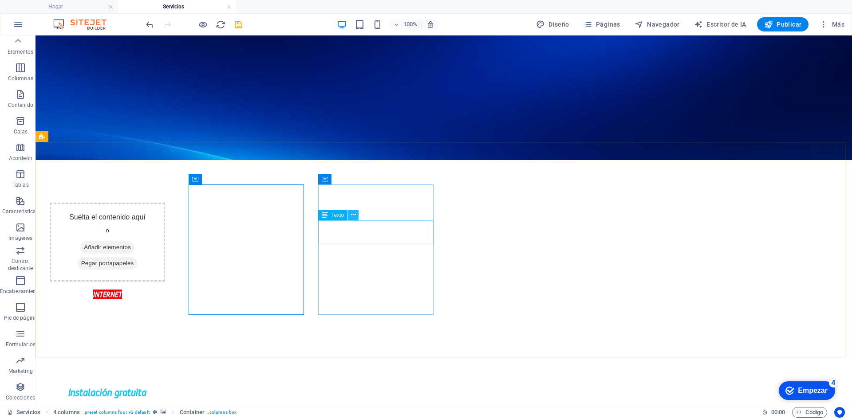
click at [358, 220] on button at bounding box center [353, 215] width 11 height 11
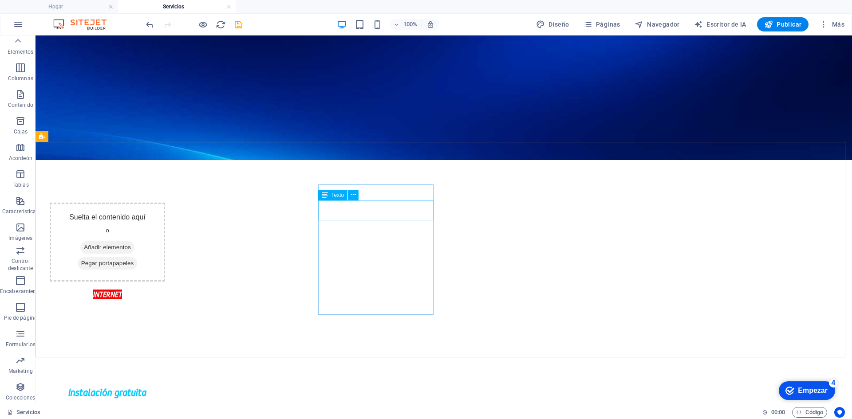
click at [359, 191] on div "Texto" at bounding box center [341, 195] width 47 height 11
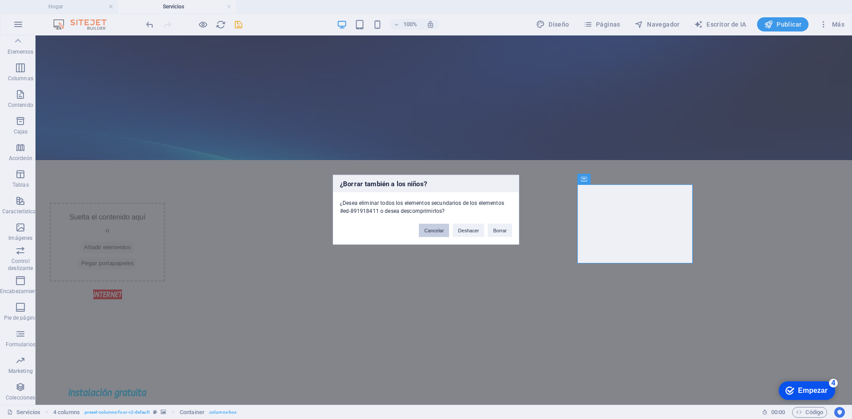
click at [437, 233] on button "Cancelar" at bounding box center [434, 230] width 30 height 13
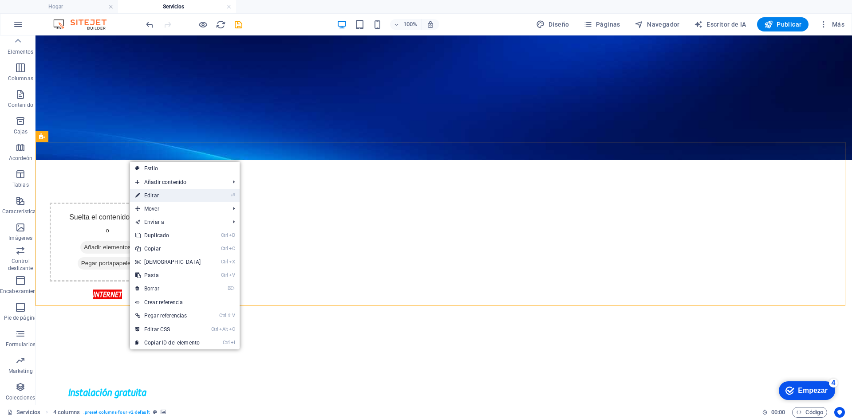
click at [161, 190] on link "⏎ Editar" at bounding box center [168, 195] width 76 height 13
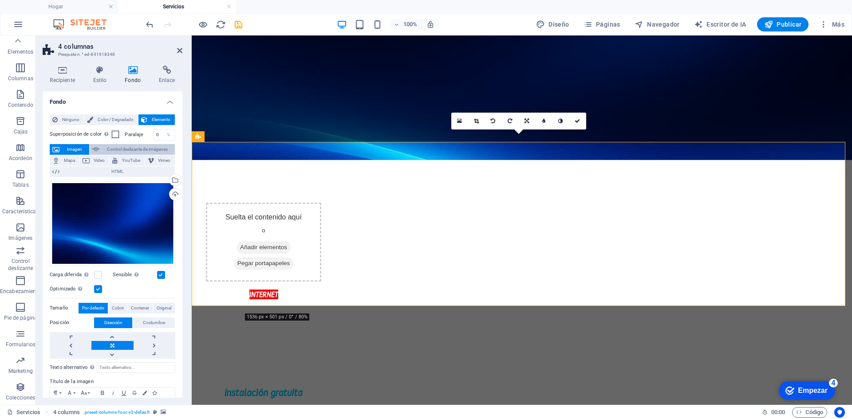
click at [115, 152] on span "Control deslizante de imágenes" at bounding box center [137, 149] width 70 height 11
select select "ms"
select select "s"
select select "progressive"
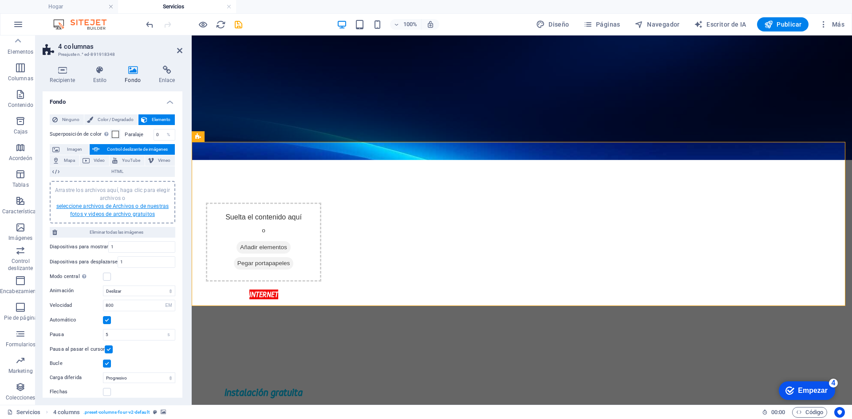
click at [126, 205] on font "seleccione archivos de Archivos o de nuestras fotos y videos de archivo gratuit…" at bounding box center [112, 210] width 112 height 14
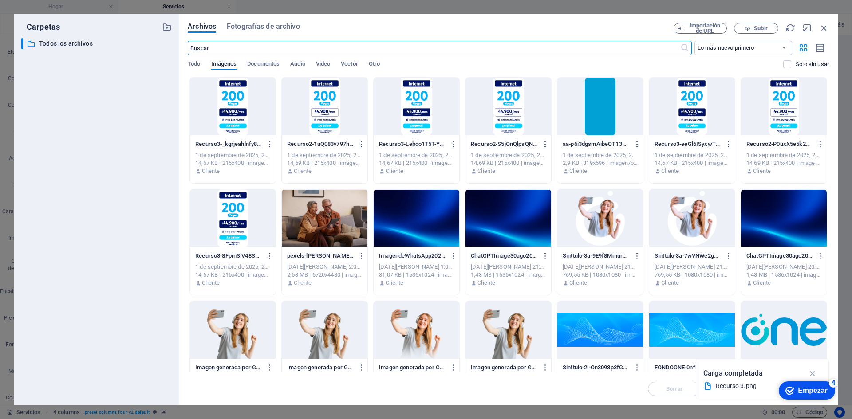
click at [243, 97] on div at bounding box center [233, 107] width 86 height 58
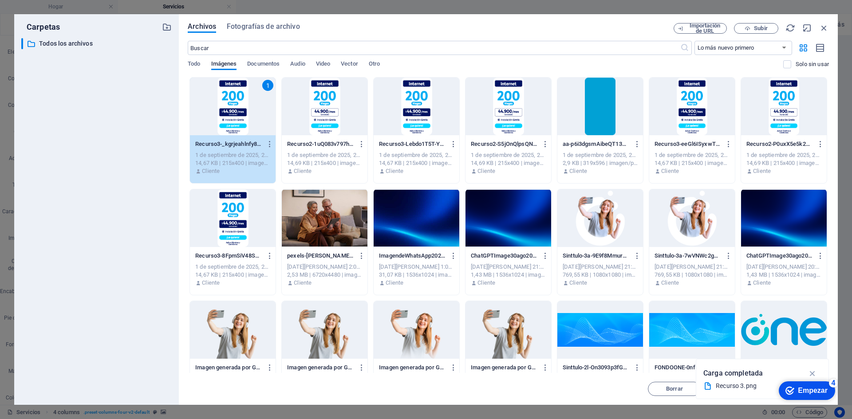
click at [324, 107] on div at bounding box center [325, 107] width 86 height 58
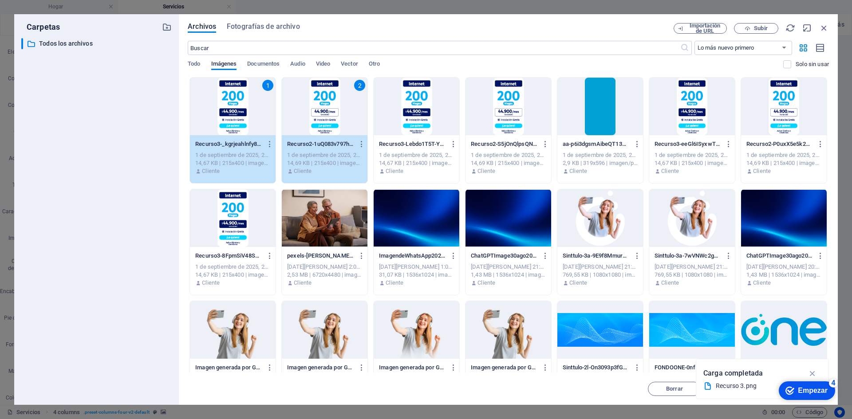
click at [404, 94] on div at bounding box center [417, 107] width 86 height 58
click at [500, 91] on div at bounding box center [508, 107] width 86 height 58
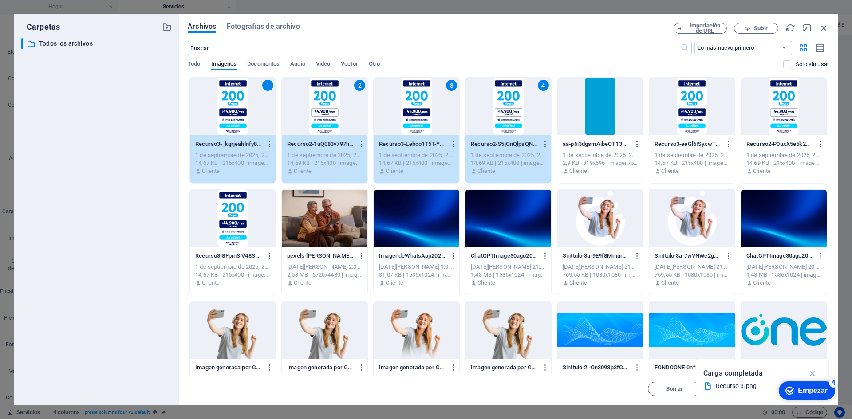
click at [594, 93] on div at bounding box center [600, 107] width 86 height 58
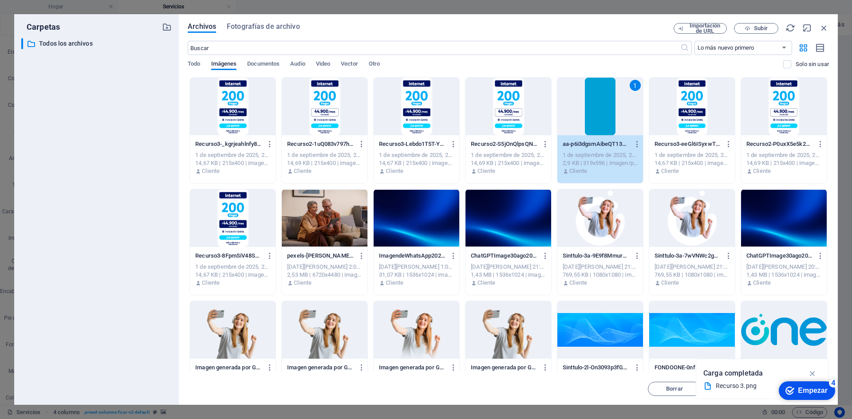
click at [517, 98] on div at bounding box center [508, 107] width 86 height 58
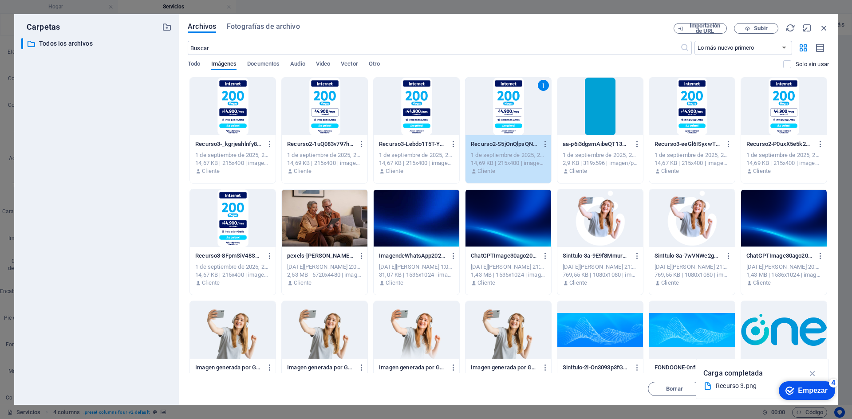
click at [235, 103] on div at bounding box center [233, 107] width 86 height 58
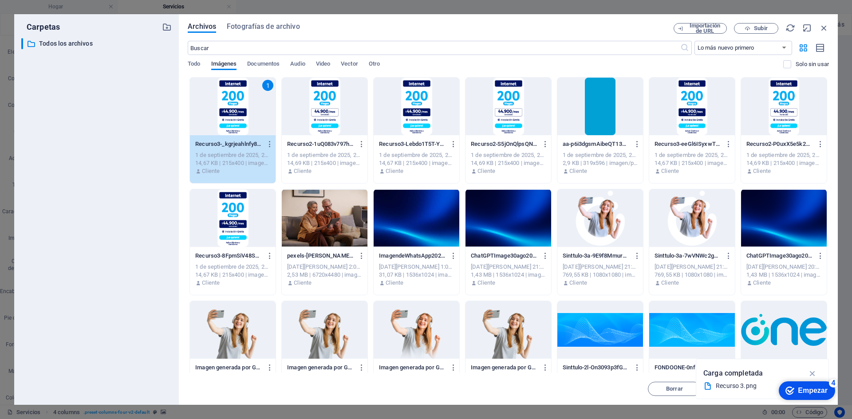
click at [315, 101] on div at bounding box center [325, 107] width 86 height 58
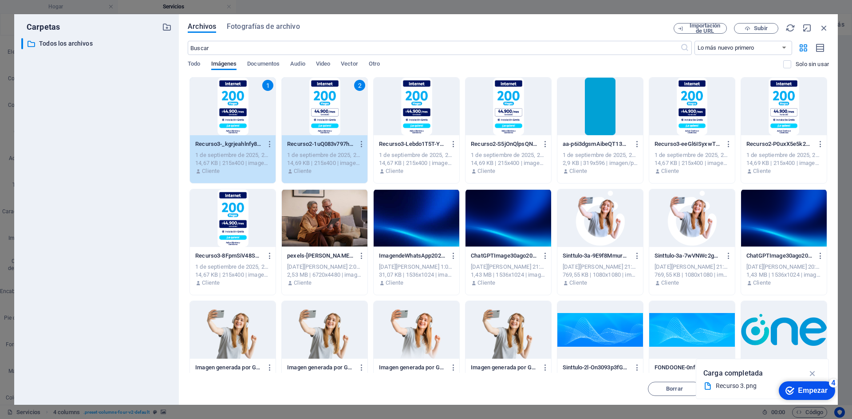
click at [439, 95] on div at bounding box center [417, 107] width 86 height 58
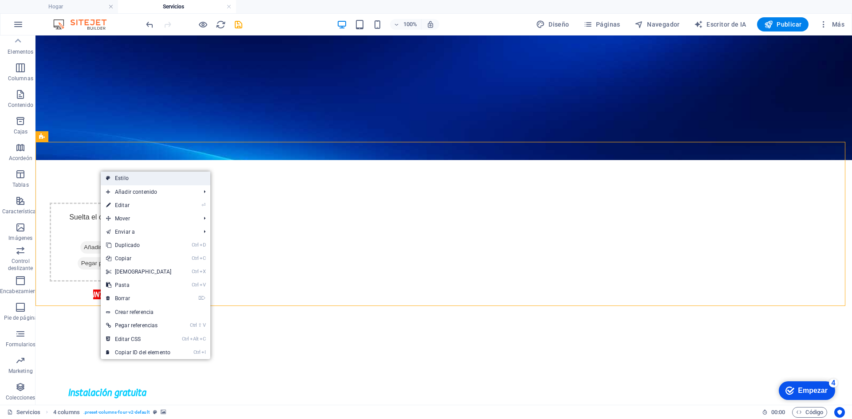
click at [144, 181] on link "Estilo" at bounding box center [156, 178] width 110 height 13
select select "rem"
select select "preset-columns-four-v2-default"
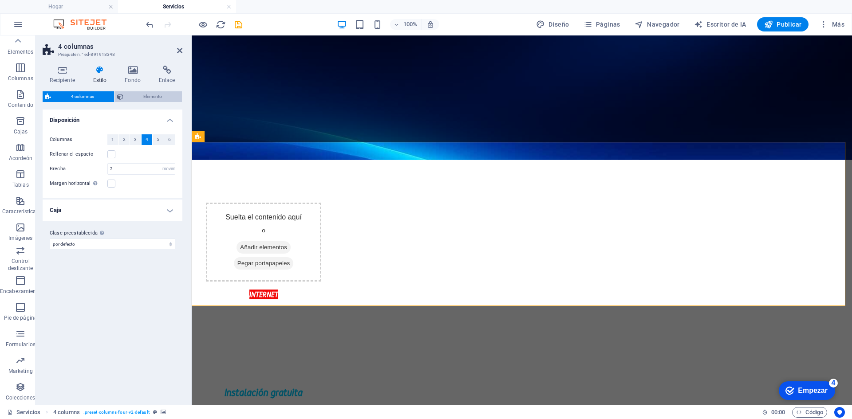
click at [153, 92] on span "Elemento" at bounding box center [152, 96] width 53 height 11
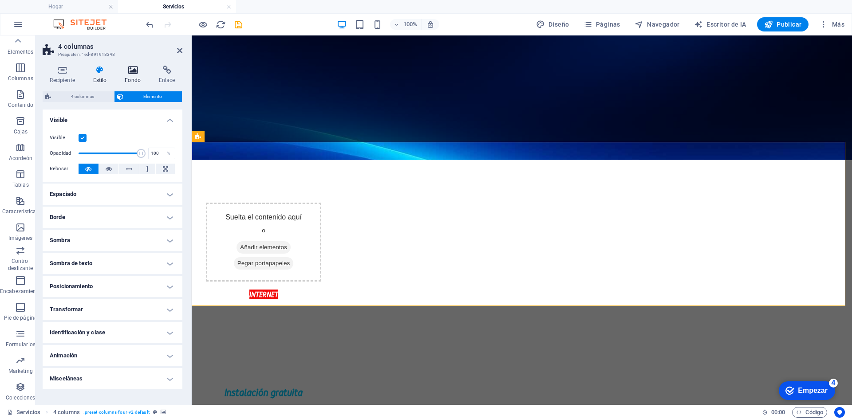
click at [140, 78] on font "Fondo" at bounding box center [133, 80] width 16 height 6
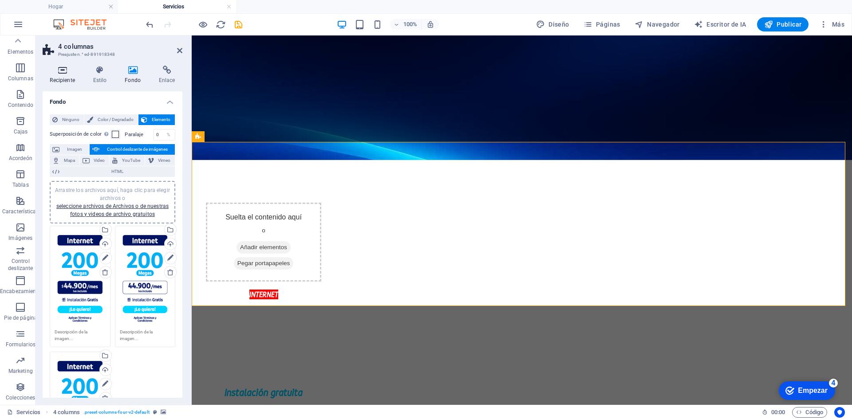
click at [55, 70] on icon at bounding box center [62, 70] width 39 height 9
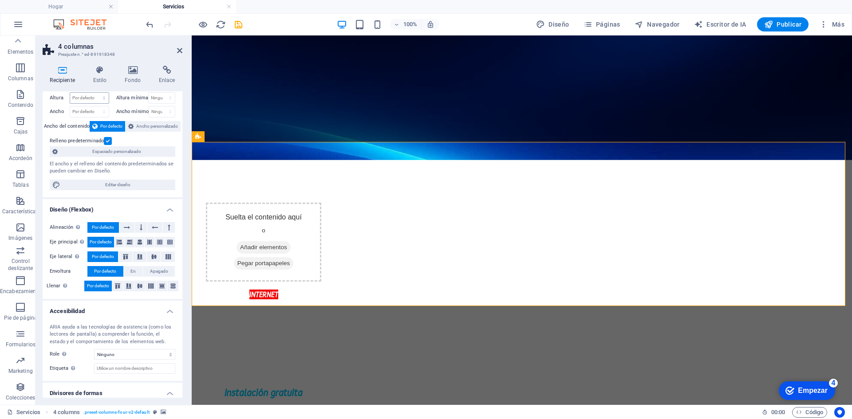
scroll to position [0, 0]
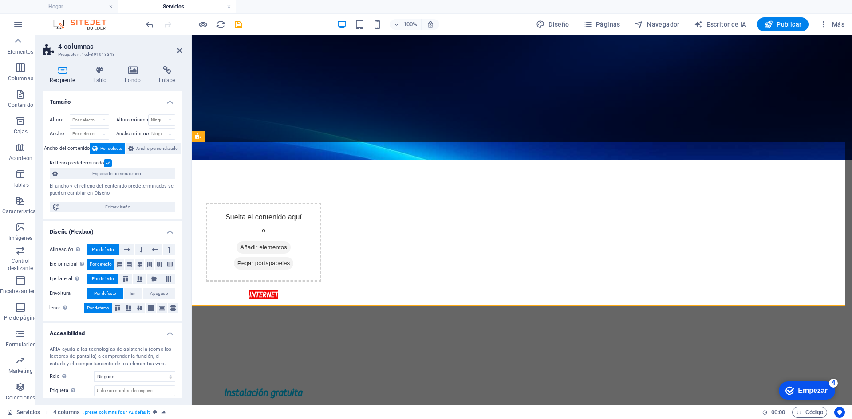
click at [130, 65] on div "Recipiente Estilo Fondo Enlace Tamaño Altura Por defecto píxeles movimiento ráp…" at bounding box center [112, 232] width 154 height 346
click at [135, 74] on icon at bounding box center [133, 70] width 31 height 9
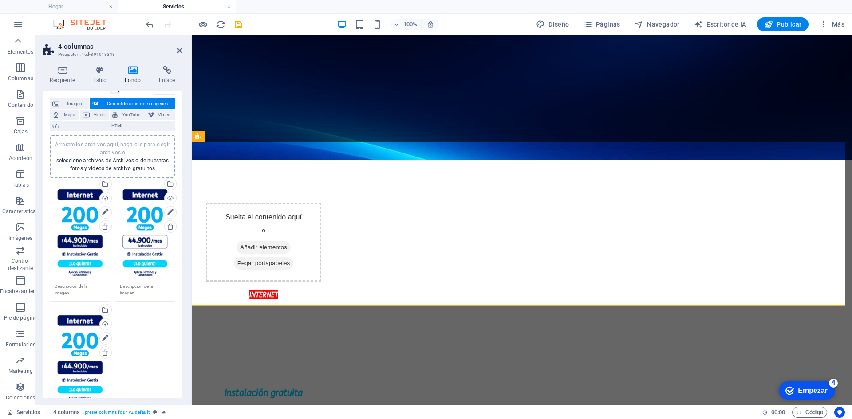
scroll to position [89, 0]
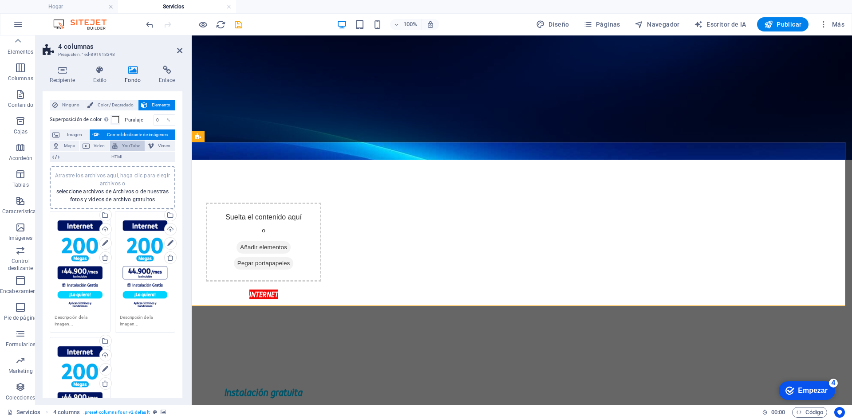
scroll to position [0, 0]
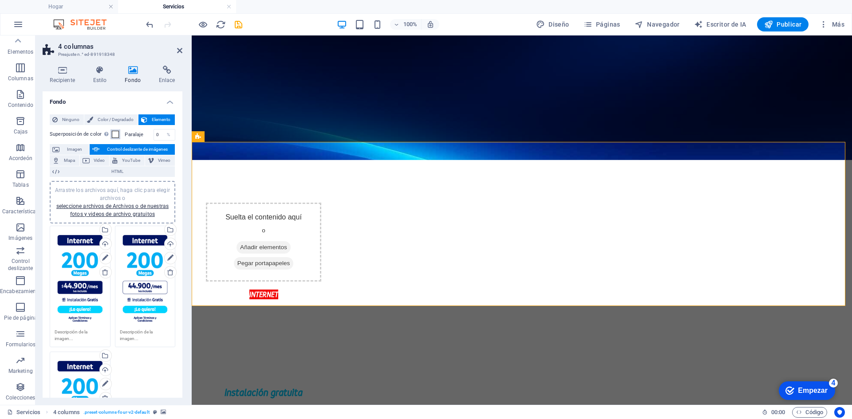
click at [117, 132] on span at bounding box center [115, 134] width 7 height 7
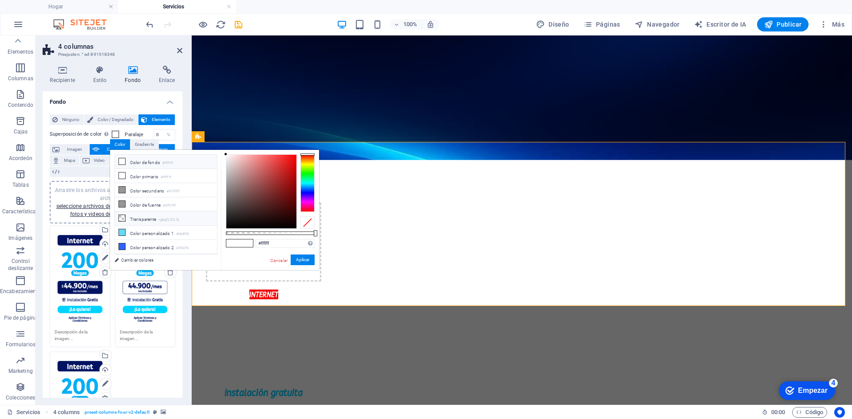
click at [149, 221] on li "Transparente rgba(0,0,0,.0)" at bounding box center [166, 219] width 102 height 14
click at [107, 152] on font "Control deslizante de imágenes" at bounding box center [137, 149] width 61 height 5
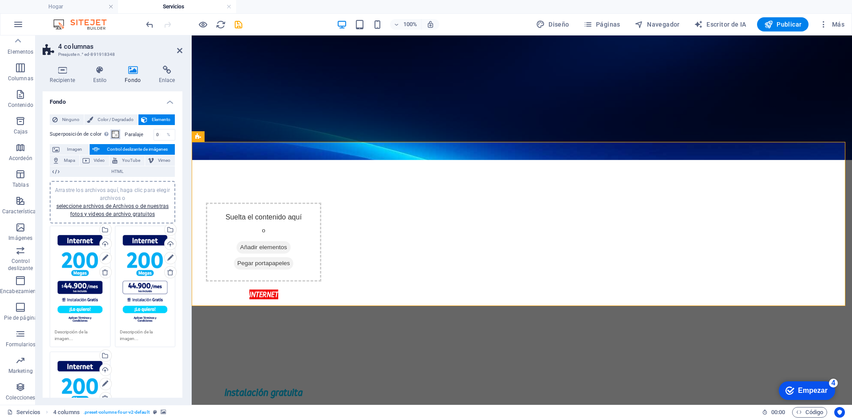
click at [115, 137] on span at bounding box center [115, 134] width 7 height 7
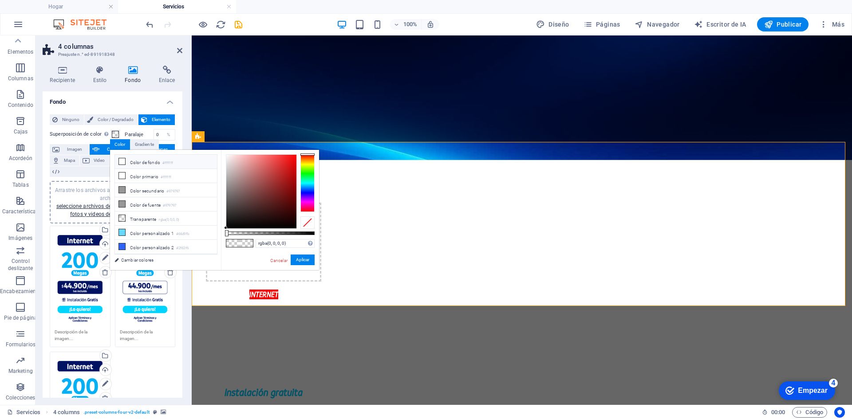
click at [153, 157] on li "Color de fondo #ffffff" at bounding box center [166, 162] width 102 height 14
type input "#ffffff"
click at [104, 277] on link at bounding box center [105, 272] width 12 height 12
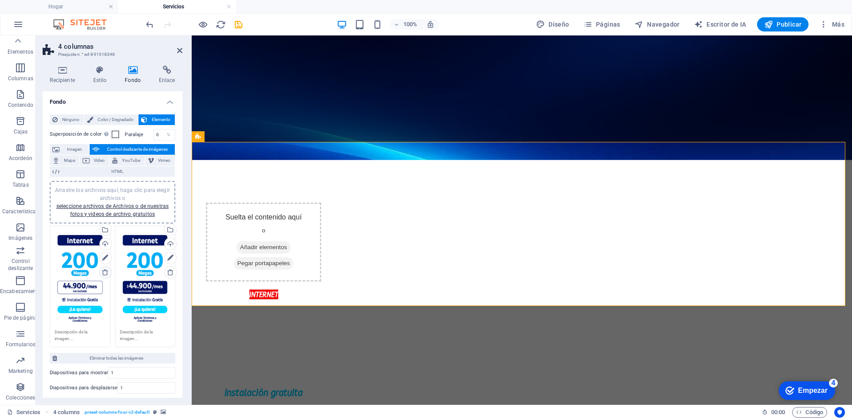
click at [106, 272] on icon at bounding box center [105, 272] width 7 height 7
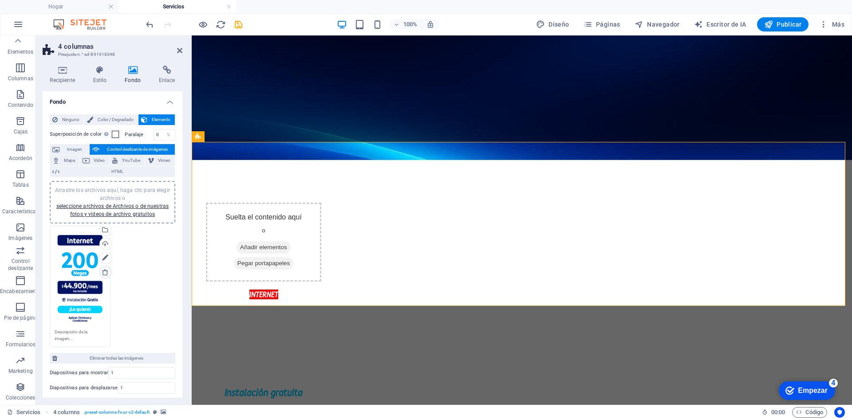
click at [105, 270] on icon at bounding box center [105, 272] width 7 height 7
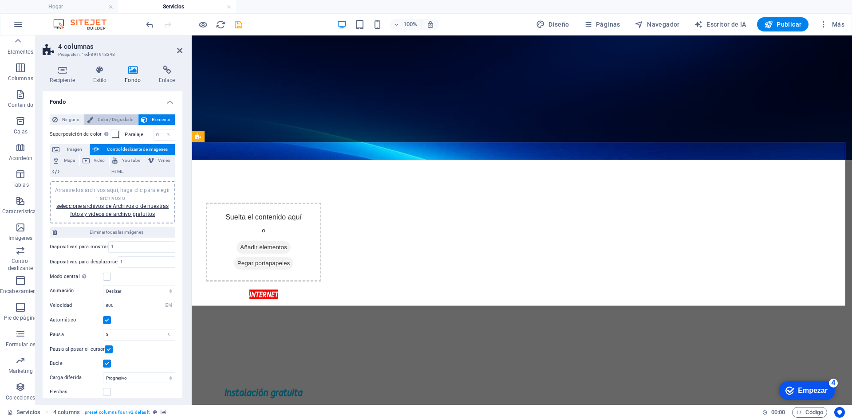
click at [98, 118] on font "Color / Degradado" at bounding box center [116, 119] width 36 height 5
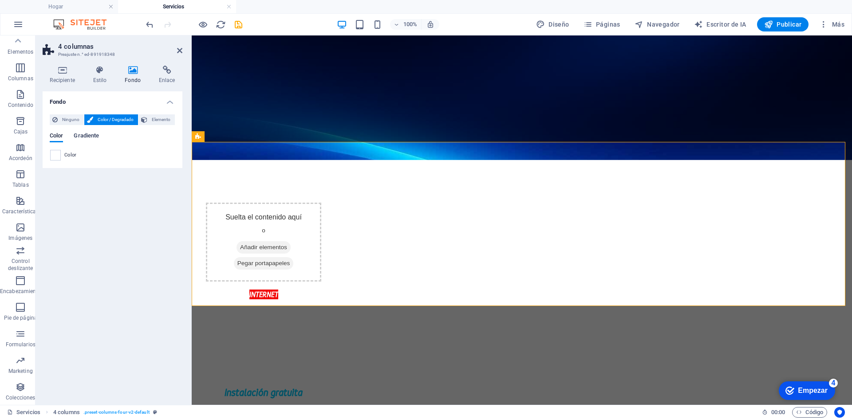
click at [93, 132] on font "Gradiente" at bounding box center [86, 135] width 25 height 7
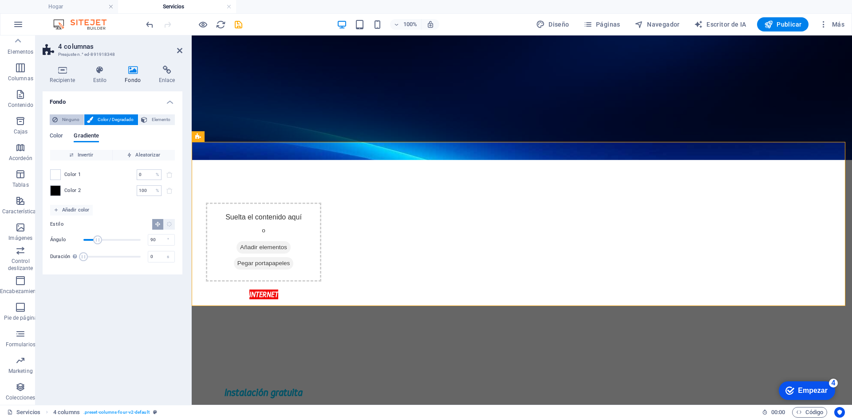
click at [68, 122] on font "Ninguno" at bounding box center [70, 119] width 17 height 5
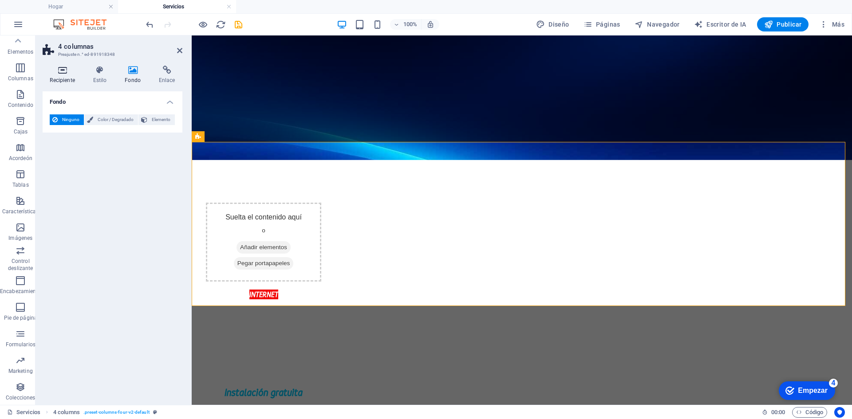
click at [68, 75] on h4 "Recipiente" at bounding box center [64, 75] width 43 height 19
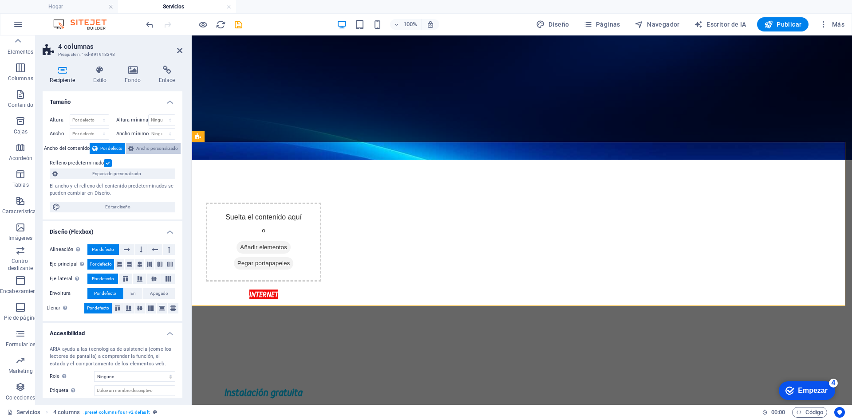
click at [155, 146] on font "Ancho personalizado" at bounding box center [157, 148] width 42 height 5
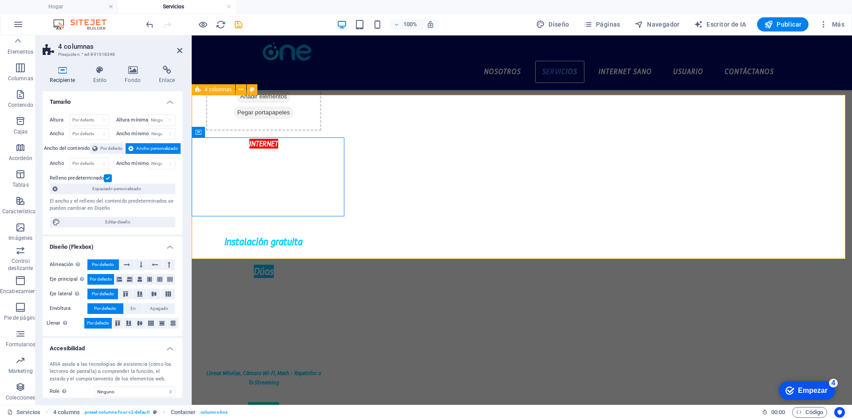
scroll to position [177, 0]
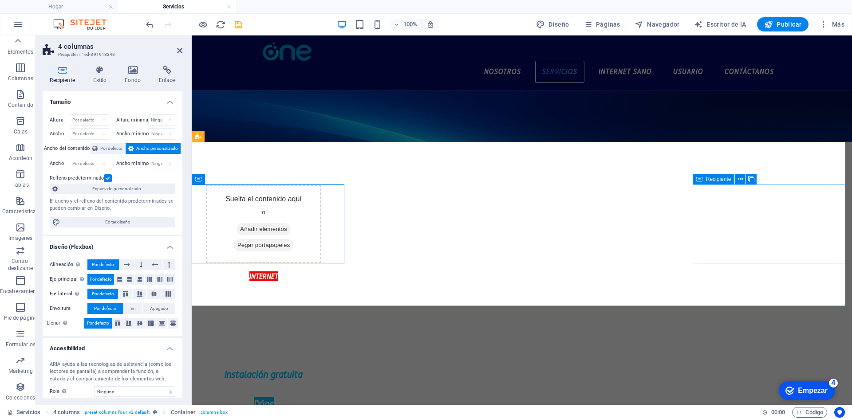
click at [738, 177] on icon at bounding box center [740, 179] width 5 height 9
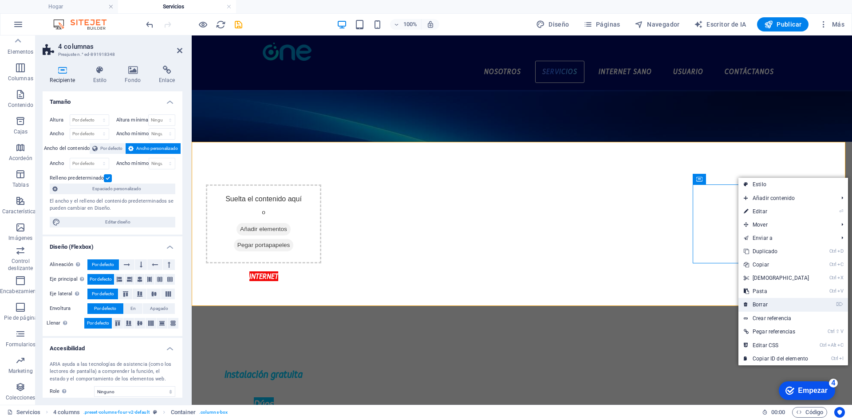
drag, startPoint x: 769, startPoint y: 310, endPoint x: 575, endPoint y: 267, distance: 198.9
click at [769, 310] on link "⌦ Borrar" at bounding box center [776, 304] width 76 height 13
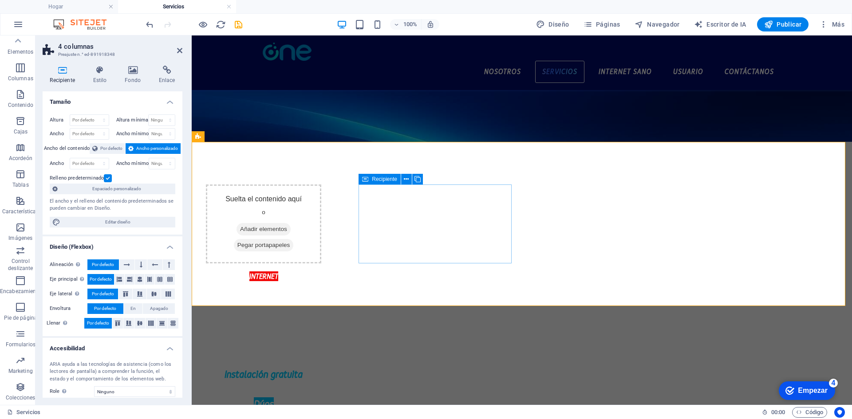
click at [390, 182] on font "Recipiente" at bounding box center [384, 179] width 25 height 6
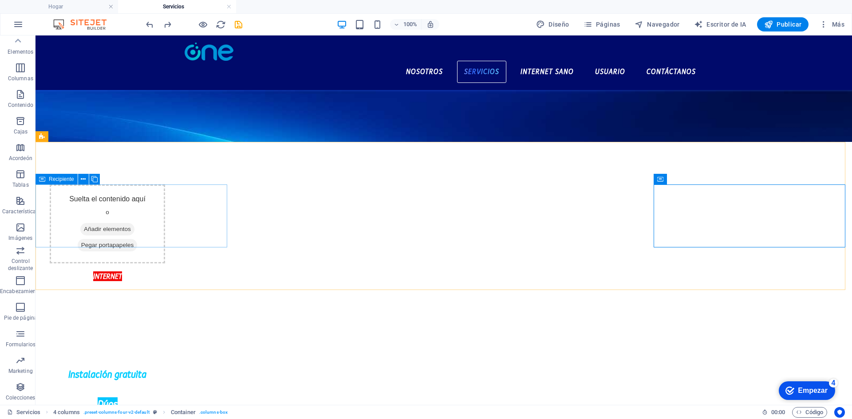
click at [57, 177] on font "Recipiente" at bounding box center [61, 179] width 25 height 6
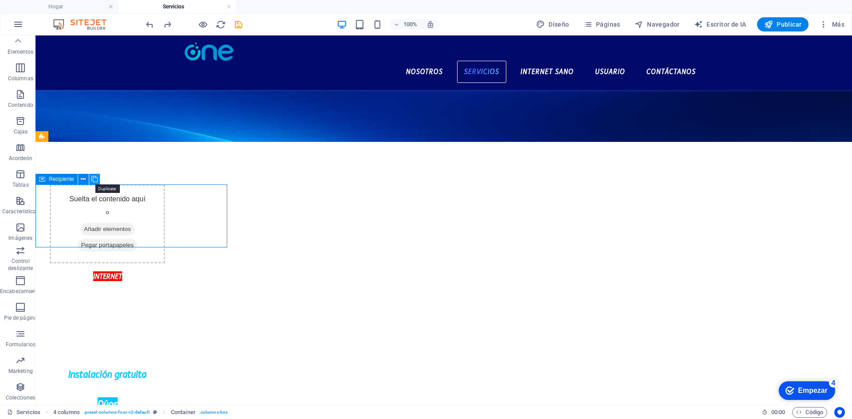
click at [94, 181] on icon at bounding box center [94, 179] width 6 height 9
click at [95, 181] on icon at bounding box center [94, 179] width 6 height 9
click at [82, 177] on icon at bounding box center [83, 179] width 5 height 9
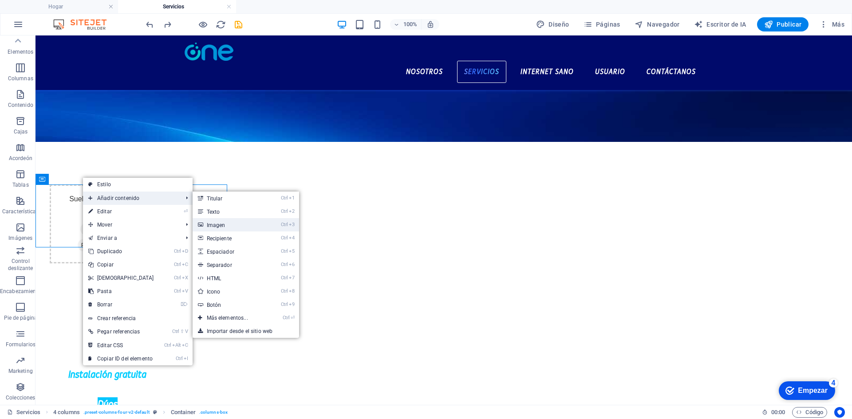
click at [259, 227] on link "Ctrl 3 Imagen" at bounding box center [229, 224] width 73 height 13
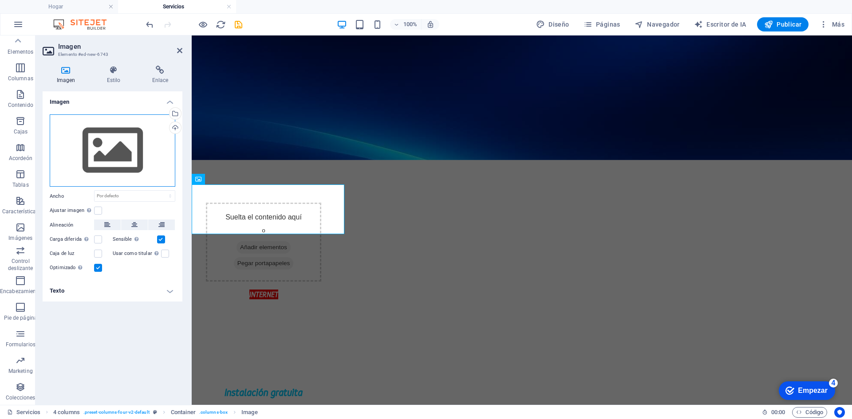
click at [119, 135] on div "Arrastre los archivos aquí, haga clic para elegir archivos o seleccione archivo…" at bounding box center [113, 150] width 126 height 73
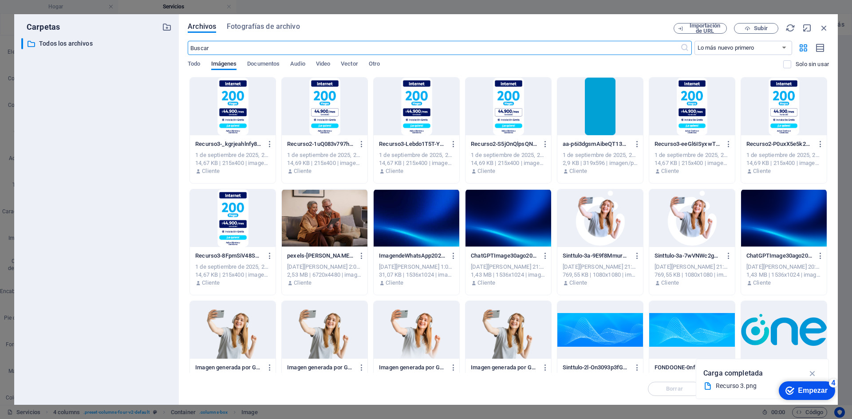
click at [222, 98] on div at bounding box center [233, 107] width 86 height 58
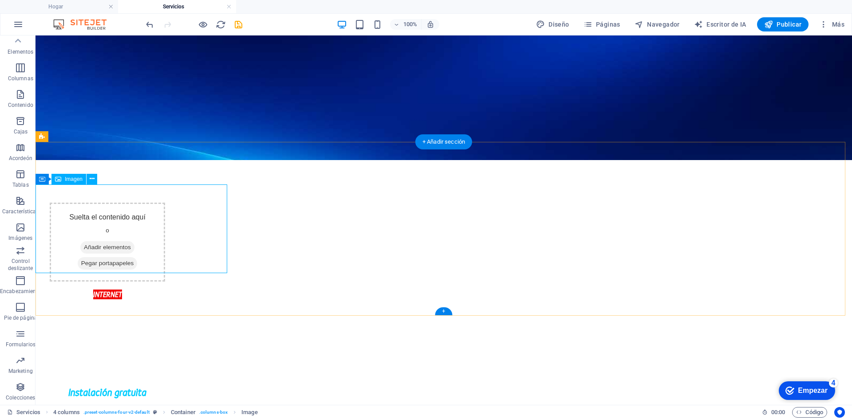
drag, startPoint x: 66, startPoint y: 202, endPoint x: 176, endPoint y: 204, distance: 110.0
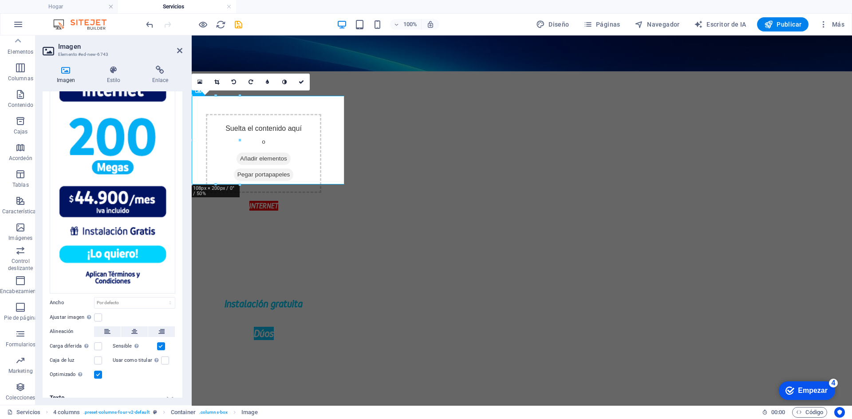
scroll to position [58, 0]
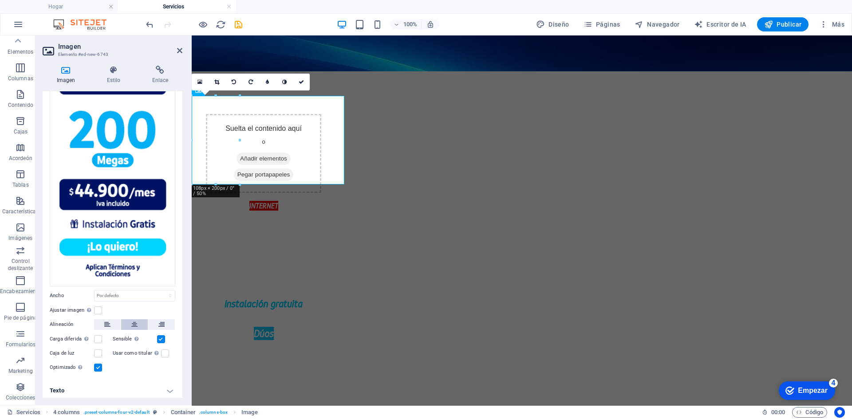
click at [141, 323] on button at bounding box center [134, 324] width 27 height 11
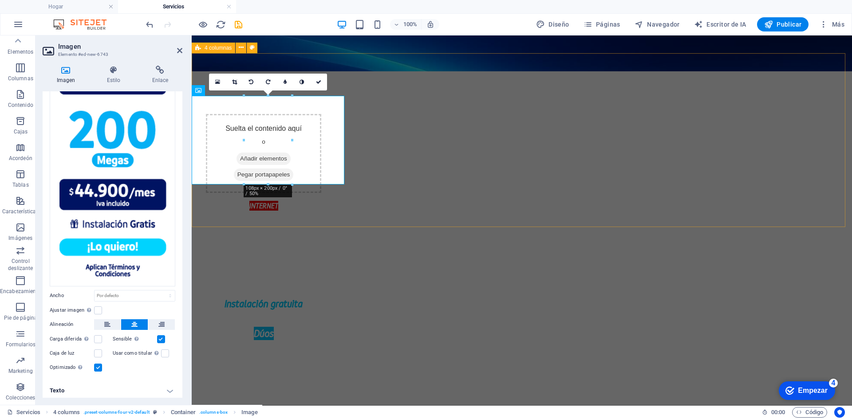
drag, startPoint x: 461, startPoint y: 221, endPoint x: 271, endPoint y: 201, distance: 191.8
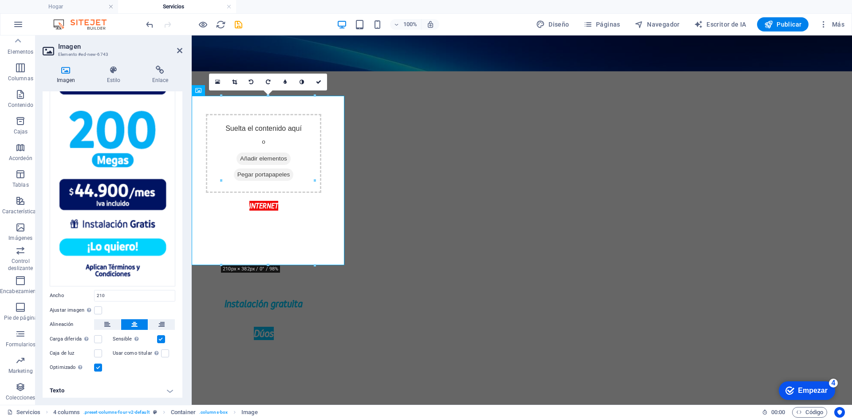
type input "210"
select select "px"
click at [319, 83] on icon at bounding box center [318, 81] width 5 height 5
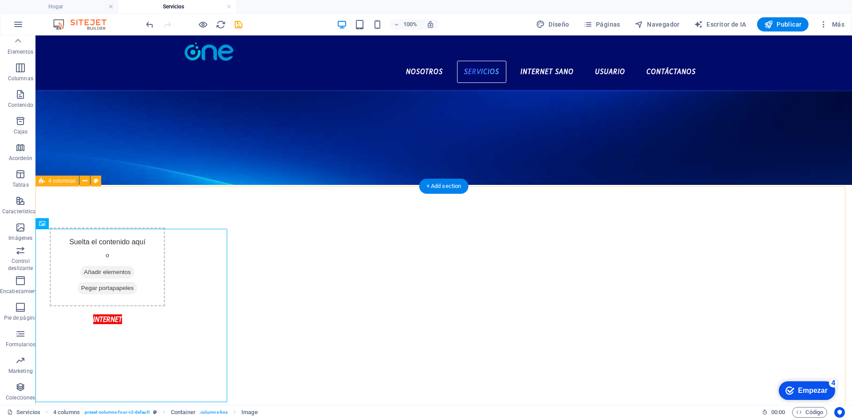
scroll to position [133, 0]
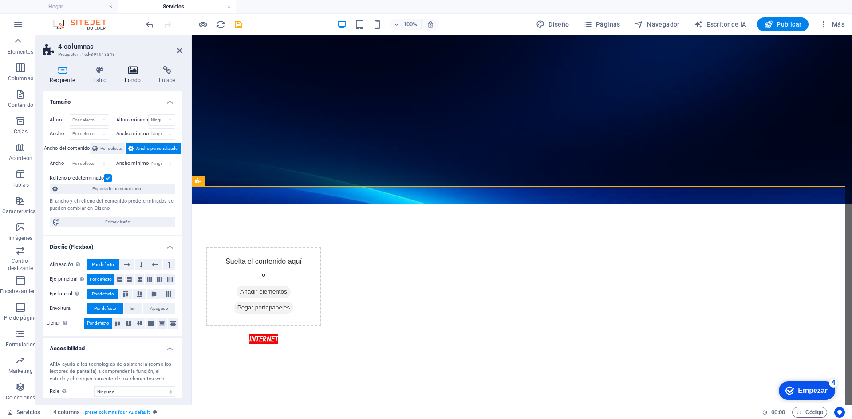
click at [137, 72] on icon at bounding box center [133, 70] width 31 height 9
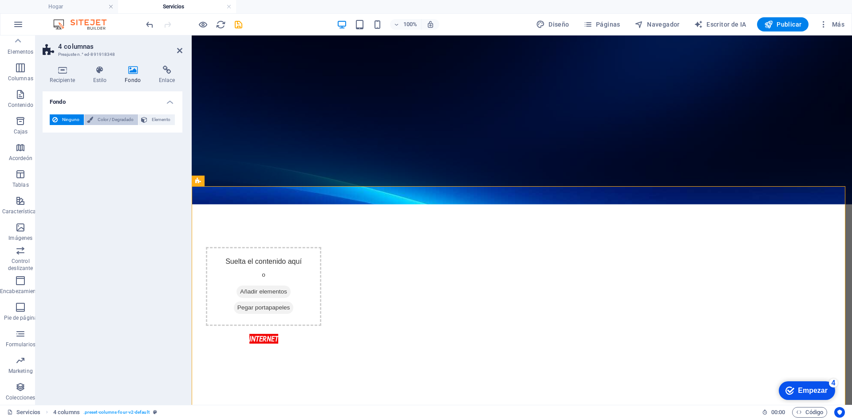
click at [101, 122] on span "Color / Degradado" at bounding box center [115, 119] width 39 height 11
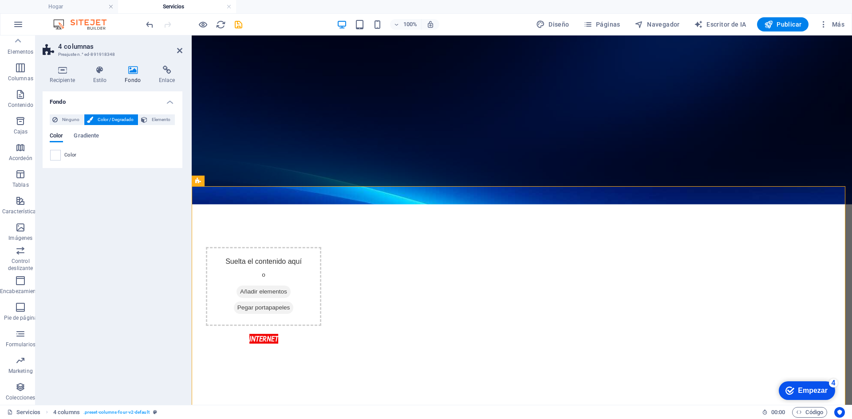
click at [145, 126] on div "Color Gradiente Color" at bounding box center [113, 143] width 126 height 35
click at [148, 122] on button "Elemento" at bounding box center [156, 119] width 36 height 11
select select "ms"
select select "s"
select select "progressive"
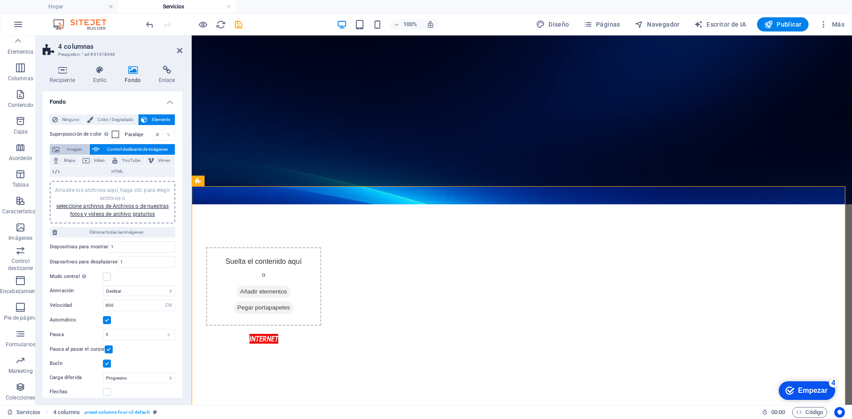
click at [62, 152] on button "Imagen" at bounding box center [69, 149] width 39 height 11
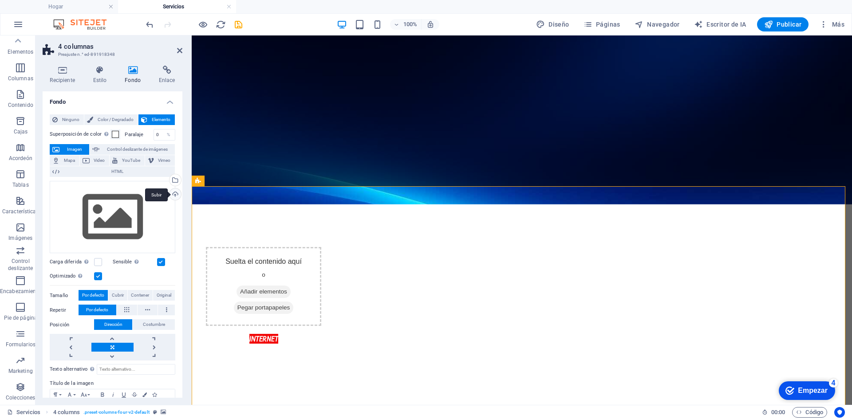
click at [176, 193] on div "Subir" at bounding box center [174, 195] width 13 height 13
click at [114, 138] on span at bounding box center [115, 134] width 7 height 7
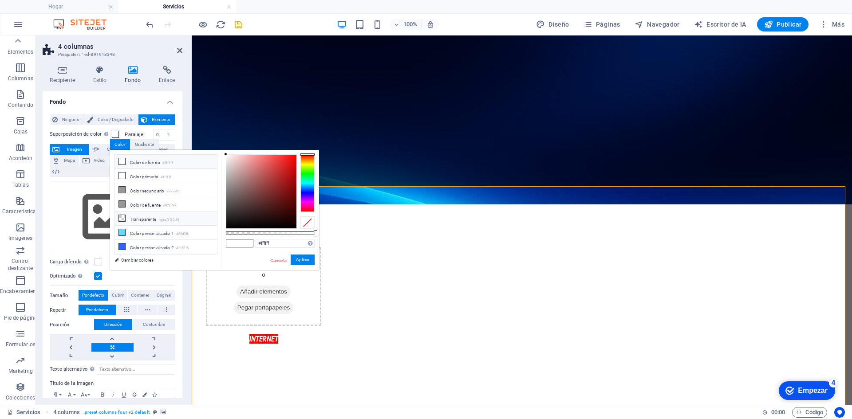
click at [142, 217] on font "Transparente" at bounding box center [143, 219] width 27 height 5
type input "rgba(0, 0, 0, 0)"
click at [75, 212] on div "Arrastre los archivos aquí, haga clic para elegir archivos o seleccione archivo…" at bounding box center [113, 217] width 126 height 73
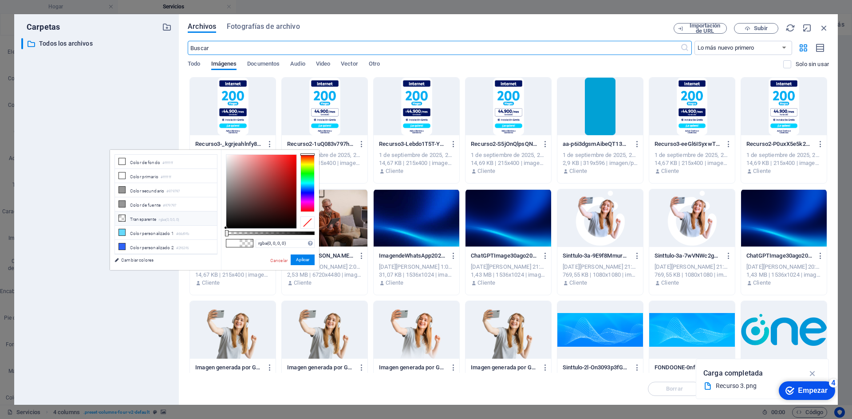
click at [413, 216] on div at bounding box center [417, 218] width 86 height 58
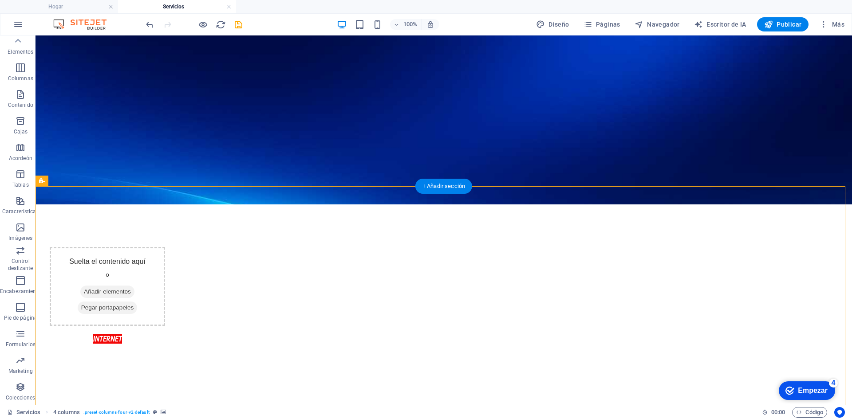
scroll to position [222, 0]
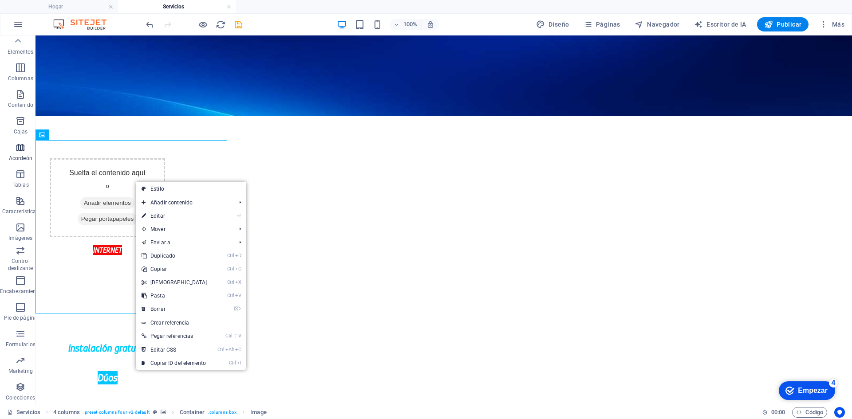
click at [24, 154] on span "Acordeón" at bounding box center [20, 152] width 41 height 21
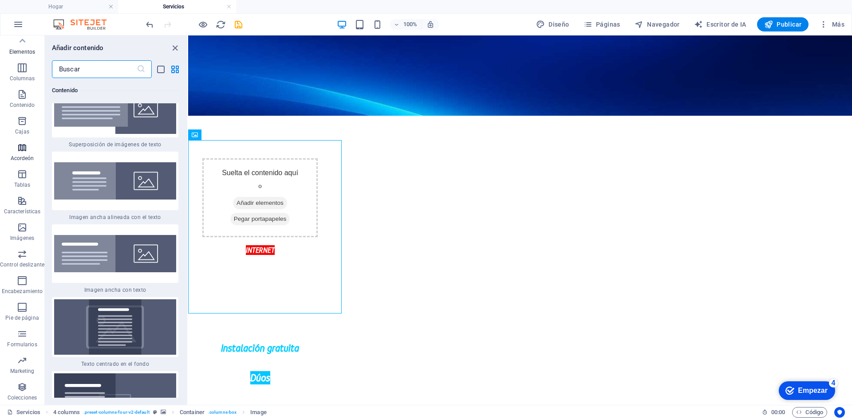
scroll to position [5511, 0]
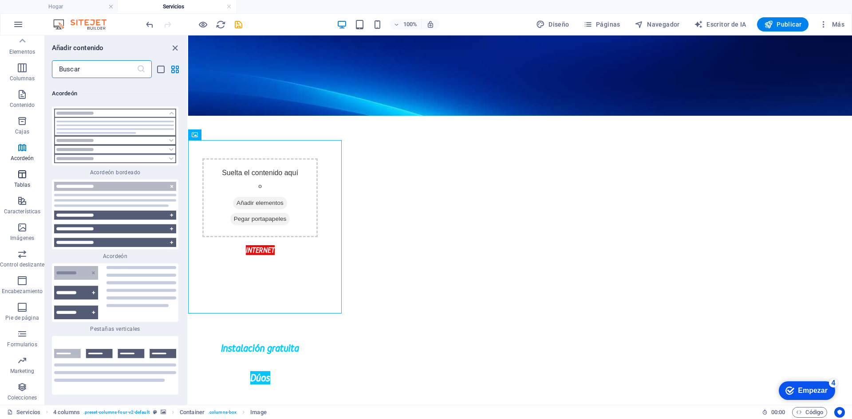
click at [15, 179] on span "Tablas" at bounding box center [22, 179] width 44 height 21
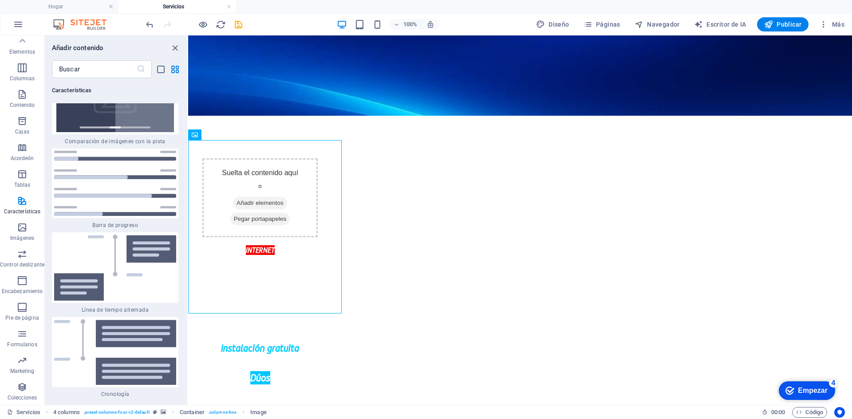
scroll to position [7585, 0]
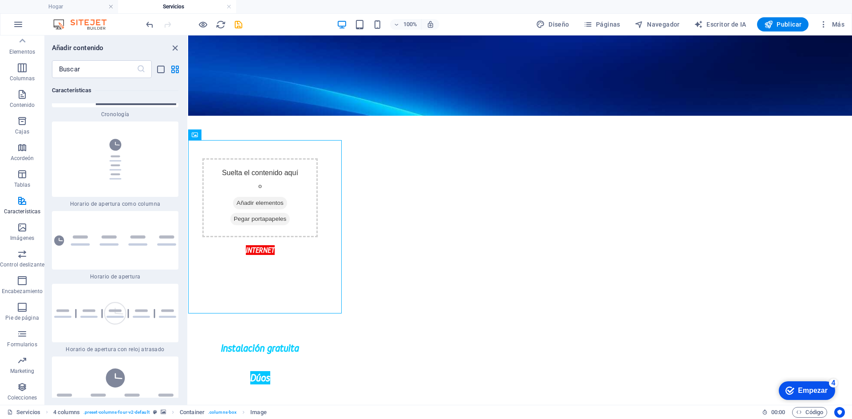
drag, startPoint x: 186, startPoint y: 213, endPoint x: 14, endPoint y: 248, distance: 176.1
drag, startPoint x: 185, startPoint y: 220, endPoint x: 1, endPoint y: 211, distance: 183.9
click at [188, 267] on div "Favoritos Elementos Columnas Contenido Cajas Acordeón Tablas Características Im…" at bounding box center [94, 220] width 188 height 370
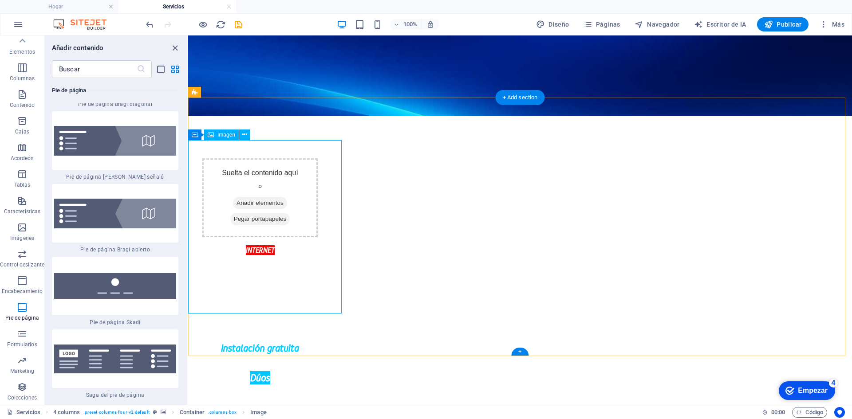
scroll to position [12548, 0]
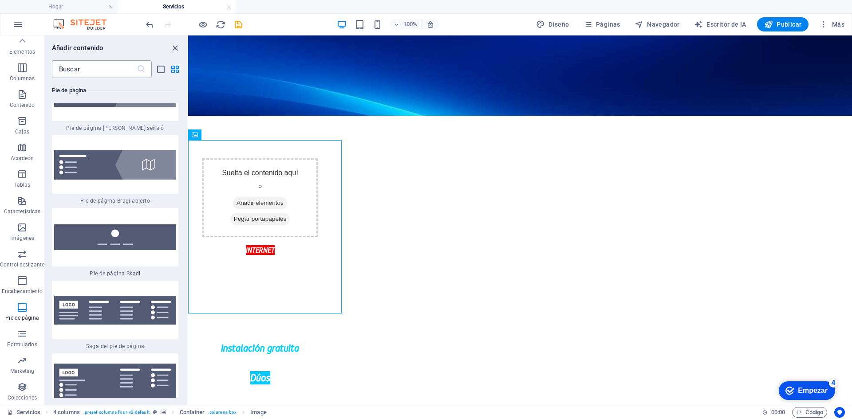
click at [109, 67] on input "text" at bounding box center [94, 69] width 85 height 18
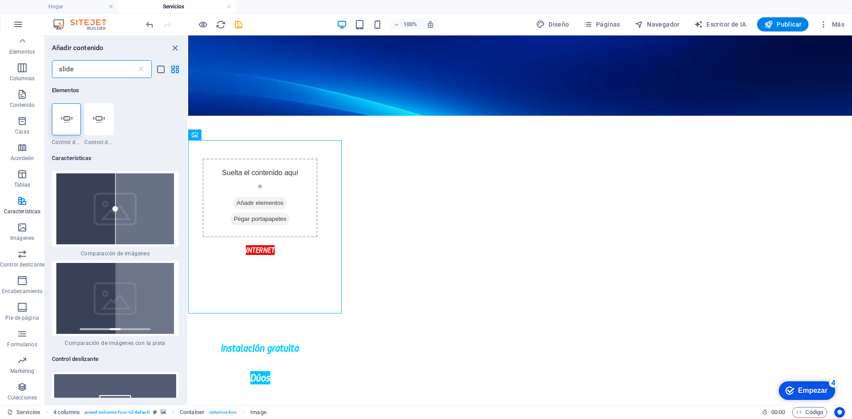
scroll to position [0, 0]
type input "slider"
click at [75, 123] on div at bounding box center [66, 119] width 29 height 32
select select "ms"
select select "s"
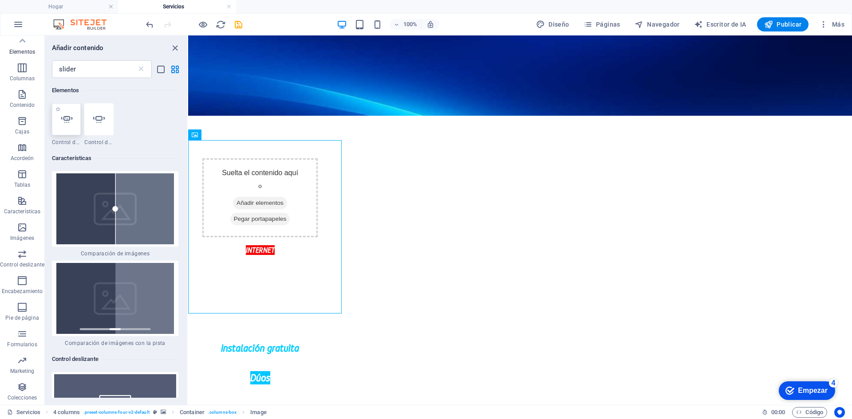
select select "progressive"
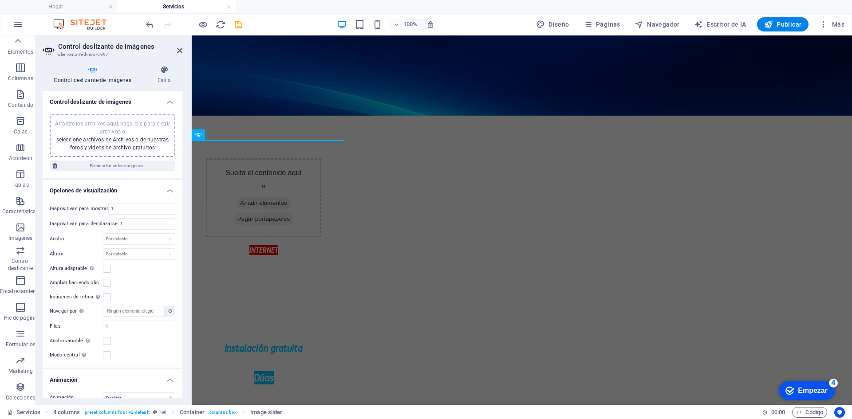
click at [96, 125] on font "Arrastre los archivos aquí, haga clic para elegir archivos o" at bounding box center [112, 128] width 115 height 14
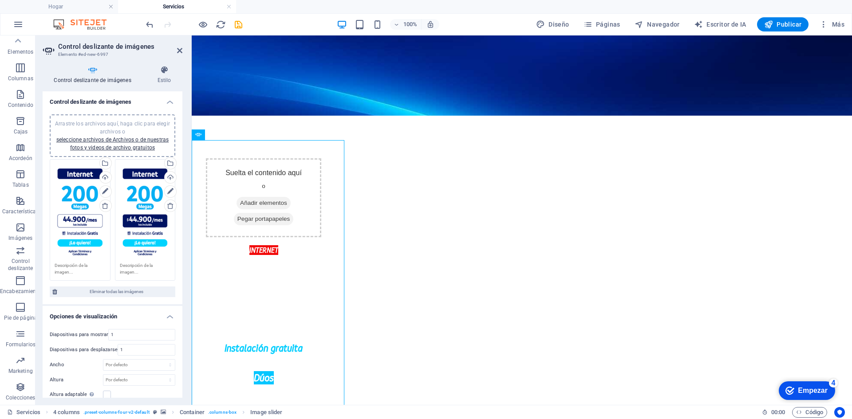
drag, startPoint x: 303, startPoint y: 208, endPoint x: 438, endPoint y: 173, distance: 139.1
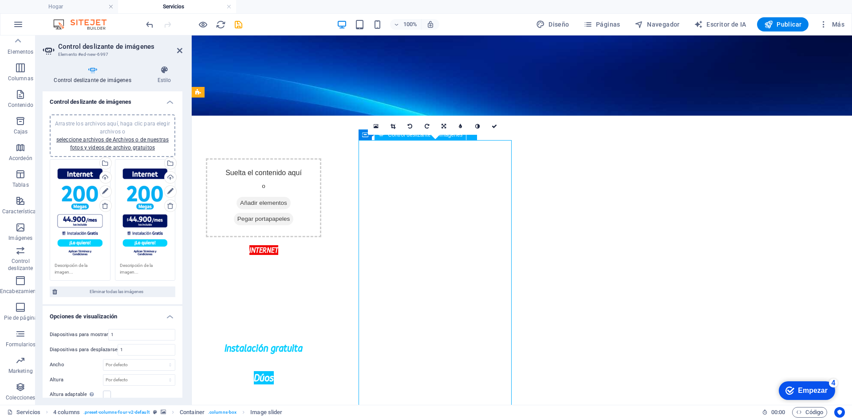
drag, startPoint x: 472, startPoint y: 200, endPoint x: 508, endPoint y: 166, distance: 49.6
click at [164, 67] on icon at bounding box center [164, 70] width 36 height 9
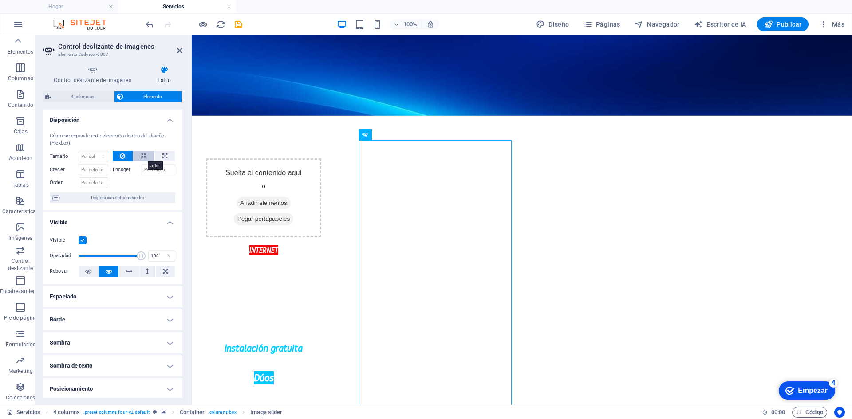
click at [136, 156] on button at bounding box center [143, 156] width 21 height 11
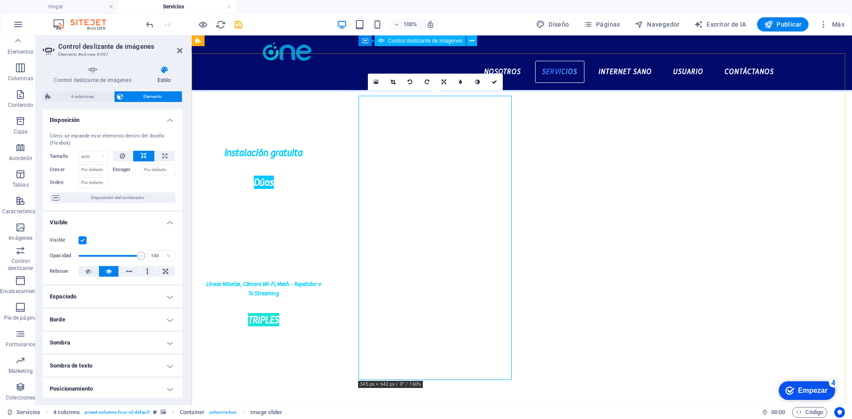
scroll to position [266, 0]
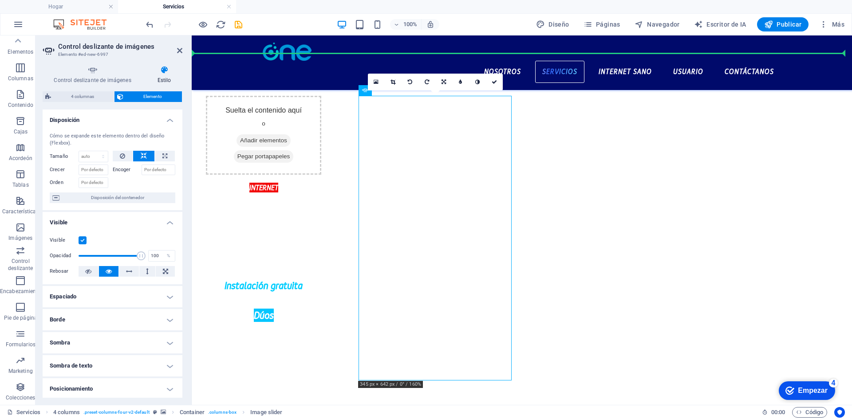
drag, startPoint x: 461, startPoint y: 229, endPoint x: 524, endPoint y: 221, distance: 62.6
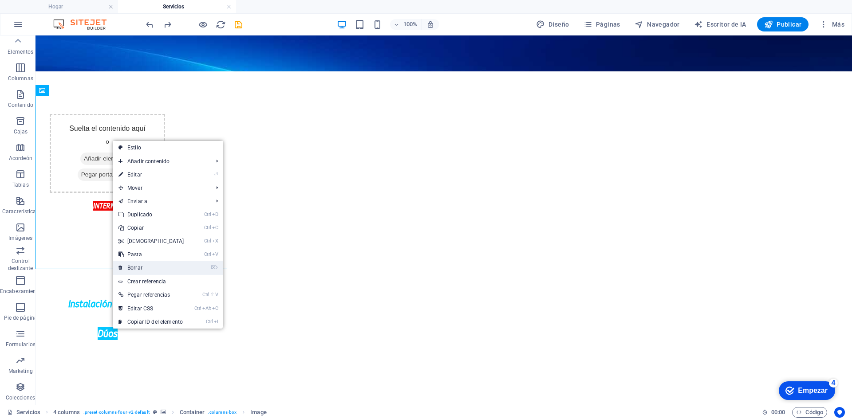
click at [151, 261] on link "⌦ Borrar" at bounding box center [151, 267] width 76 height 13
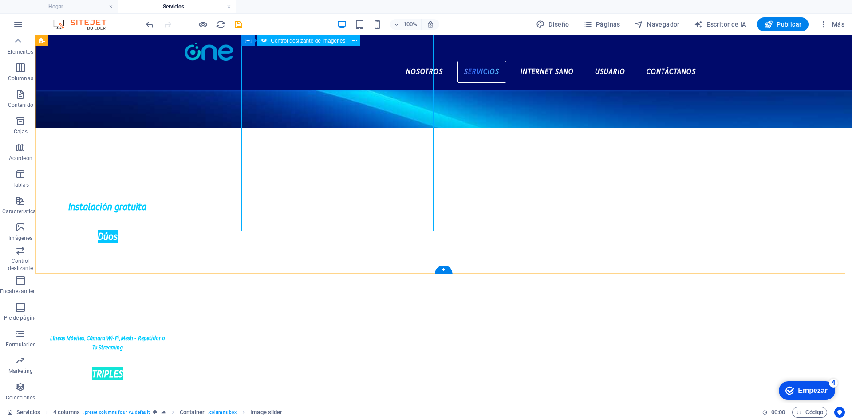
scroll to position [311, 0]
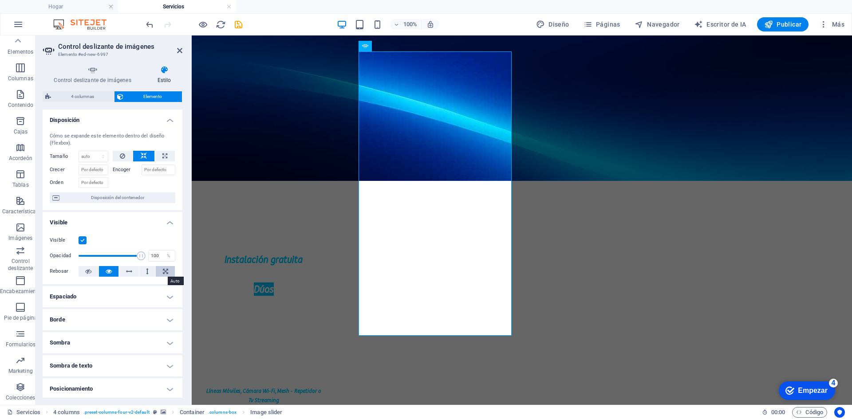
click at [164, 272] on icon at bounding box center [165, 271] width 5 height 11
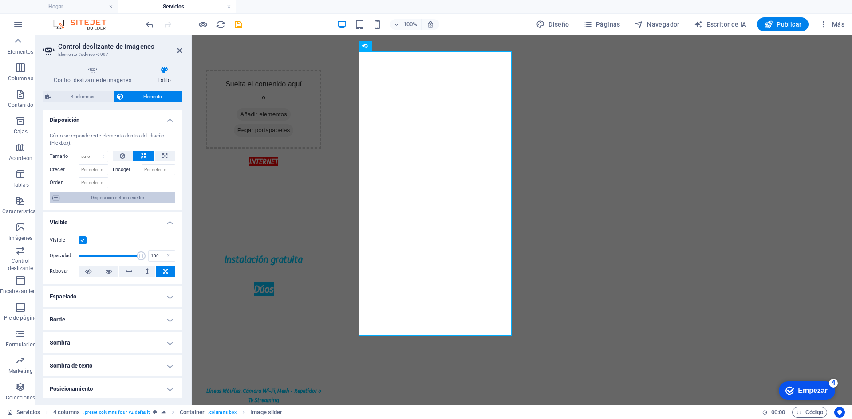
click at [123, 200] on font "Disposición del contenedor" at bounding box center [117, 197] width 53 height 5
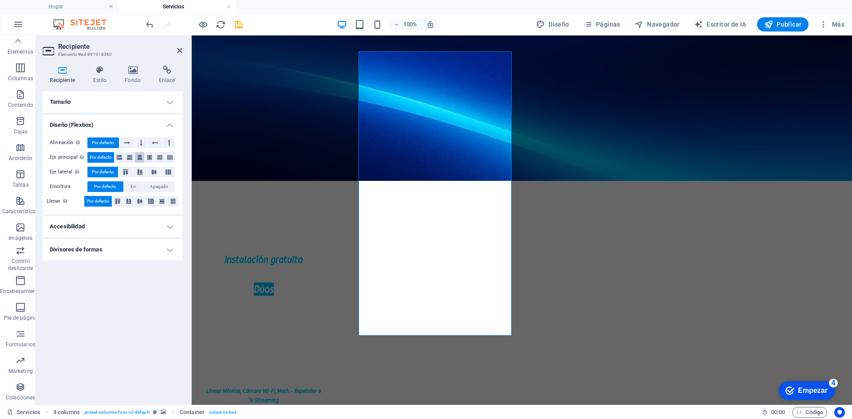
click at [136, 161] on button at bounding box center [140, 157] width 10 height 11
click at [140, 142] on icon at bounding box center [141, 143] width 3 height 11
click at [109, 145] on font "Por defecto" at bounding box center [103, 142] width 22 height 5
click at [136, 202] on button at bounding box center [139, 201] width 11 height 11
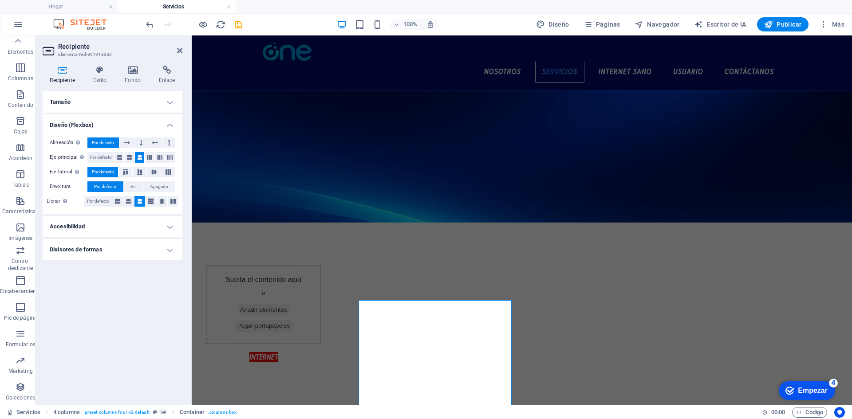
scroll to position [44, 0]
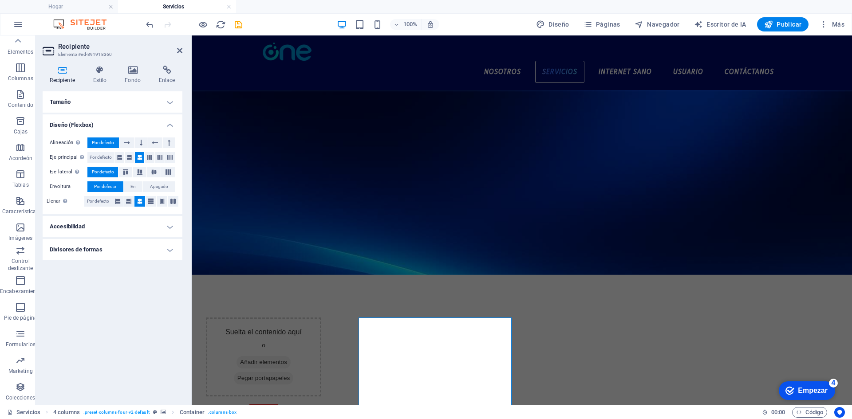
click at [137, 227] on h4 "Accesibilidad" at bounding box center [113, 226] width 140 height 21
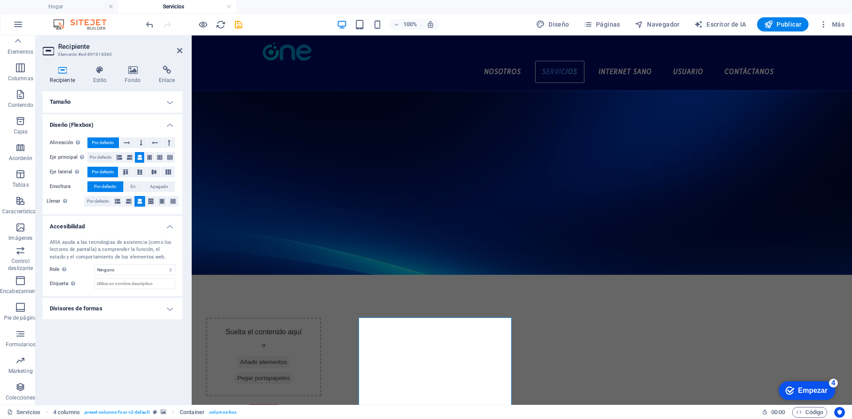
click at [137, 227] on h4 "Accesibilidad" at bounding box center [113, 224] width 140 height 16
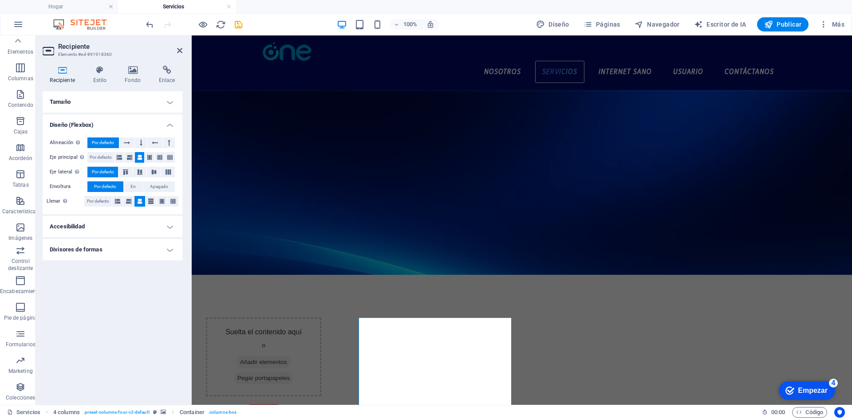
click at [125, 248] on h4 "Divisores de formas" at bounding box center [113, 249] width 140 height 21
click at [125, 248] on h4 "Divisores de formas" at bounding box center [113, 247] width 140 height 16
click at [125, 248] on h4 "Divisores de formas" at bounding box center [113, 249] width 140 height 21
click at [119, 272] on select "Ninguno Triángulo Cuadrado Diagonal Polígono 1 Polígono 2 Zigzag Múltiples zigz…" at bounding box center [134, 267] width 81 height 11
click at [122, 270] on select "Ninguno Triángulo Cuadrado Diagonal Polígono 1 Polígono 2 Zigzag Múltiples zigz…" at bounding box center [134, 267] width 81 height 11
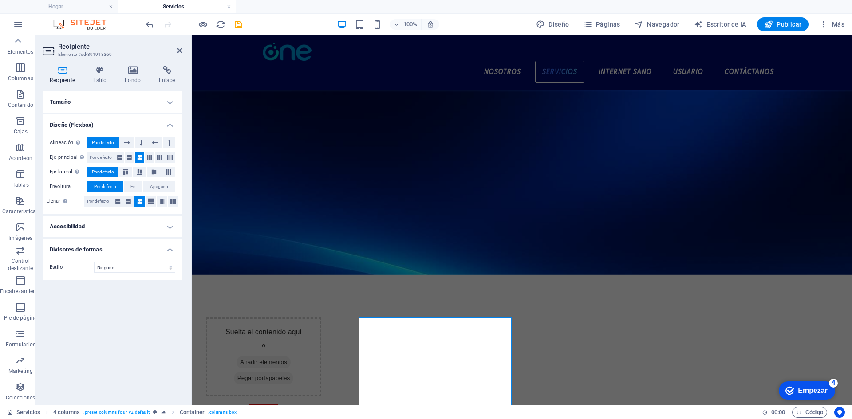
click at [119, 252] on h4 "Divisores de formas" at bounding box center [113, 247] width 140 height 16
click at [135, 97] on h4 "Tamaño" at bounding box center [113, 101] width 140 height 21
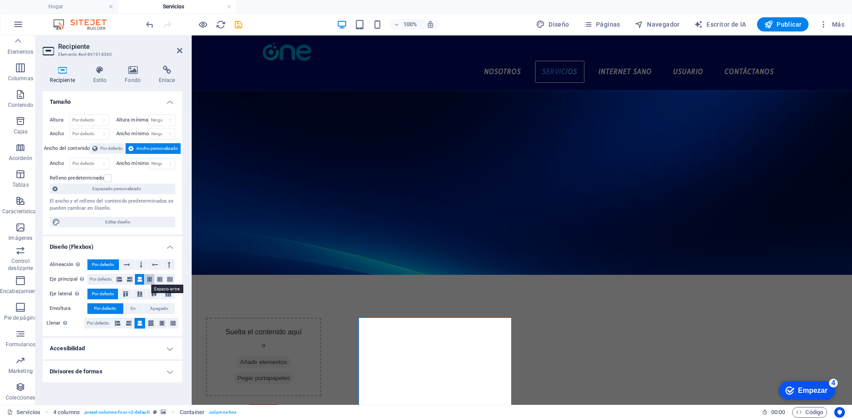
click at [148, 284] on icon at bounding box center [149, 279] width 5 height 11
click at [110, 277] on font "Por defecto" at bounding box center [101, 279] width 22 height 5
click at [140, 284] on icon at bounding box center [139, 279] width 5 height 11
click at [112, 225] on span "Editar diseño" at bounding box center [118, 222] width 110 height 11
select select "px"
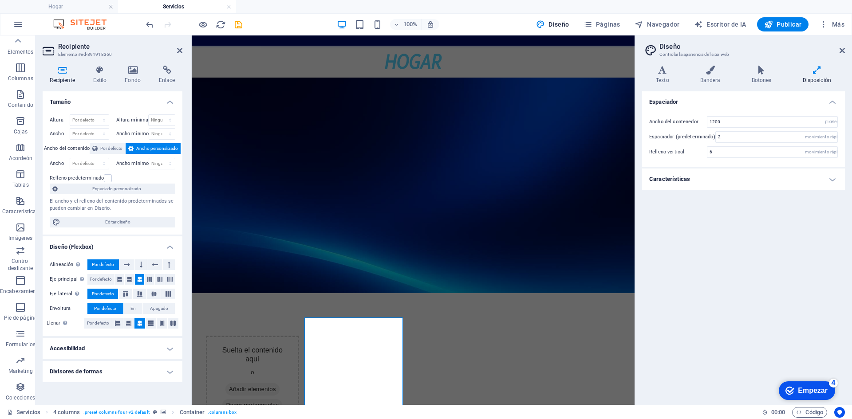
click at [723, 178] on h4 "Características" at bounding box center [743, 179] width 203 height 21
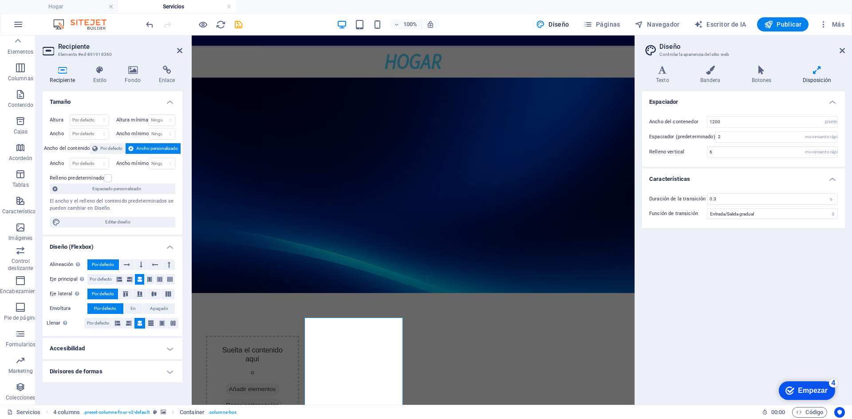
click at [723, 178] on h4 "Características" at bounding box center [743, 177] width 203 height 16
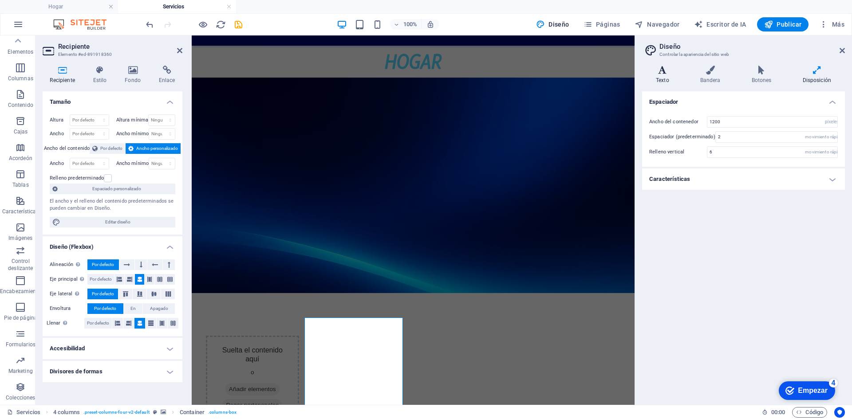
click at [673, 78] on h4 "Texto" at bounding box center [664, 75] width 44 height 19
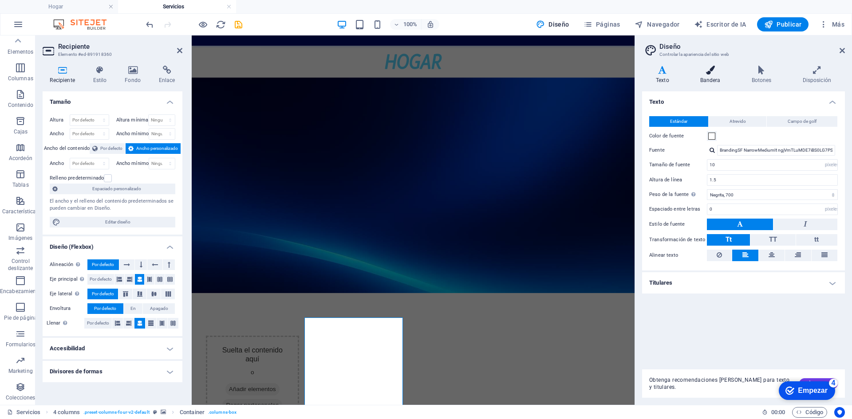
click at [705, 73] on icon at bounding box center [710, 70] width 48 height 9
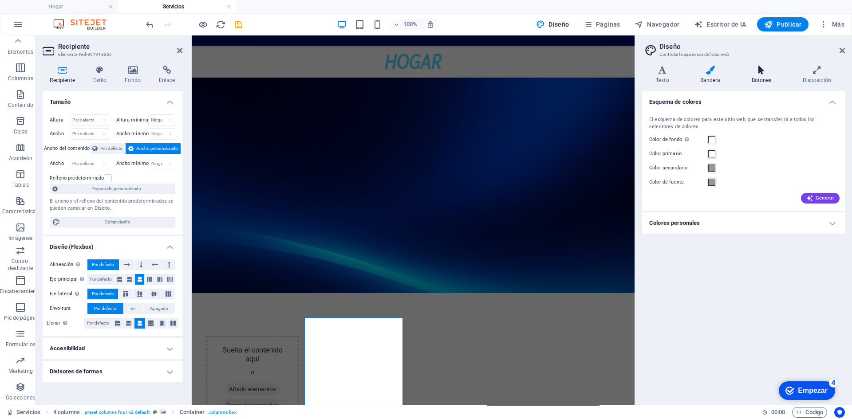
click at [750, 66] on icon at bounding box center [761, 70] width 47 height 9
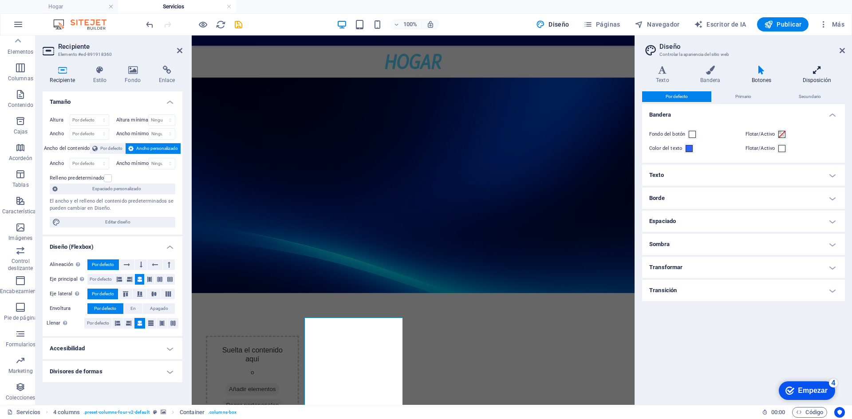
click at [811, 75] on h4 "Disposición" at bounding box center [817, 75] width 56 height 19
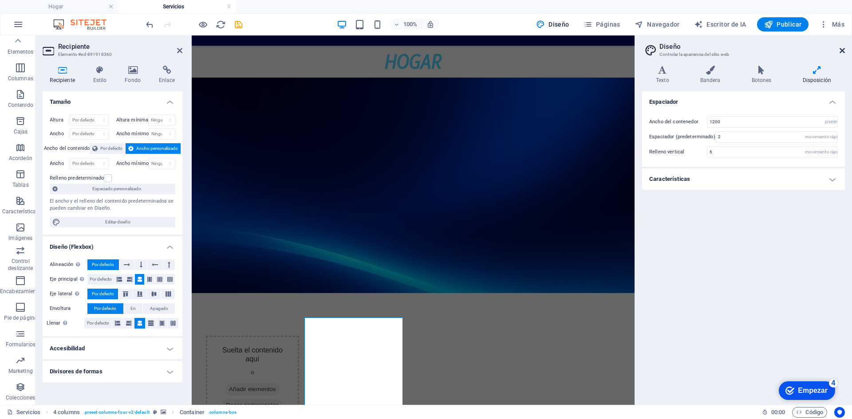
click at [842, 51] on icon at bounding box center [841, 50] width 5 height 7
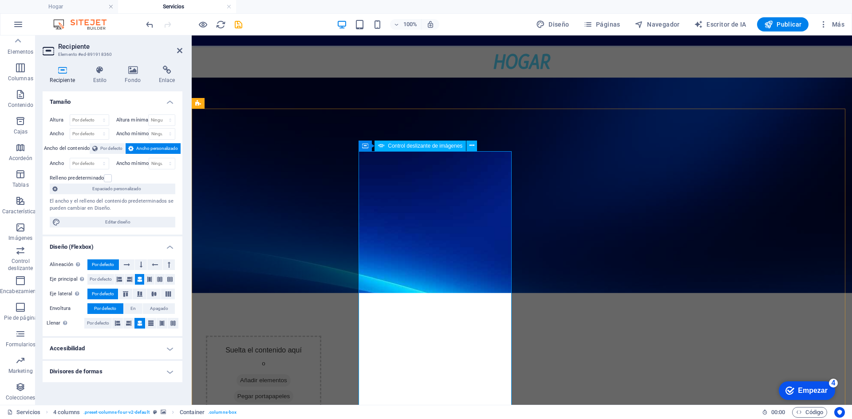
scroll to position [222, 0]
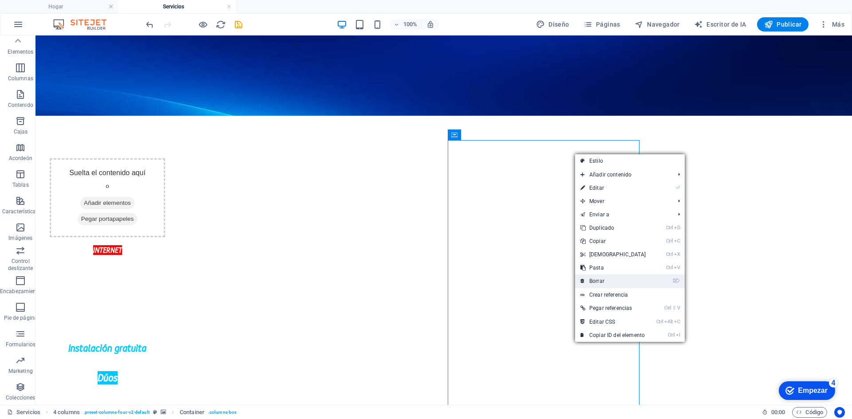
click at [600, 279] on font "Borrar" at bounding box center [596, 281] width 15 height 6
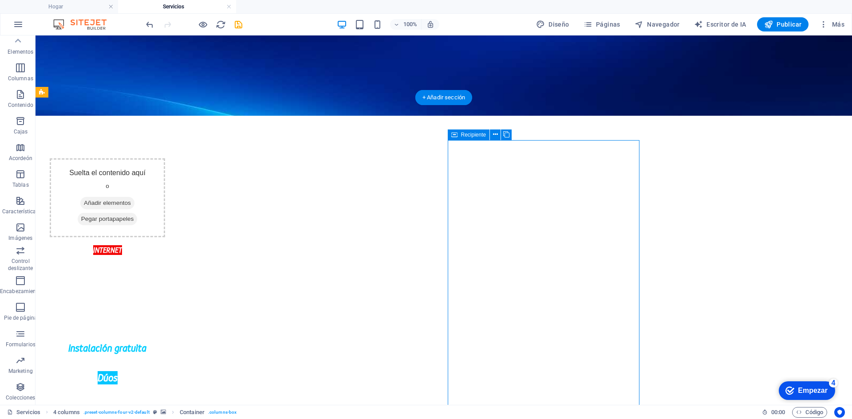
click at [496, 138] on icon at bounding box center [495, 134] width 5 height 9
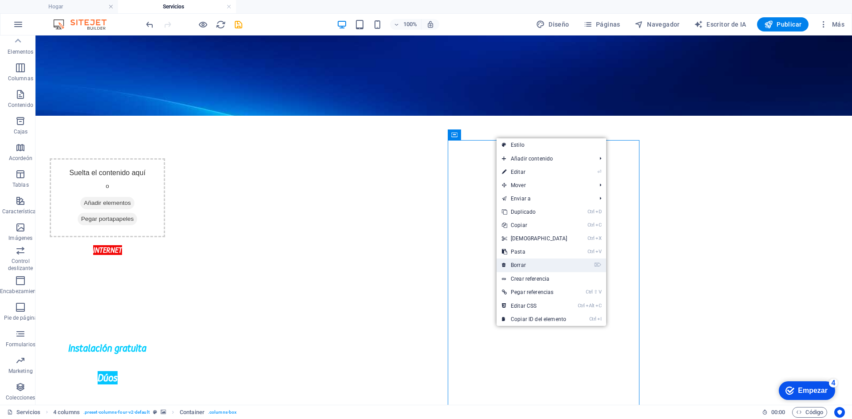
drag, startPoint x: 531, startPoint y: 265, endPoint x: 492, endPoint y: 228, distance: 53.7
click at [531, 265] on link "⌦ Borrar" at bounding box center [534, 265] width 76 height 13
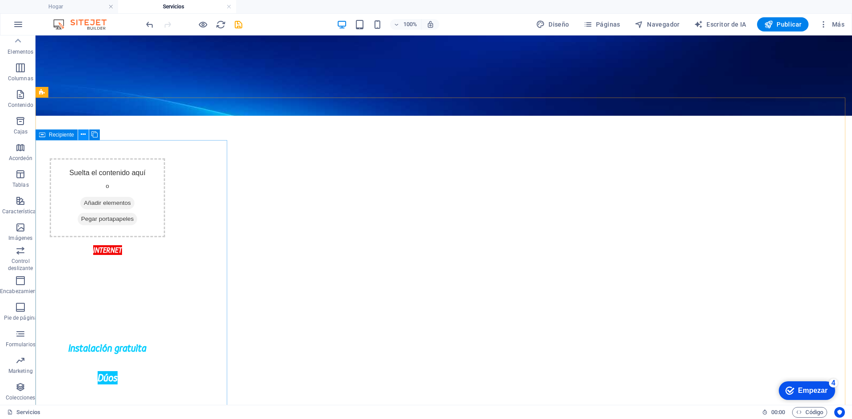
click at [83, 132] on icon at bounding box center [83, 134] width 5 height 9
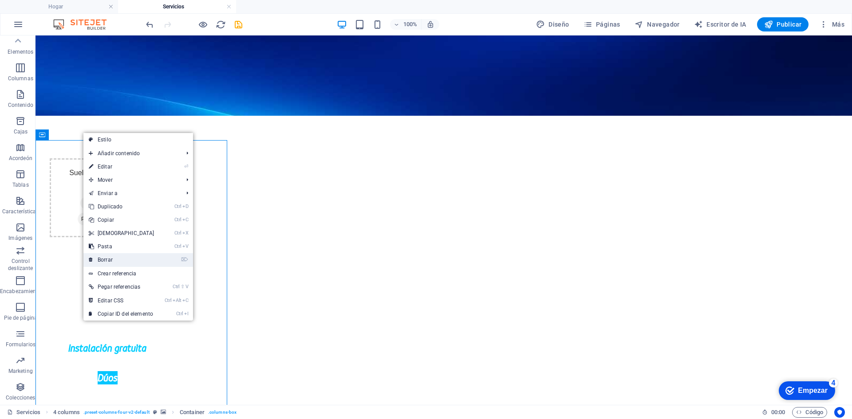
click at [120, 255] on link "⌦ Borrar" at bounding box center [121, 259] width 76 height 13
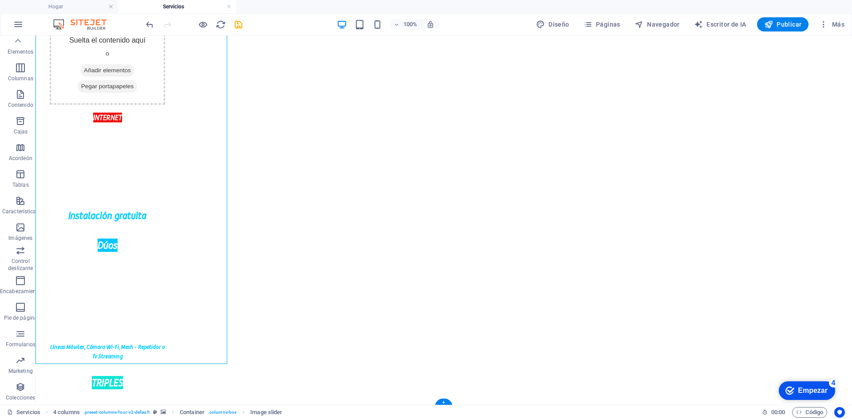
scroll to position [177, 0]
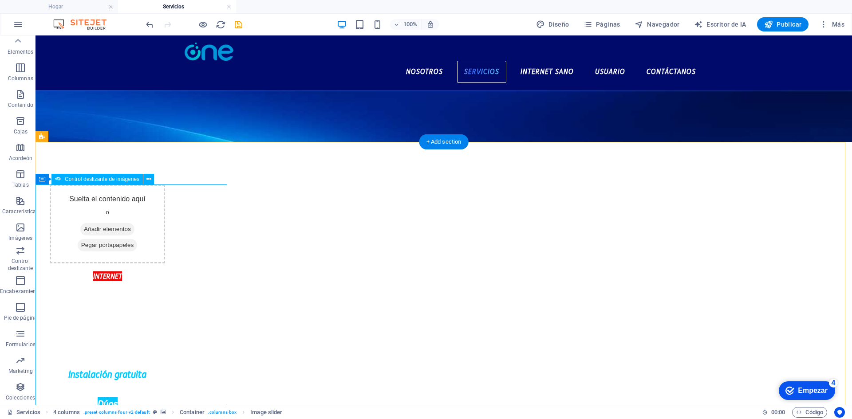
click at [150, 175] on icon at bounding box center [148, 179] width 5 height 9
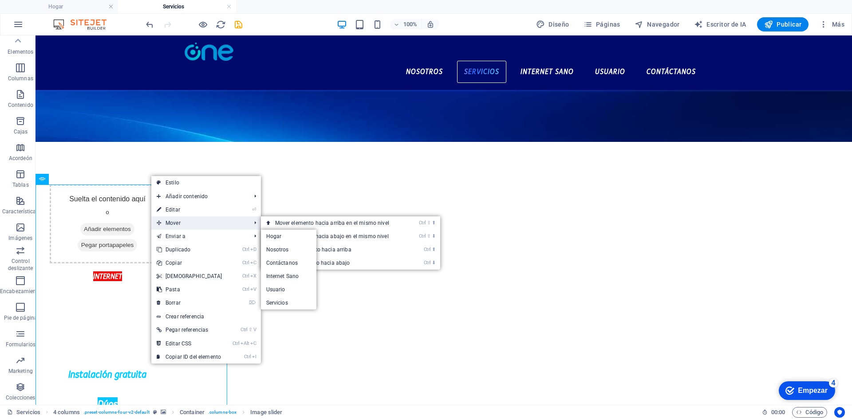
click at [185, 221] on span "Mover" at bounding box center [199, 223] width 96 height 13
click at [193, 226] on span "Mover" at bounding box center [199, 223] width 96 height 13
click at [309, 221] on font "Mover elemento hacia arriba en el mismo nivel" at bounding box center [332, 223] width 114 height 6
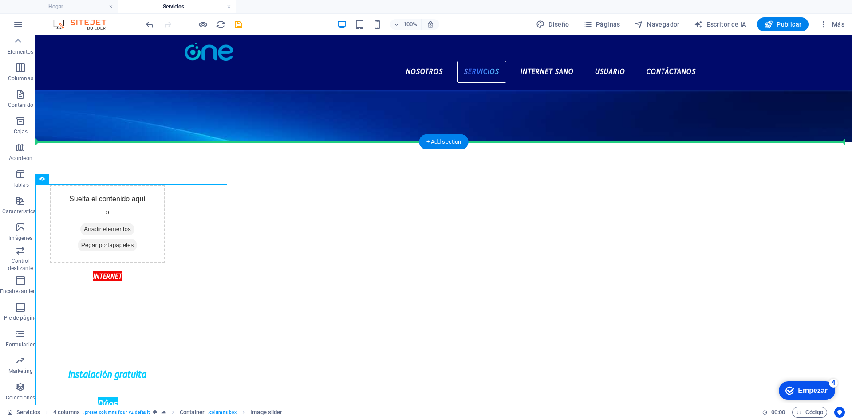
drag, startPoint x: 321, startPoint y: 290, endPoint x: 437, endPoint y: 279, distance: 116.2
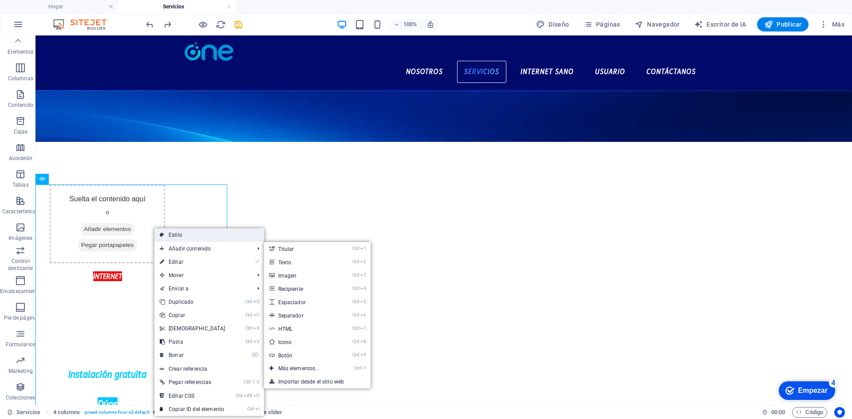
click at [214, 234] on link "Estilo" at bounding box center [209, 234] width 110 height 13
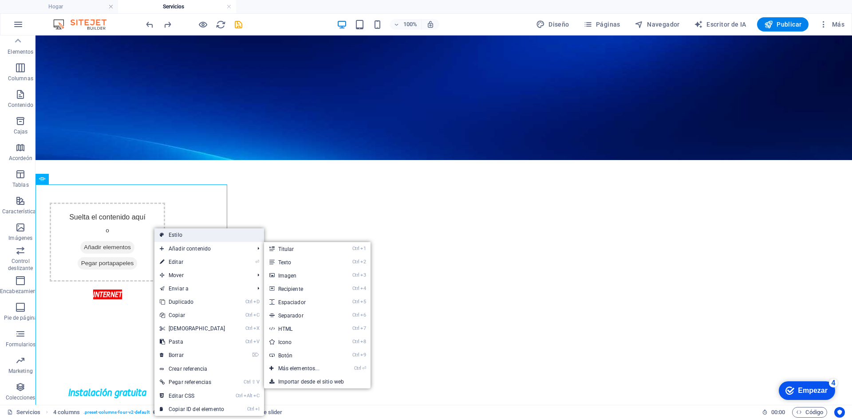
select select "rem"
select select "preset-columns-four-v2-default"
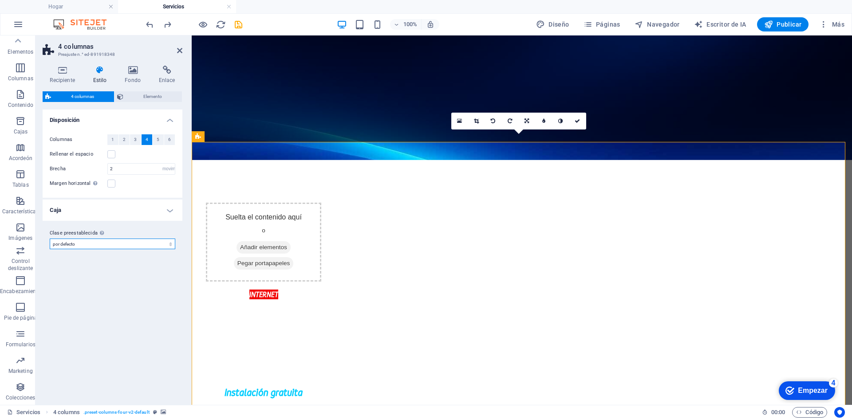
click at [113, 242] on select "página de destino del producto electrónico por defecto Agregar clase preestable…" at bounding box center [113, 244] width 126 height 11
click at [110, 216] on h4 "Caja" at bounding box center [113, 210] width 140 height 21
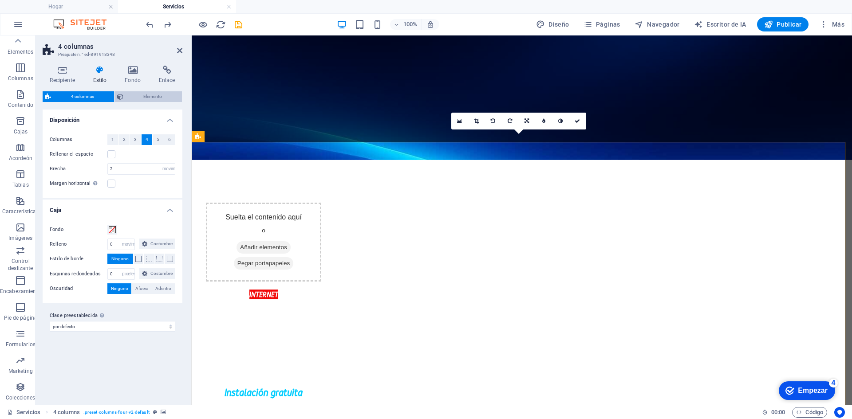
click at [134, 93] on span "Elemento" at bounding box center [152, 96] width 53 height 11
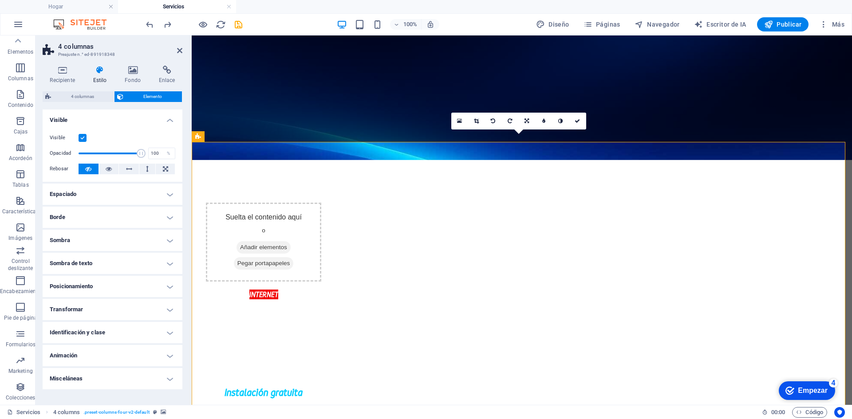
click at [98, 195] on h4 "Espaciado" at bounding box center [113, 194] width 140 height 21
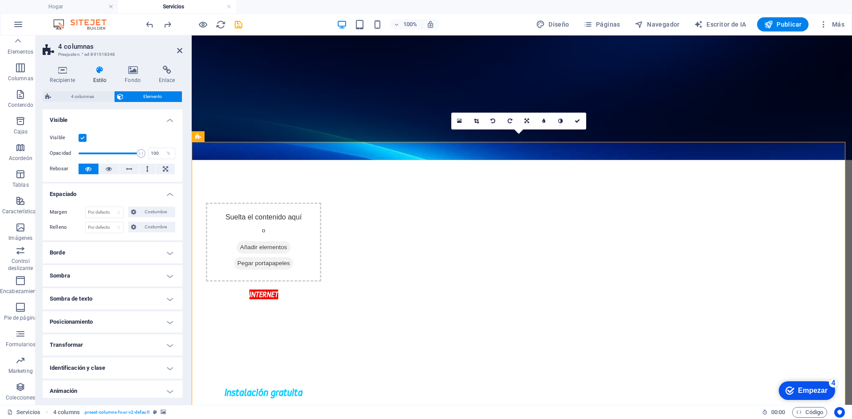
click at [98, 195] on h4 "Espaciado" at bounding box center [113, 192] width 140 height 16
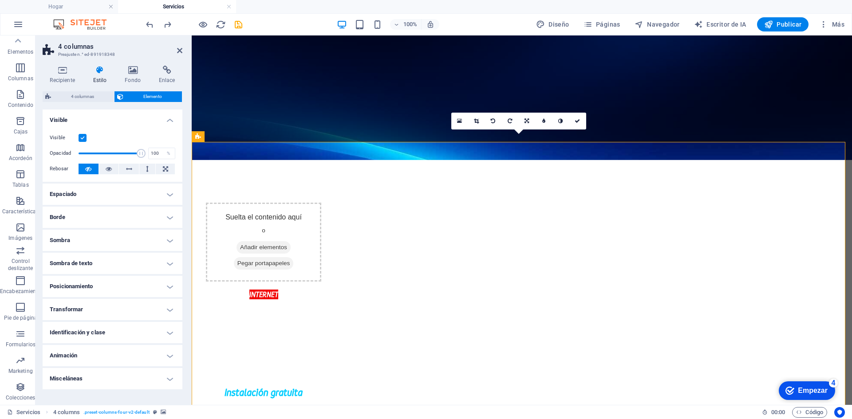
click at [103, 226] on h4 "Borde" at bounding box center [113, 217] width 140 height 21
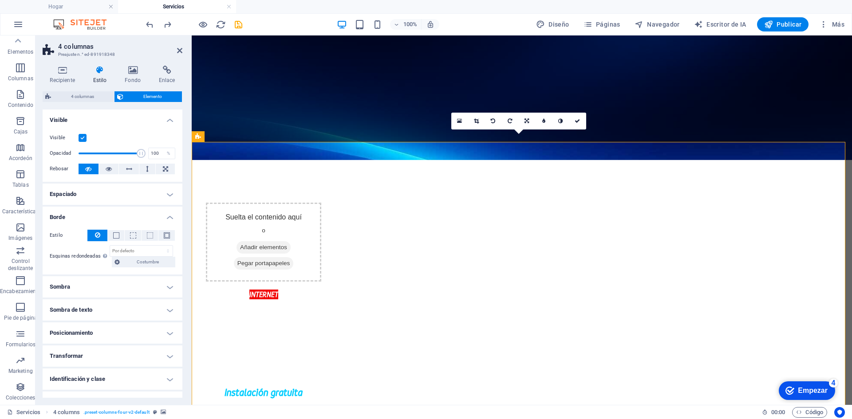
click at [108, 213] on h4 "Borde" at bounding box center [113, 215] width 140 height 16
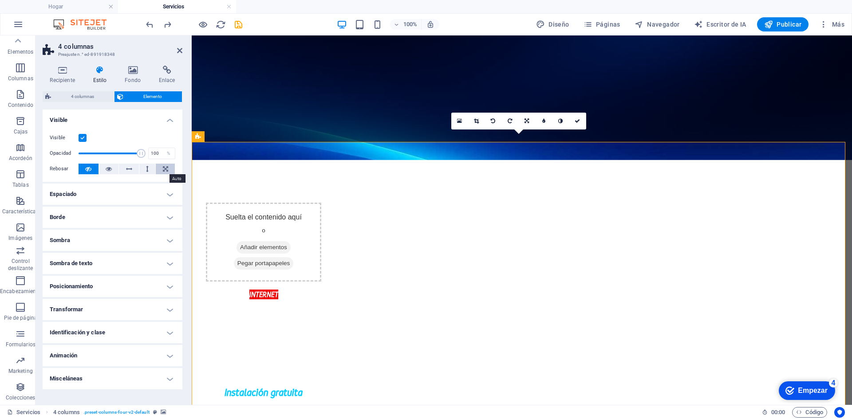
click at [166, 168] on icon at bounding box center [165, 169] width 5 height 11
click at [95, 169] on button at bounding box center [89, 169] width 20 height 11
click at [132, 74] on icon at bounding box center [133, 70] width 31 height 9
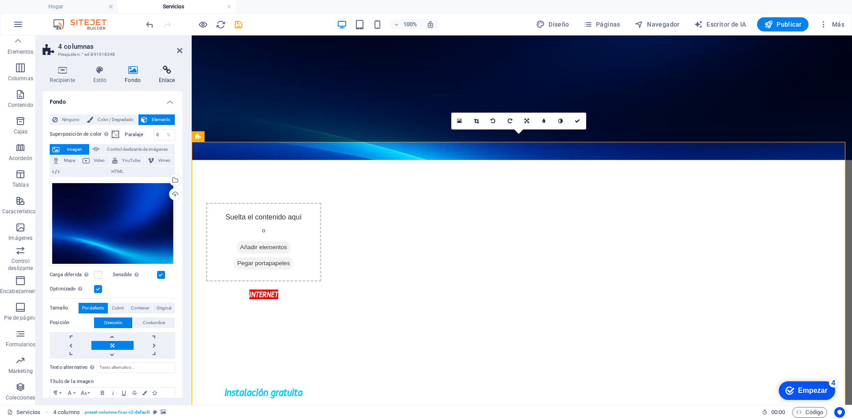
click at [156, 70] on icon at bounding box center [166, 70] width 31 height 9
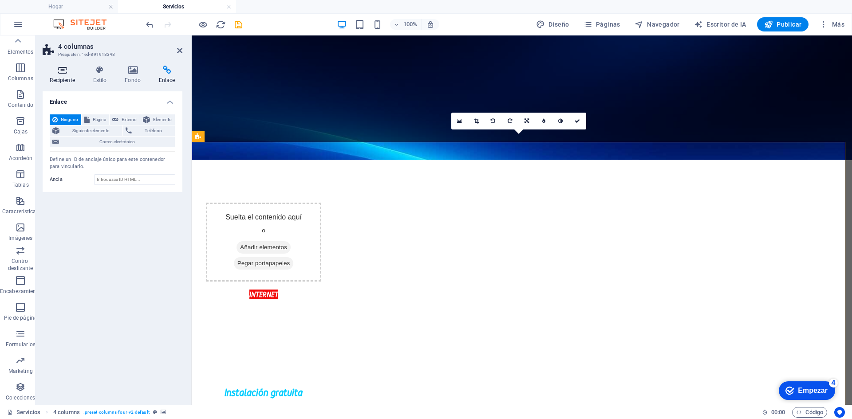
click at [58, 71] on icon at bounding box center [62, 70] width 39 height 9
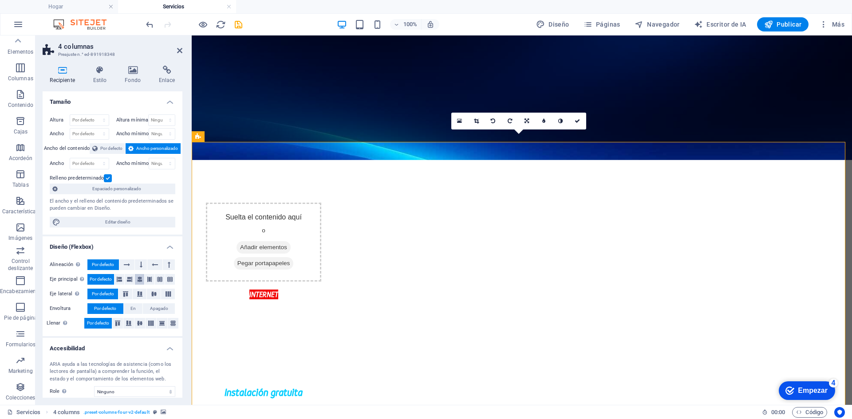
click at [141, 280] on icon at bounding box center [139, 279] width 5 height 11
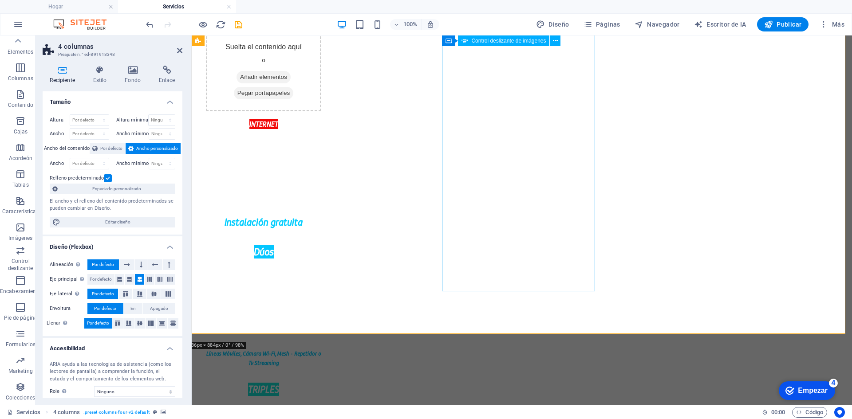
scroll to position [355, 0]
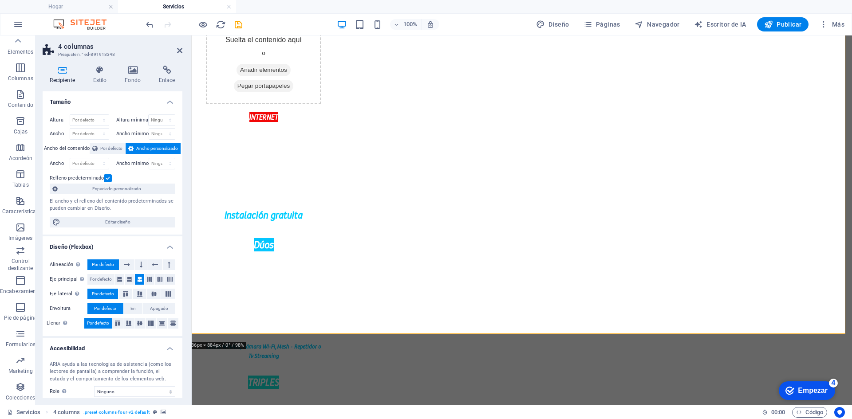
drag, startPoint x: 442, startPoint y: 115, endPoint x: 365, endPoint y: 115, distance: 77.2
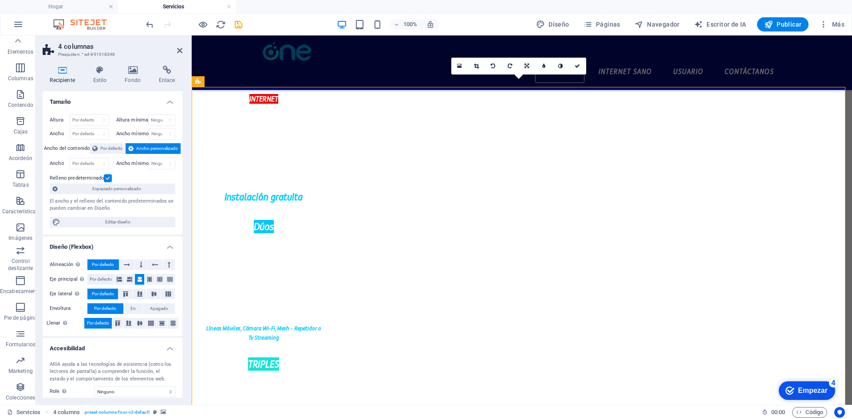
scroll to position [222, 0]
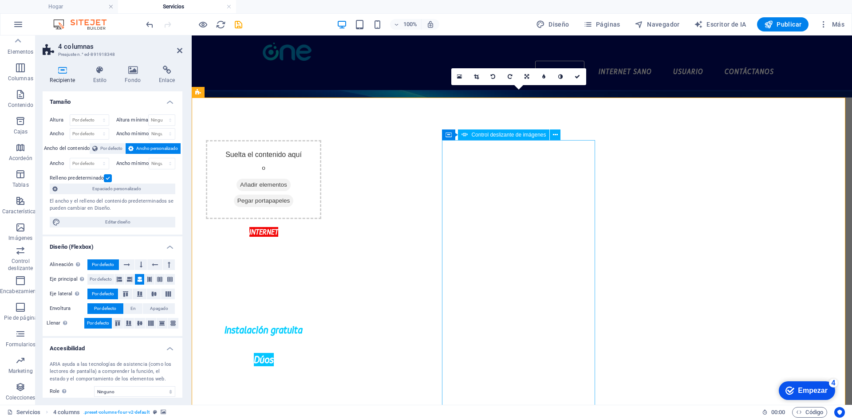
click at [447, 140] on div "Recipiente Control deslizante de imágenes" at bounding box center [504, 135] width 124 height 11
drag, startPoint x: 441, startPoint y: 145, endPoint x: 410, endPoint y: 145, distance: 31.1
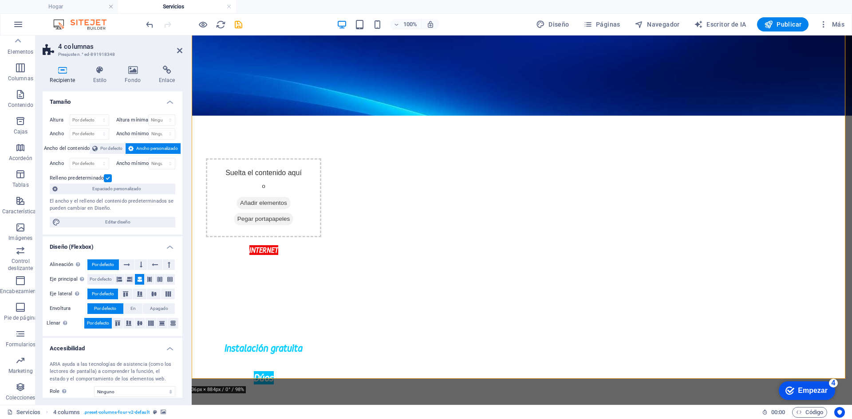
scroll to position [311, 0]
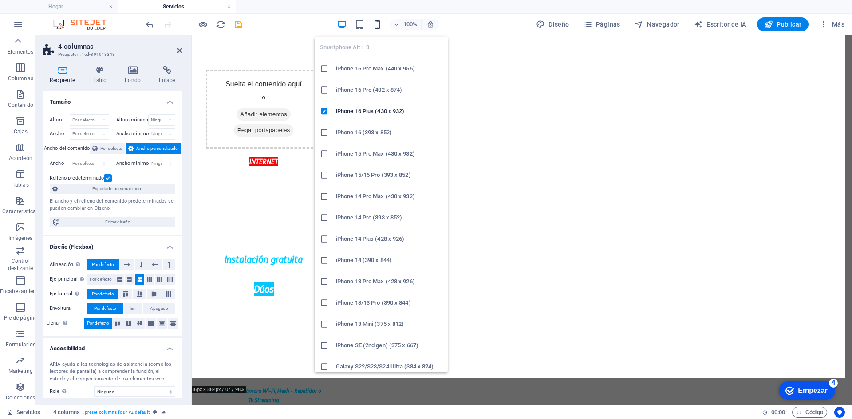
click at [380, 28] on icon "button" at bounding box center [377, 25] width 10 height 10
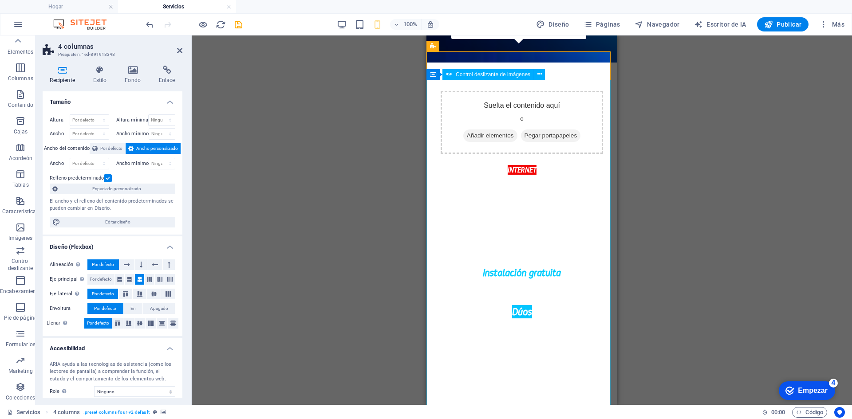
scroll to position [711, 0]
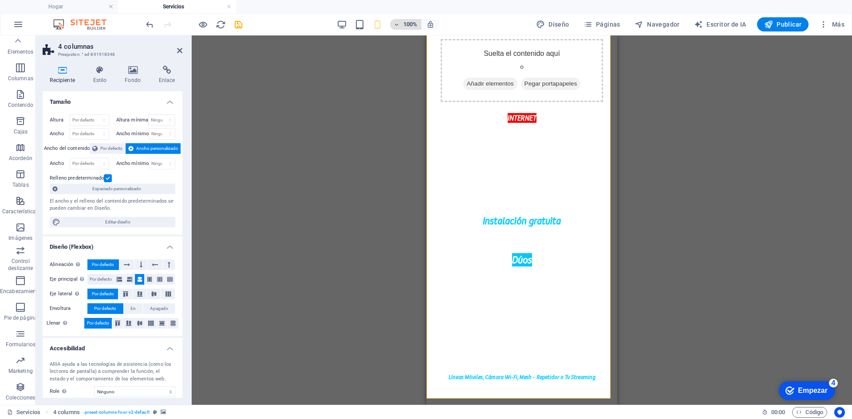
click at [402, 24] on span "100%" at bounding box center [406, 24] width 24 height 11
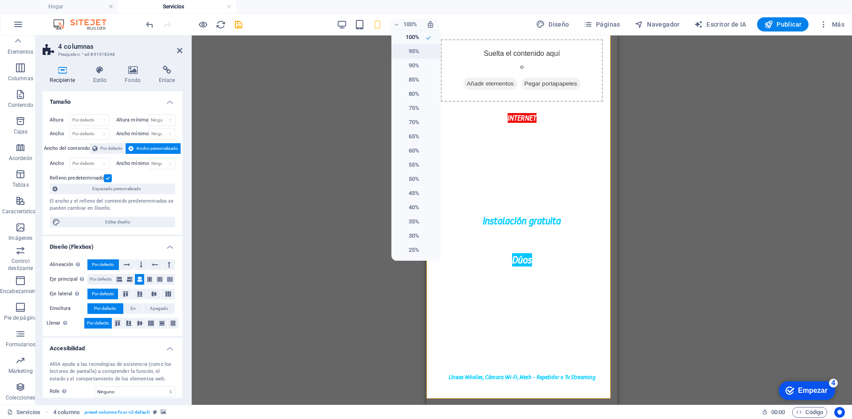
click at [416, 51] on font "95%" at bounding box center [414, 51] width 11 height 7
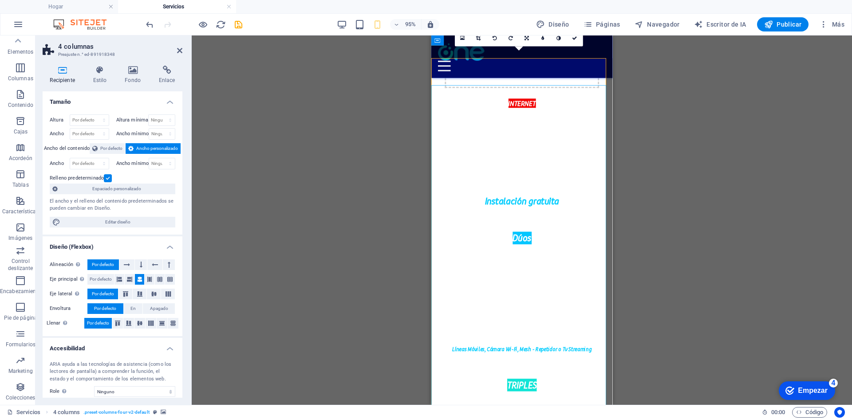
scroll to position [622, 0]
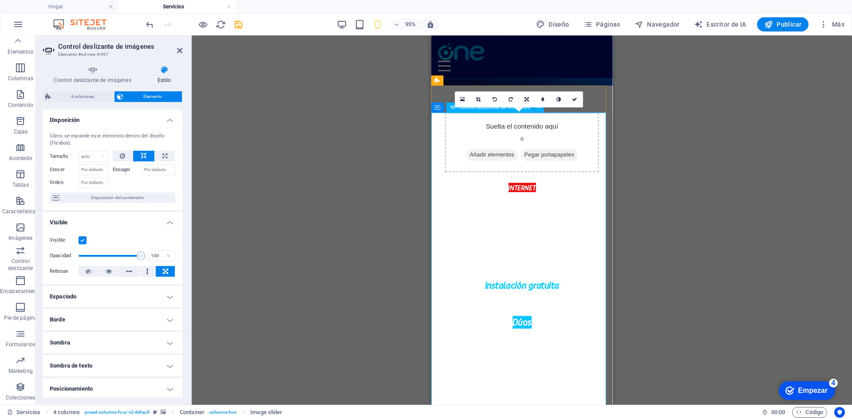
click at [576, 97] on icon at bounding box center [574, 99] width 5 height 5
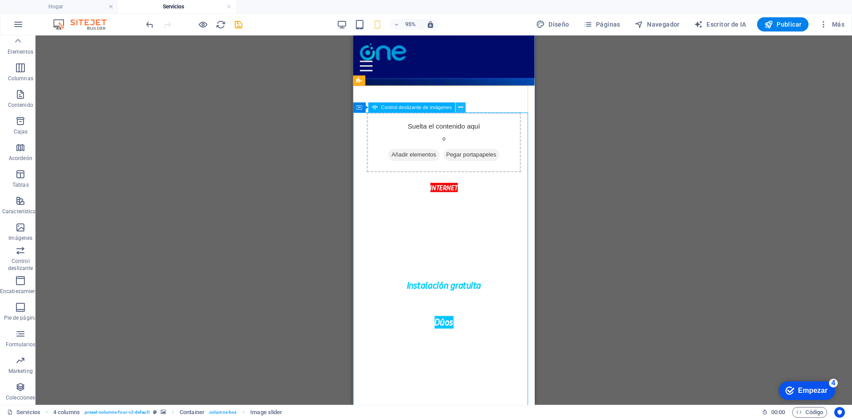
click at [461, 109] on icon at bounding box center [460, 107] width 4 height 9
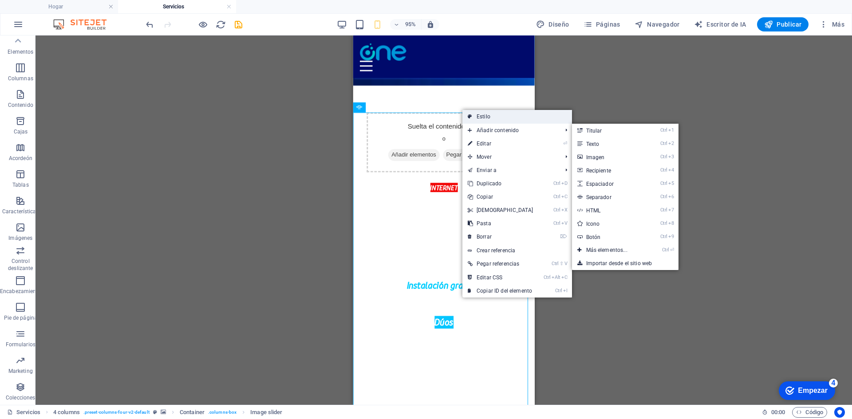
click at [530, 122] on link "Estilo" at bounding box center [517, 116] width 110 height 13
select select "rem"
select select "px"
select select "preset-columns-four-v2-default"
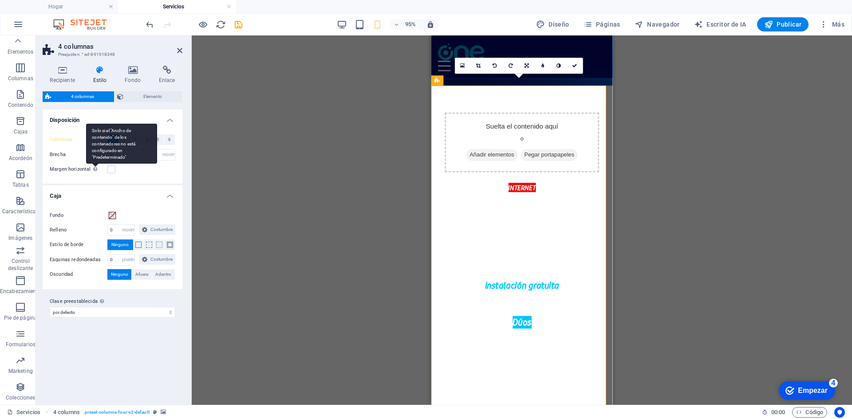
click at [142, 150] on div "Solo si el "Ancho de contenido" de los contenedores no está configurado en "Pre…" at bounding box center [121, 144] width 71 height 40
click at [0, 0] on input "Margen horizontal Solo si el "Ancho de contenido" de los contenedores no está c…" at bounding box center [0, 0] width 0 height 0
click at [161, 156] on input "2" at bounding box center [141, 155] width 67 height 11
click at [106, 169] on label "Margen horizontal Solo si el "Ancho de contenido" de los contenedores no está c…" at bounding box center [79, 169] width 58 height 11
click at [0, 0] on input "Margen horizontal Solo si el "Ancho de contenido" de los contenedores no está c…" at bounding box center [0, 0] width 0 height 0
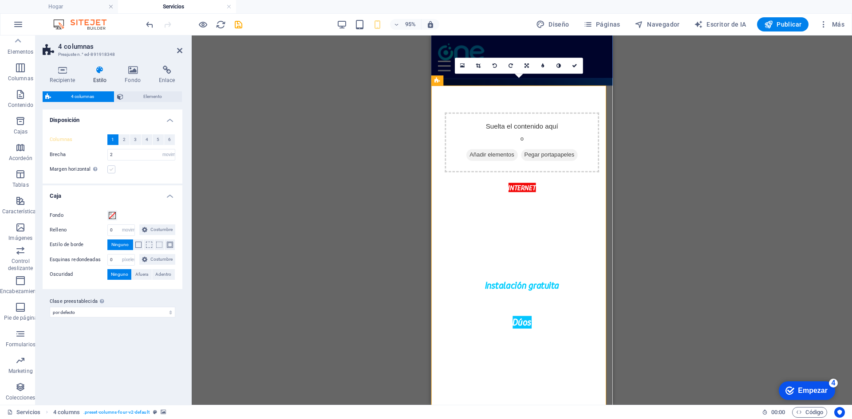
click at [111, 169] on label at bounding box center [111, 169] width 8 height 8
click at [0, 0] on input "Margen horizontal Solo si el "Ancho de contenido" de los contenedores no está c…" at bounding box center [0, 0] width 0 height 0
click at [112, 169] on label at bounding box center [111, 169] width 8 height 8
click at [0, 0] on input "Margen horizontal Solo si el "Ancho de contenido" de los contenedores no está c…" at bounding box center [0, 0] width 0 height 0
click at [124, 102] on div "4 columnas Elemento" at bounding box center [113, 96] width 140 height 11
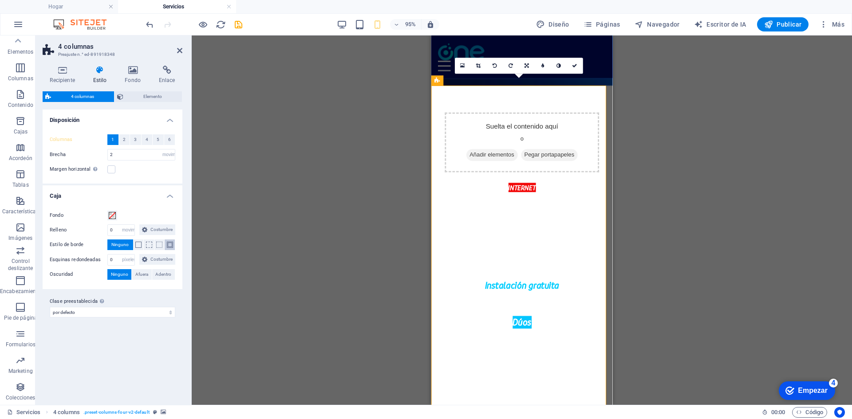
click at [167, 247] on span at bounding box center [170, 245] width 6 height 6
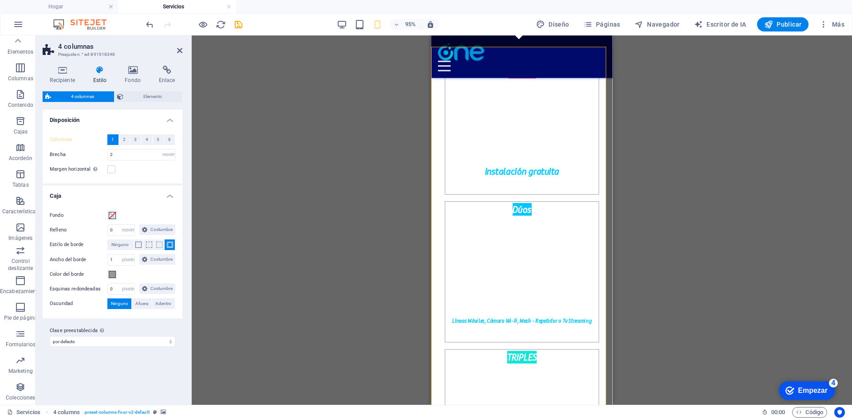
scroll to position [667, 0]
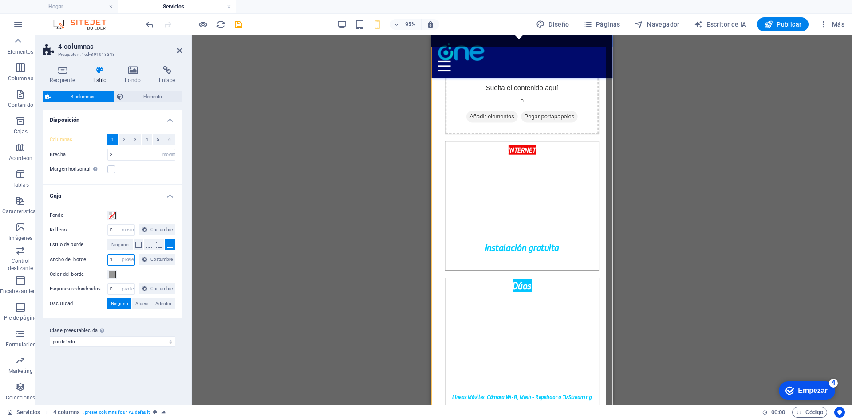
click at [118, 257] on input "1" at bounding box center [121, 260] width 27 height 11
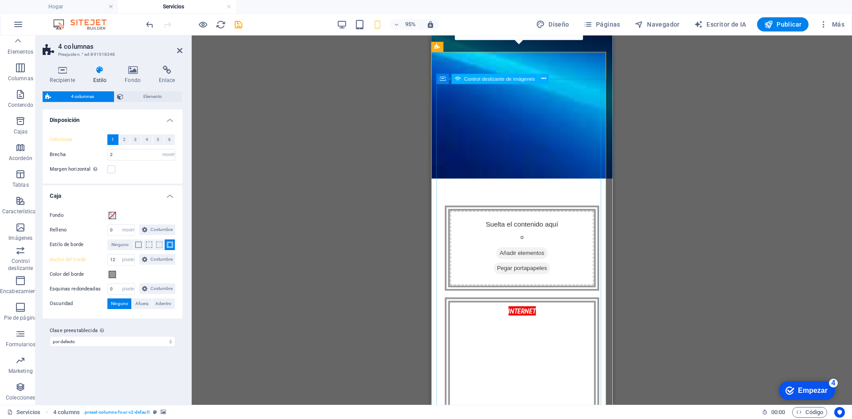
scroll to position [711, 0]
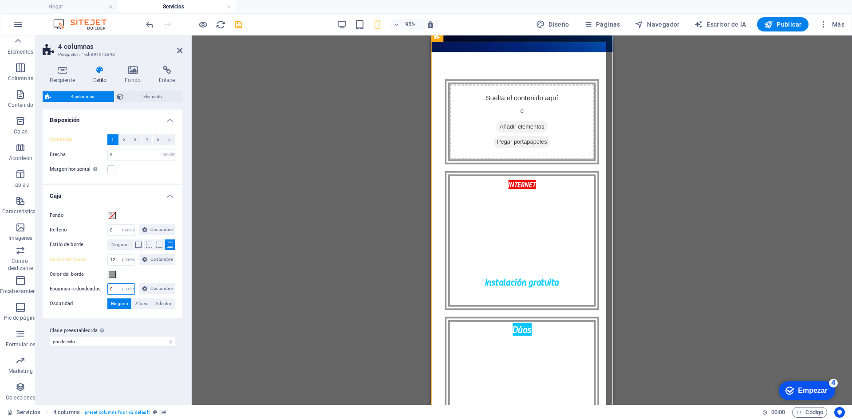
click at [118, 287] on input "0" at bounding box center [121, 289] width 27 height 11
drag, startPoint x: 118, startPoint y: 258, endPoint x: 103, endPoint y: 256, distance: 15.2
click at [103, 256] on div "Ancho del borde 12 píxeles movimiento rápido del ojo Volkswagen vh Costumbre Co…" at bounding box center [113, 260] width 126 height 12
click at [114, 260] on input "12" at bounding box center [121, 260] width 27 height 11
type input "1"
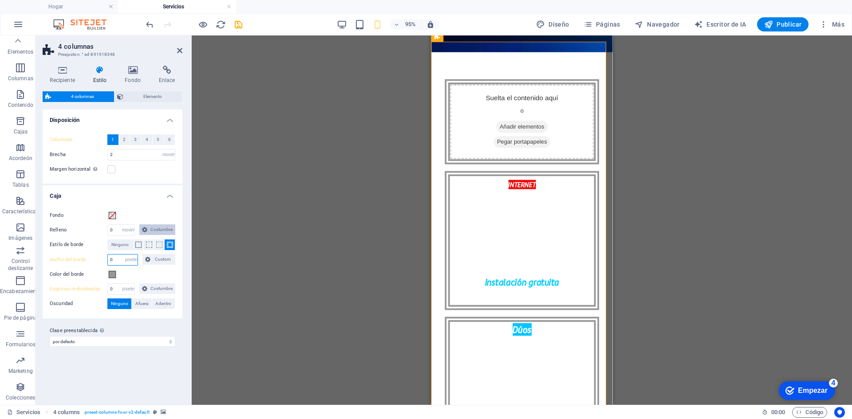
type input "0"
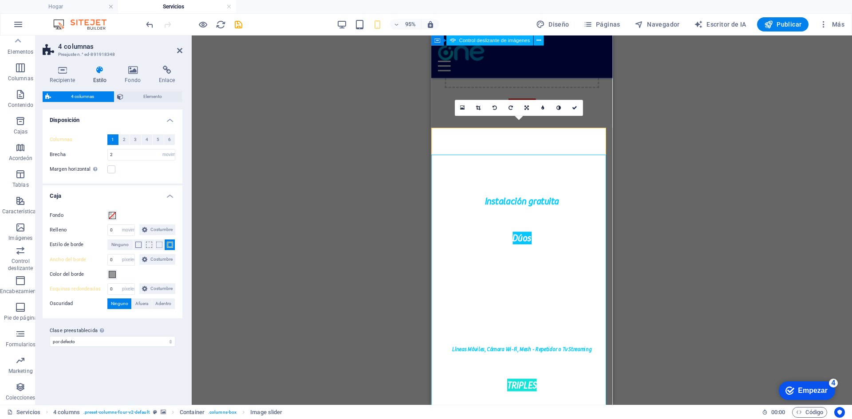
scroll to position [578, 0]
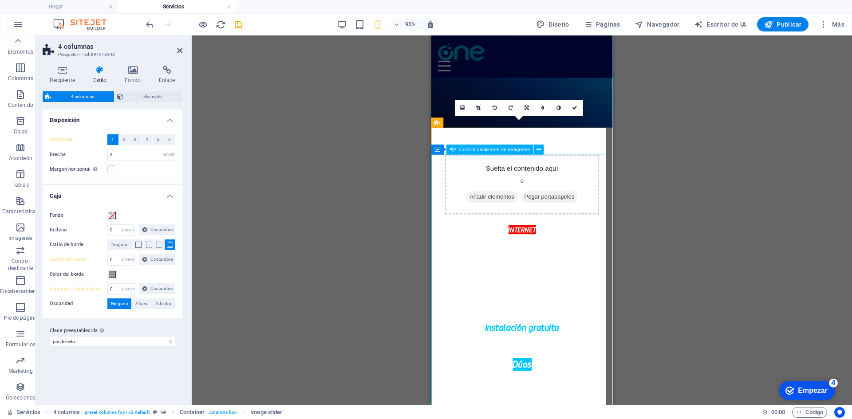
click at [394, 28] on button "95%" at bounding box center [405, 24] width 31 height 11
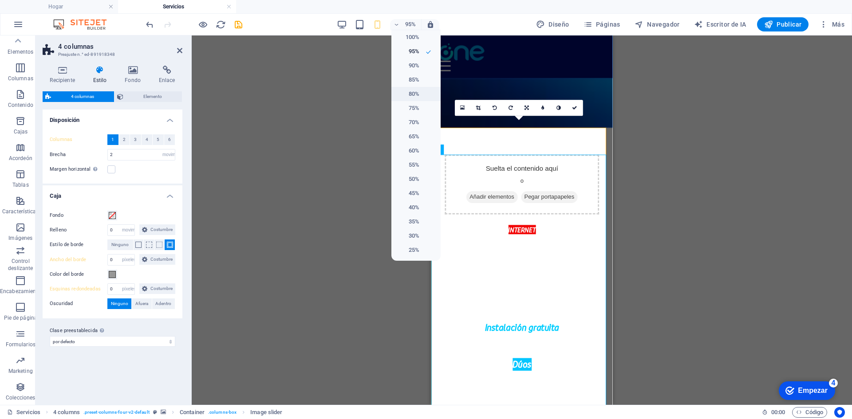
click at [413, 91] on font "80%" at bounding box center [414, 94] width 11 height 7
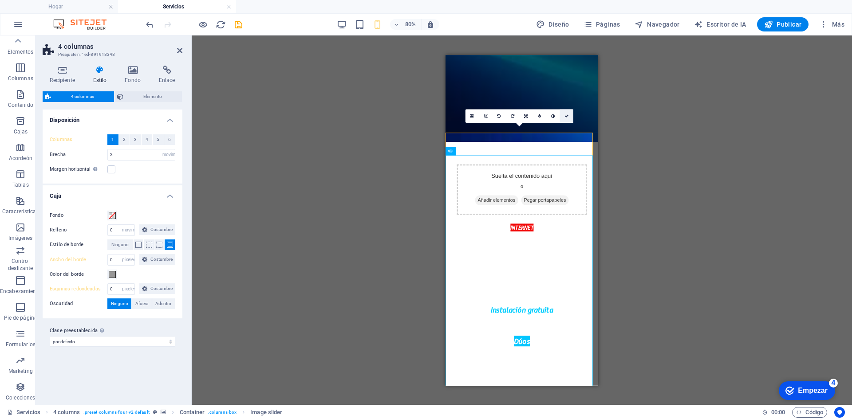
click at [571, 115] on link at bounding box center [565, 115] width 13 height 13
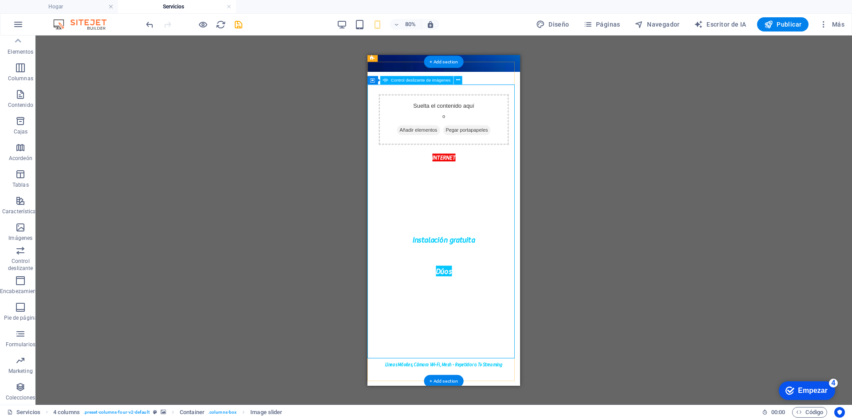
scroll to position [667, 0]
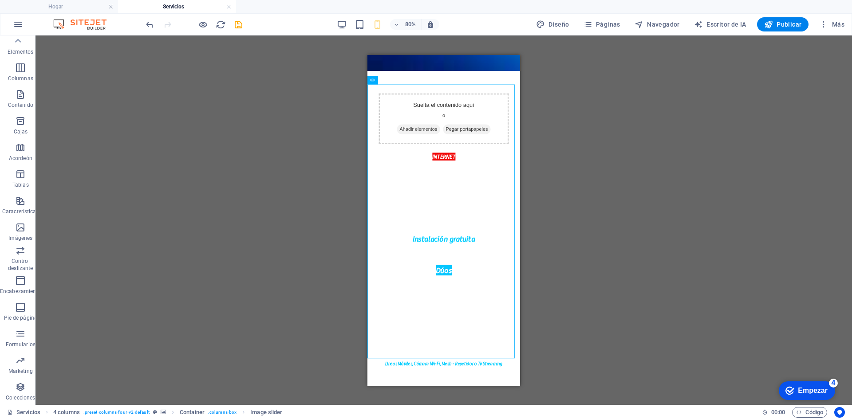
click at [337, 26] on div "80% Diseño Páginas Navegador Escritor de IA Publicar Más" at bounding box center [496, 24] width 704 height 14
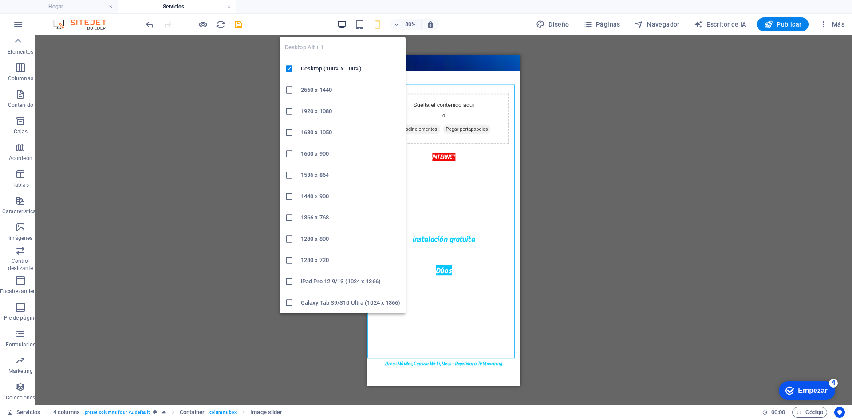
drag, startPoint x: 339, startPoint y: 24, endPoint x: 509, endPoint y: 98, distance: 185.8
click at [339, 24] on icon "button" at bounding box center [342, 25] width 10 height 10
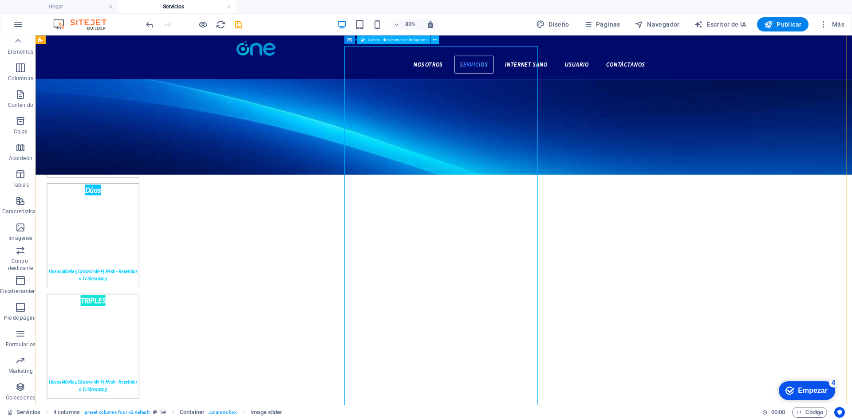
scroll to position [134, 0]
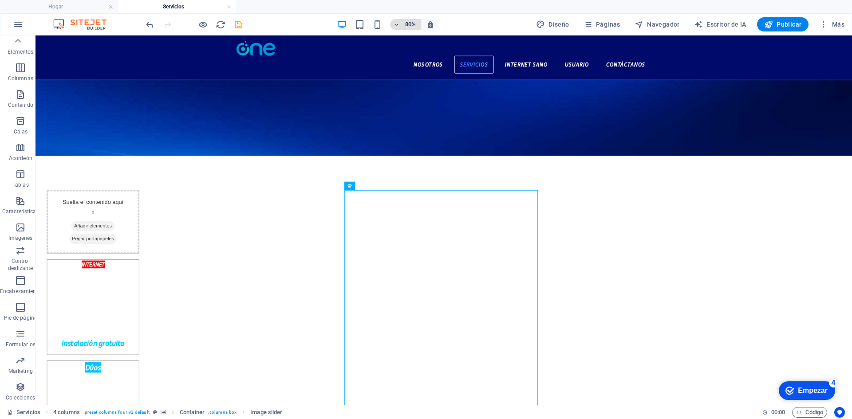
click at [398, 25] on icon "button" at bounding box center [397, 25] width 6 height 6
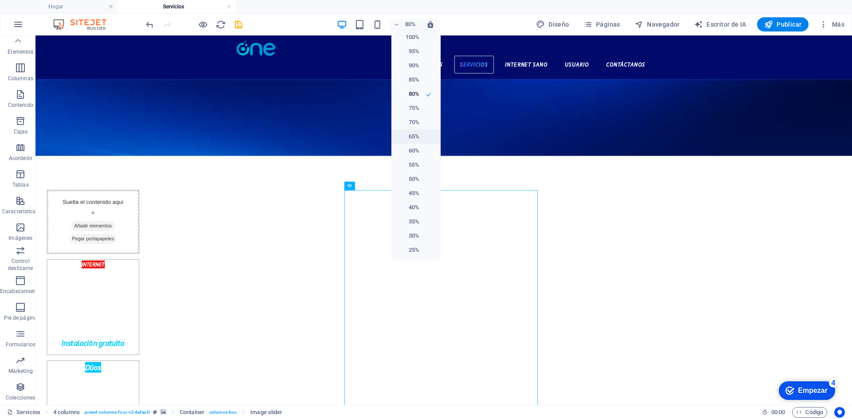
click at [421, 134] on li "65%" at bounding box center [415, 137] width 49 height 14
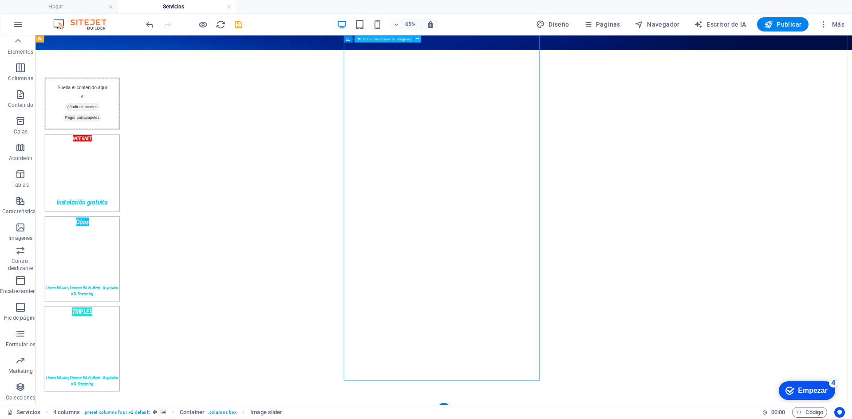
scroll to position [356, 0]
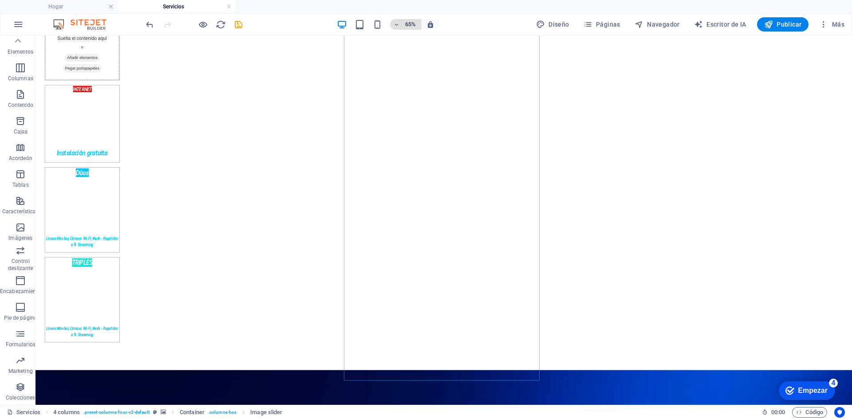
click at [392, 24] on button "65%" at bounding box center [405, 24] width 31 height 11
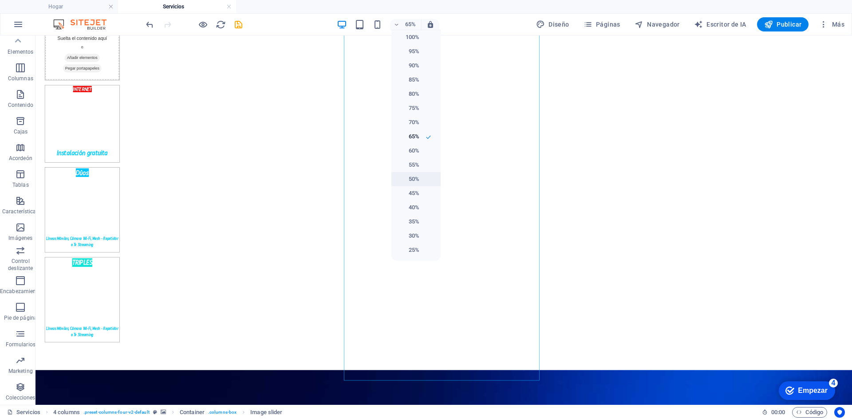
click at [418, 185] on li "50%" at bounding box center [415, 179] width 49 height 14
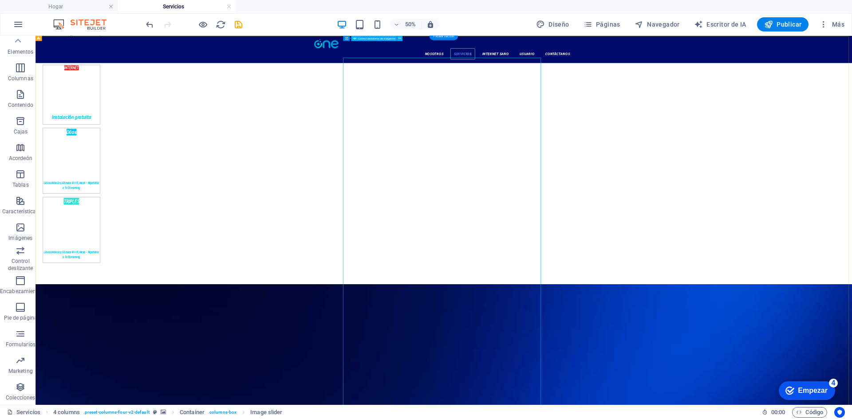
scroll to position [179, 0]
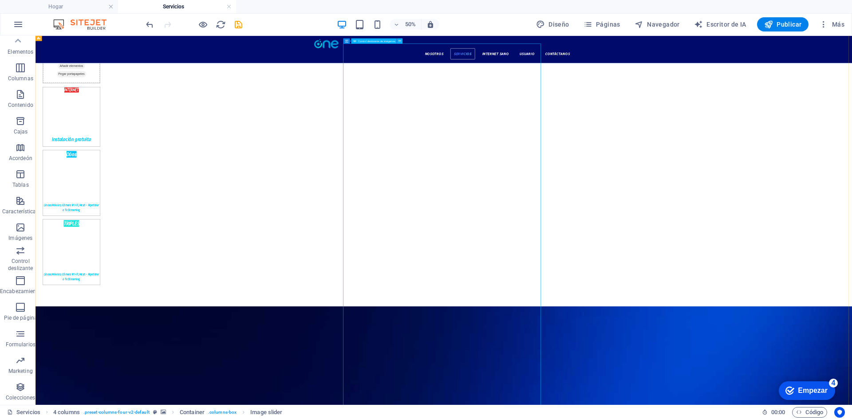
scroll to position [268, 0]
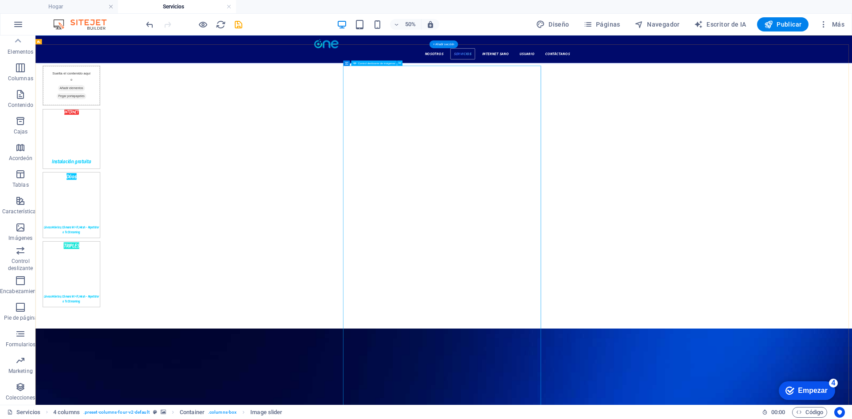
click at [419, 24] on button "50%" at bounding box center [405, 24] width 31 height 11
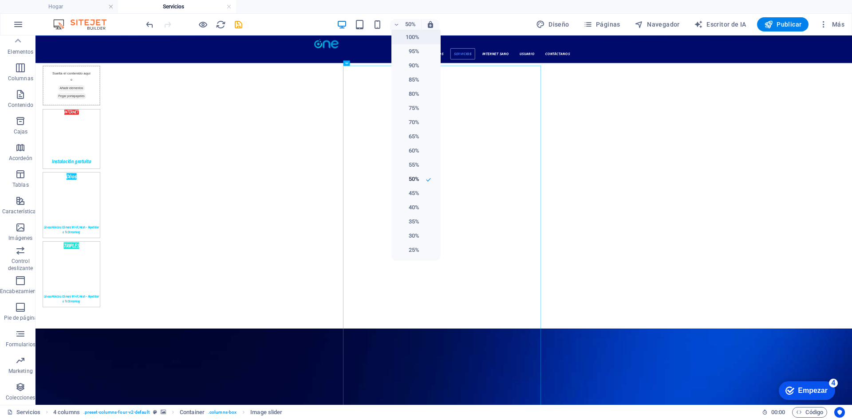
click at [407, 36] on font "100%" at bounding box center [412, 37] width 14 height 7
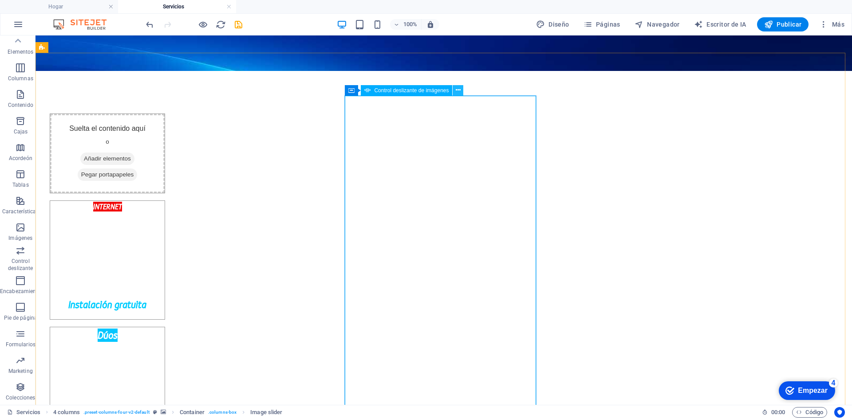
click at [458, 92] on icon at bounding box center [458, 90] width 5 height 9
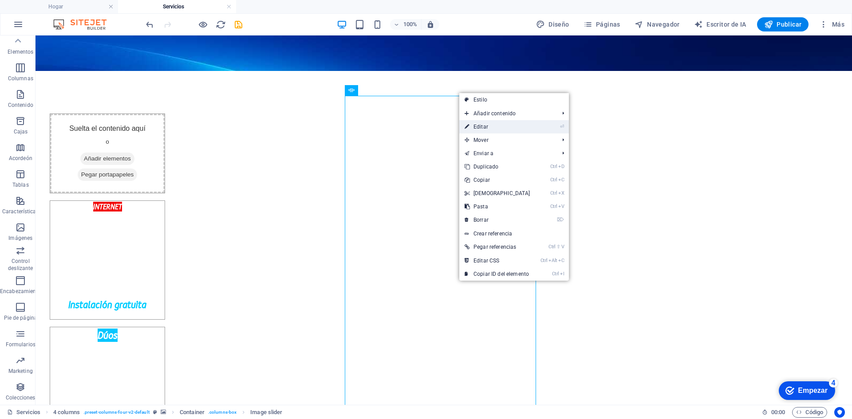
click at [510, 128] on link "⏎ Editar" at bounding box center [497, 126] width 76 height 13
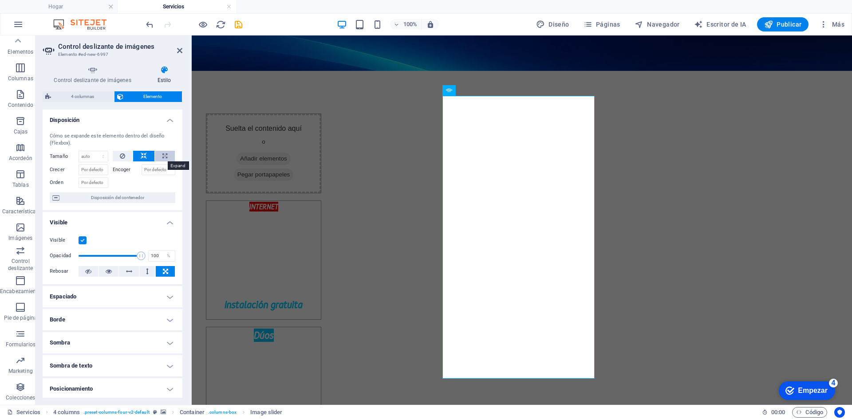
click at [162, 156] on icon at bounding box center [164, 156] width 5 height 11
type input "100"
select select "%"
click at [106, 196] on font "Disposición del contenedor" at bounding box center [117, 197] width 53 height 5
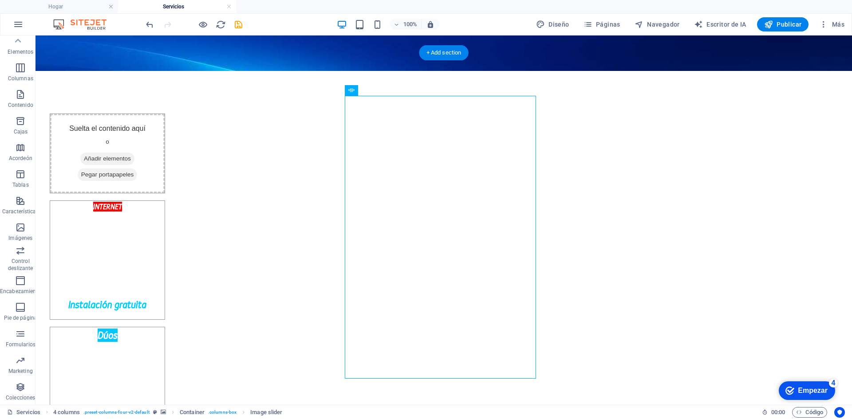
drag, startPoint x: 436, startPoint y: 378, endPoint x: 587, endPoint y: 362, distance: 151.2
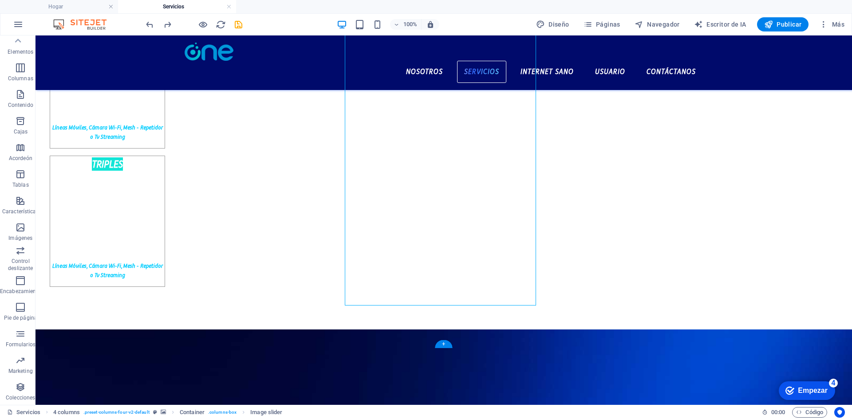
scroll to position [338, 0]
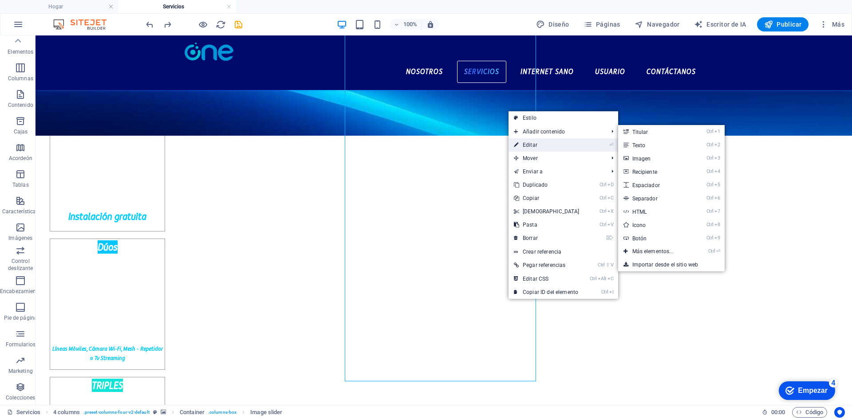
click at [535, 144] on font "Editar" at bounding box center [530, 145] width 15 height 6
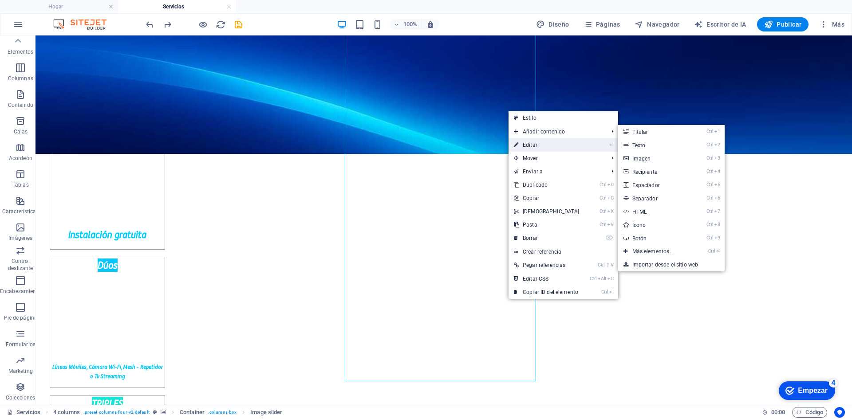
select select "%"
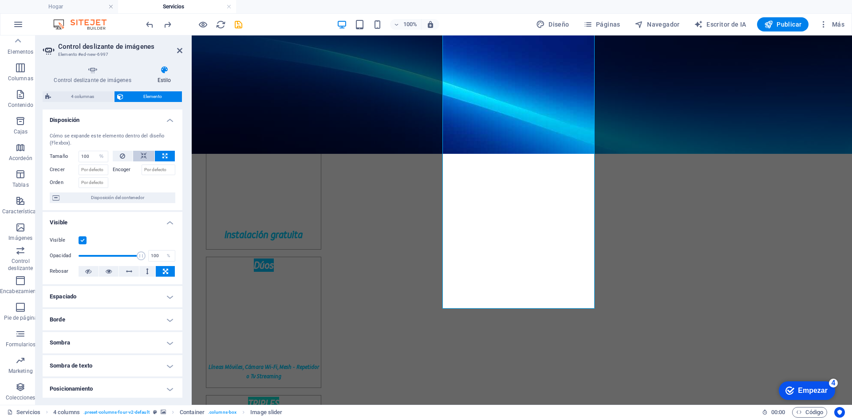
click at [145, 157] on icon at bounding box center [144, 156] width 6 height 11
click at [94, 158] on select "Por defecto auto píxeles % 1/1 1/2 1/3 1/4 1/5 1/6 1/7 1/8 1/9 1/10" at bounding box center [93, 156] width 29 height 11
select select "1/5"
click at [94, 151] on select "Por defecto auto píxeles % 1/1 1/2 1/3 1/4 1/5 1/6 1/7 1/8 1/9 1/10" at bounding box center [93, 156] width 29 height 11
type input "20"
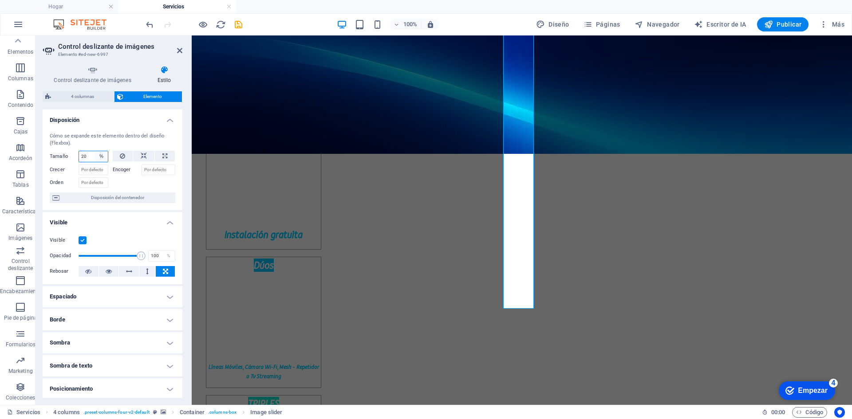
click at [95, 156] on select "Por defecto auto píxeles % 1/1 1/2 1/3 1/4 1/5 1/6 1/7 1/8 1/9 1/10" at bounding box center [101, 156] width 12 height 11
select select "auto"
click at [95, 151] on select "Por defecto auto píxeles % 1/1 1/2 1/3 1/4 1/5 1/6 1/7 1/8 1/9 1/10" at bounding box center [101, 156] width 12 height 11
select select "DISABLED_OPTION_VALUE"
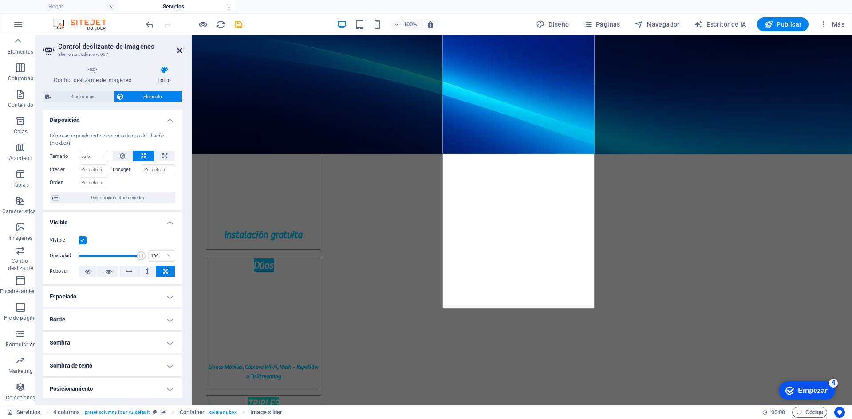
click at [179, 51] on icon at bounding box center [179, 50] width 5 height 7
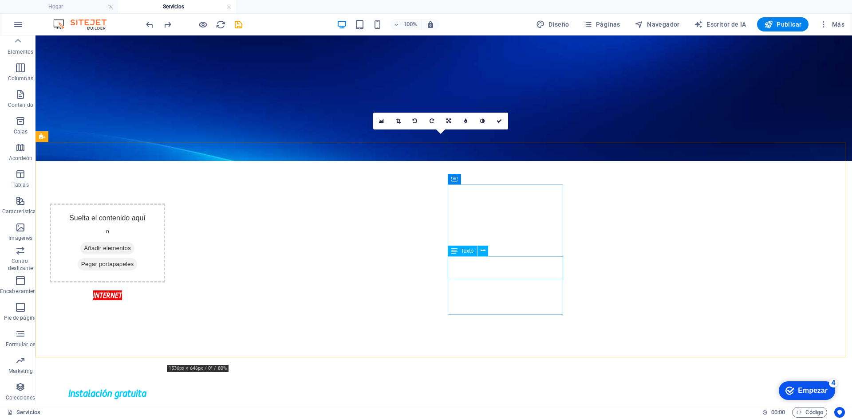
scroll to position [0, 0]
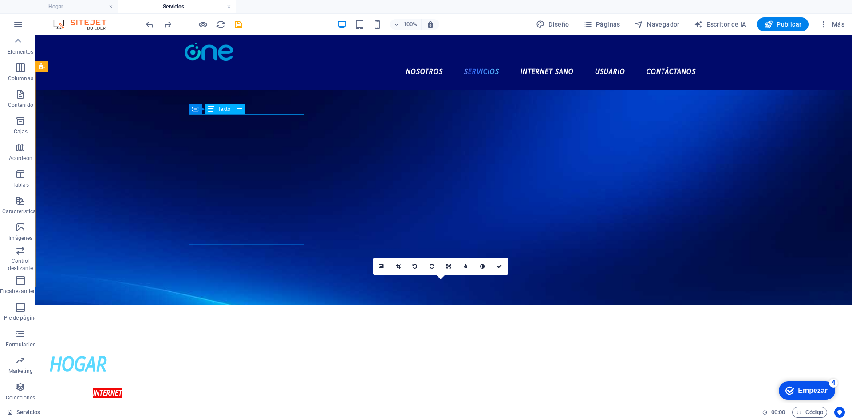
click at [165, 348] on div "HOGAR" at bounding box center [107, 364] width 115 height 32
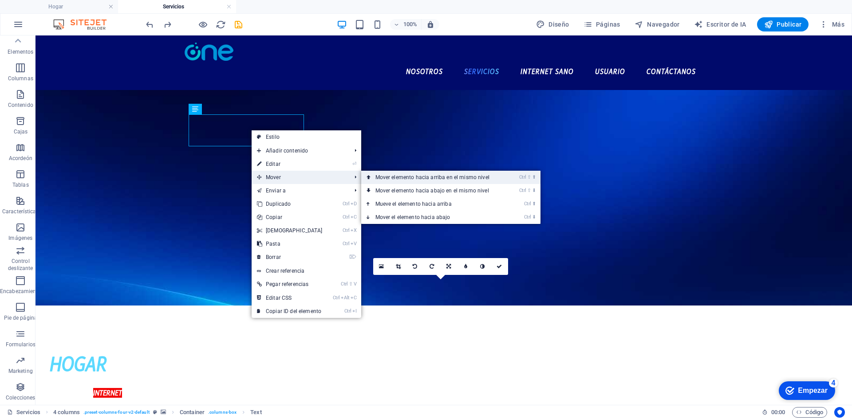
click at [375, 177] on font "Mover elemento hacia arriba en el mismo nivel" at bounding box center [432, 177] width 114 height 6
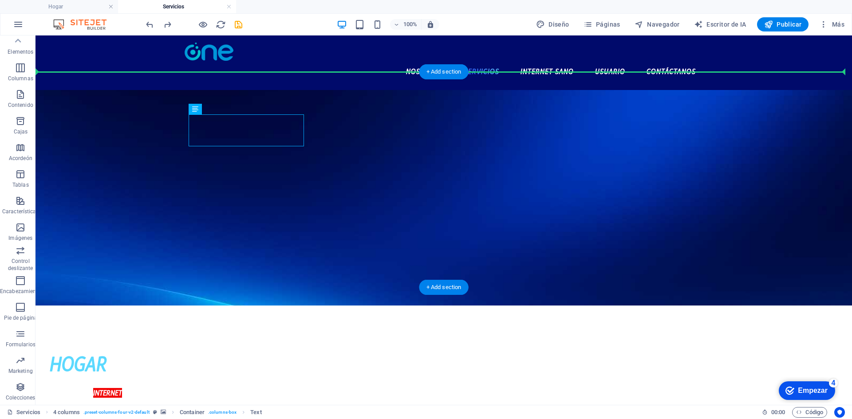
drag, startPoint x: 234, startPoint y: 134, endPoint x: 387, endPoint y: 98, distance: 156.7
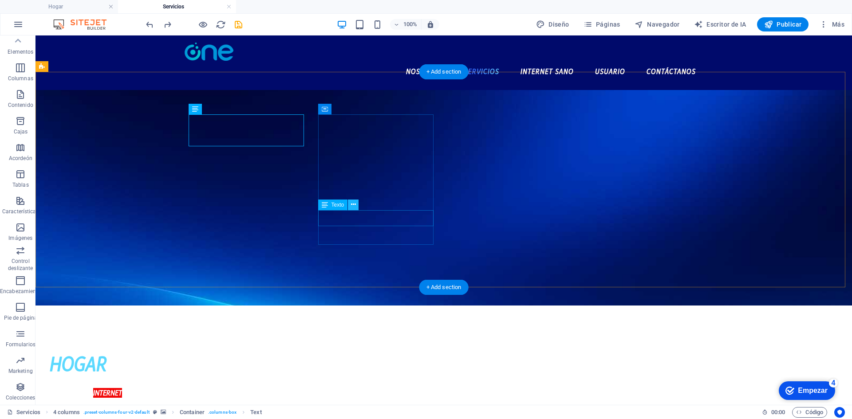
click at [165, 399] on div "200, 400, 600" at bounding box center [107, 411] width 115 height 24
click at [165, 348] on div "HOGAR" at bounding box center [107, 364] width 115 height 32
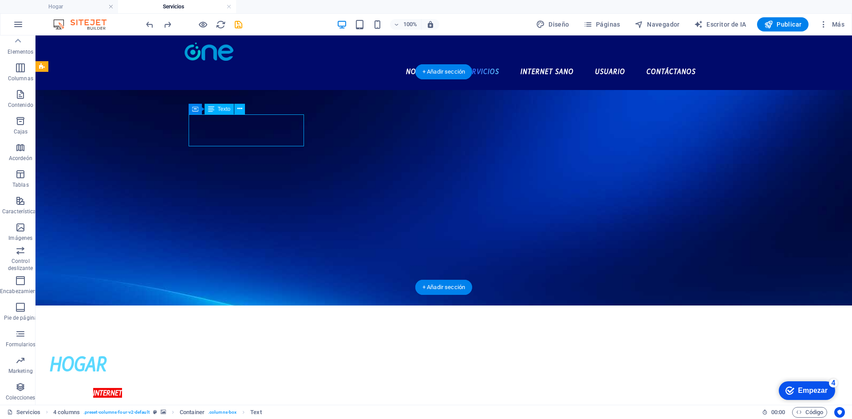
click at [77, 129] on figure at bounding box center [443, 198] width 816 height 216
